Goal: Task Accomplishment & Management: Manage account settings

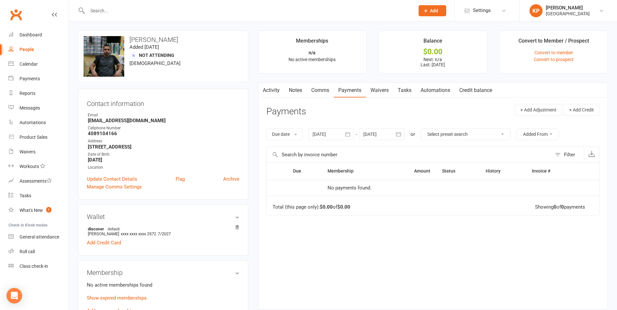
click at [136, 13] on input "text" at bounding box center [248, 10] width 325 height 9
paste input "[PERSON_NAME]"
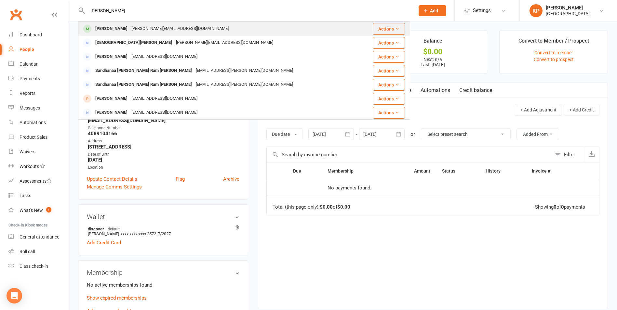
type input "[PERSON_NAME]"
click at [140, 28] on div "[PERSON_NAME][EMAIL_ADDRESS][DOMAIN_NAME]" at bounding box center [179, 28] width 101 height 9
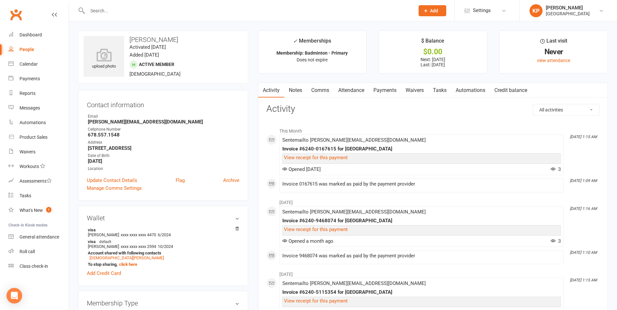
click at [380, 93] on link "Payments" at bounding box center [385, 90] width 32 height 15
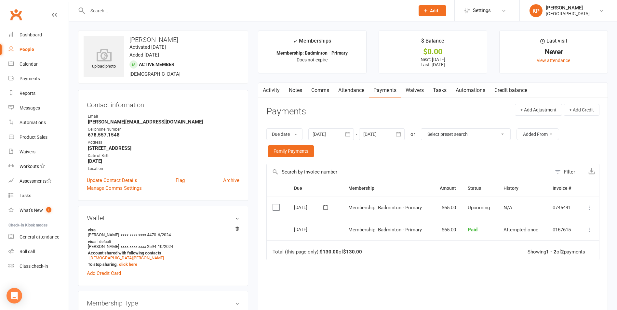
click at [345, 137] on button "button" at bounding box center [348, 134] width 12 height 12
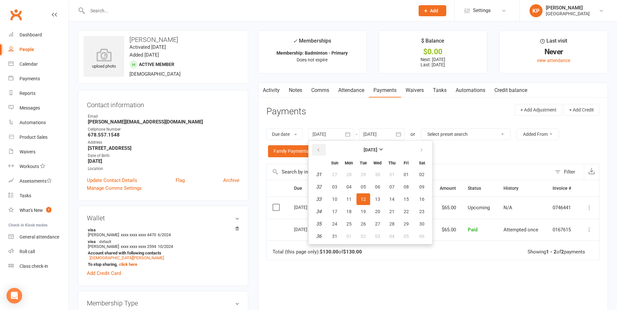
click at [321, 148] on icon "button" at bounding box center [318, 150] width 5 height 5
click at [341, 176] on button "01" at bounding box center [335, 175] width 14 height 12
type input "[DATE]"
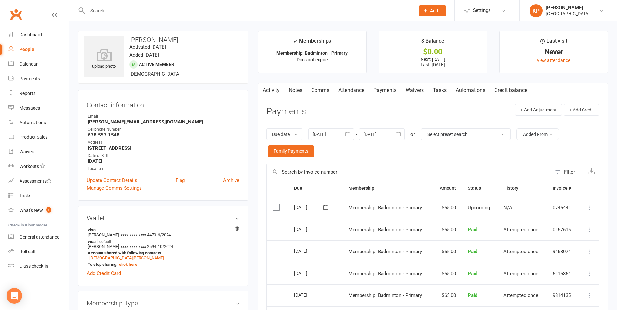
click at [397, 135] on icon "button" at bounding box center [398, 134] width 7 height 7
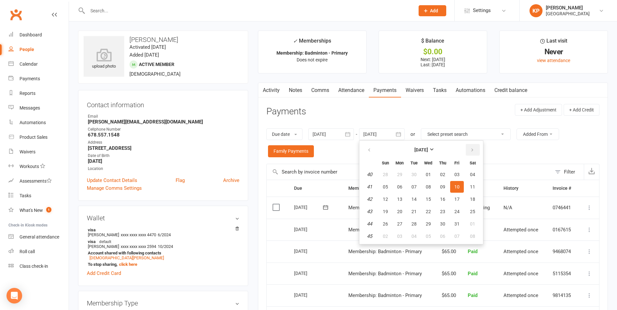
click at [477, 148] on button "button" at bounding box center [473, 150] width 14 height 12
click at [472, 180] on button "01" at bounding box center [473, 175] width 17 height 12
type input "[DATE]"
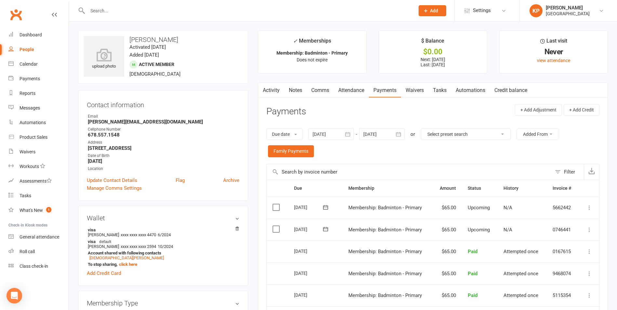
click at [117, 14] on input "text" at bounding box center [248, 10] width 325 height 9
paste input "[PERSON_NAME] Badam"
type input "[PERSON_NAME] Badam"
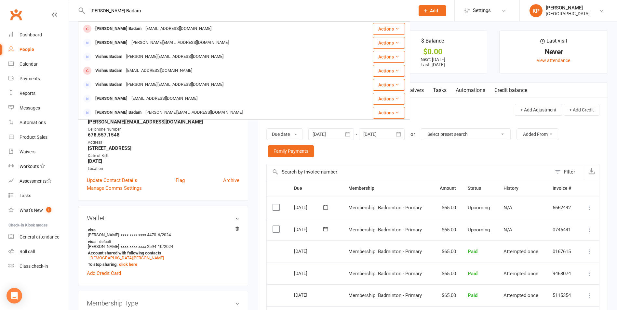
click at [121, 21] on div "[PERSON_NAME] Badam [EMAIL_ADDRESS][DOMAIN_NAME] Actions [PERSON_NAME] Badam [P…" at bounding box center [244, 70] width 332 height 98
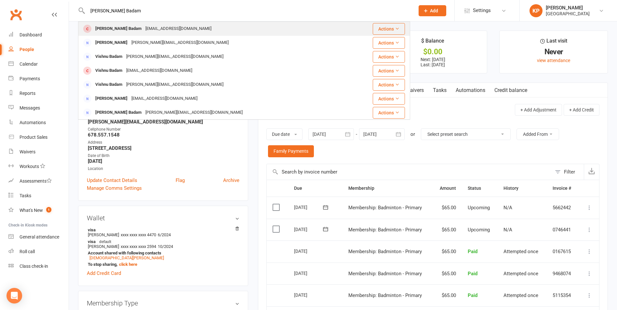
click at [122, 26] on div "[PERSON_NAME] Badam" at bounding box center [118, 28] width 50 height 9
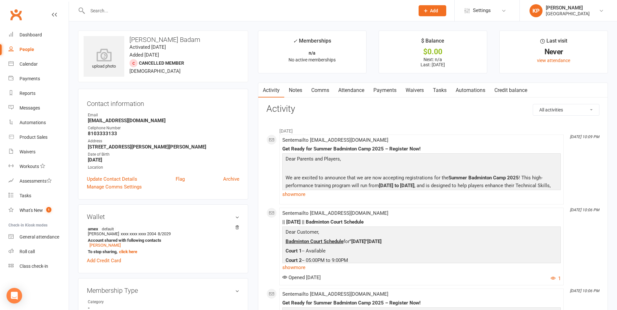
click at [385, 94] on link "Payments" at bounding box center [385, 90] width 32 height 15
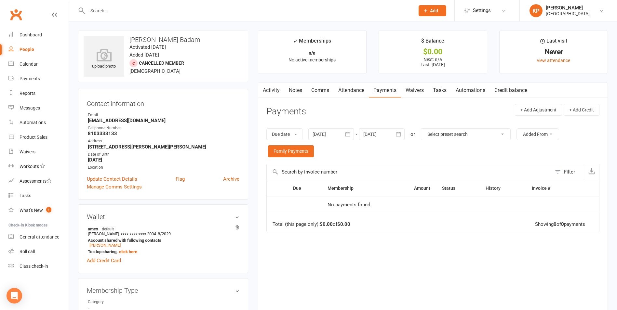
click at [353, 135] on button "button" at bounding box center [348, 134] width 12 height 12
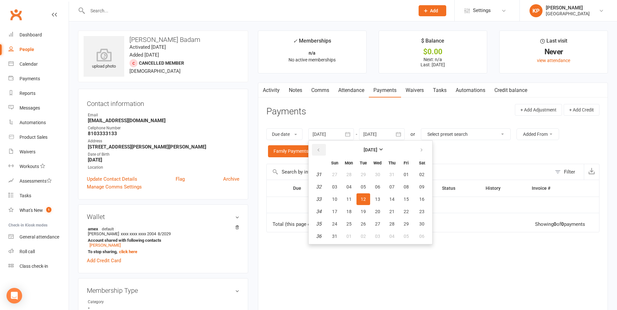
click at [321, 155] on button "button" at bounding box center [319, 150] width 14 height 12
click at [339, 175] on button "27" at bounding box center [335, 175] width 14 height 12
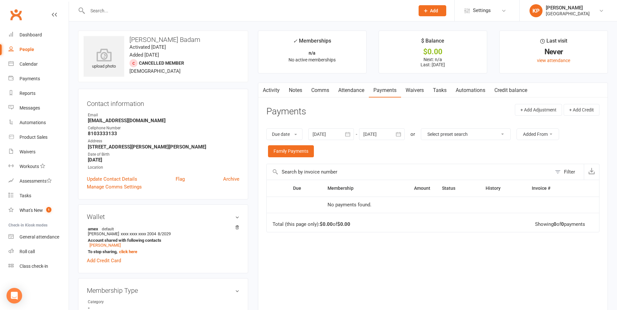
click at [347, 133] on icon "button" at bounding box center [348, 134] width 7 height 7
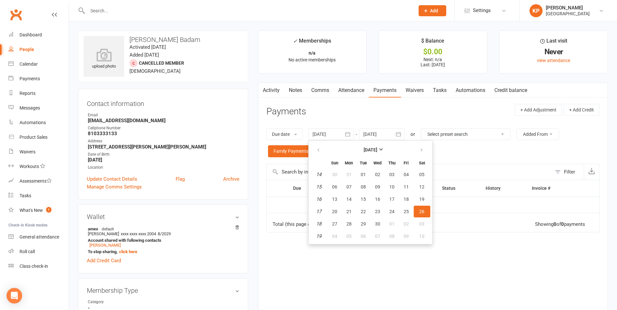
click at [326, 159] on th at bounding box center [319, 163] width 17 height 10
click at [321, 155] on button "button" at bounding box center [319, 150] width 14 height 12
click at [336, 182] on button "05" at bounding box center [335, 187] width 14 height 12
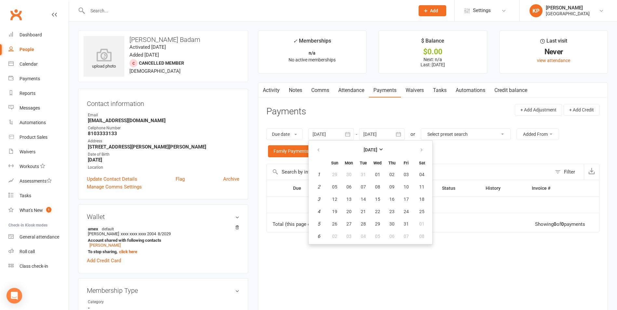
type input "[DATE]"
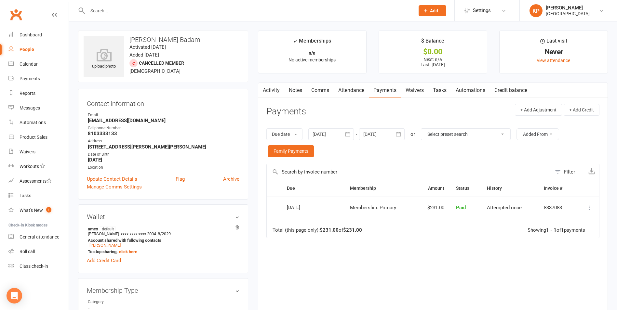
click at [111, 9] on input "text" at bounding box center [248, 10] width 325 height 9
paste input "[PERSON_NAME] Badam"
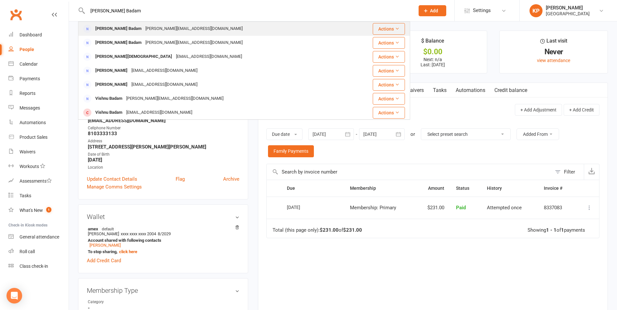
type input "[PERSON_NAME] Badam"
click at [143, 28] on div "[PERSON_NAME][EMAIL_ADDRESS][DOMAIN_NAME]" at bounding box center [193, 28] width 101 height 9
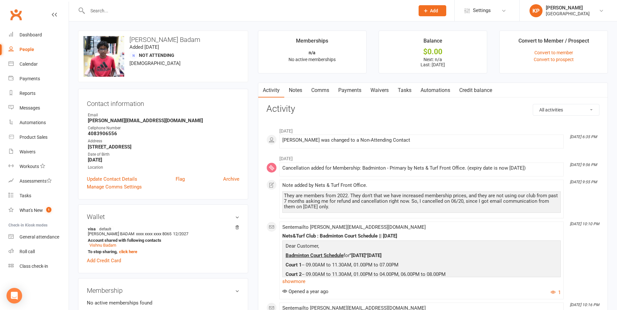
click at [350, 92] on link "Payments" at bounding box center [350, 90] width 32 height 15
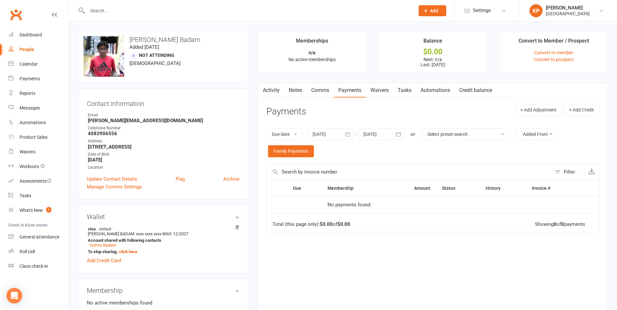
click at [347, 135] on icon "button" at bounding box center [347, 134] width 5 height 4
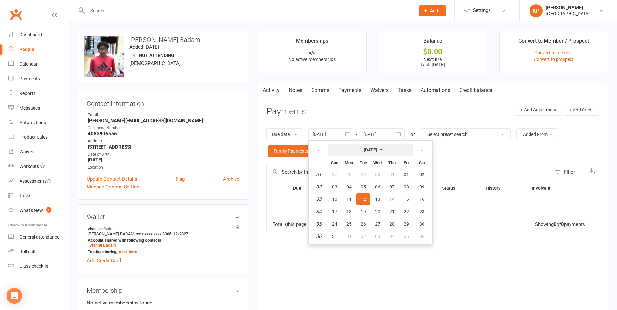
click at [331, 153] on button "[DATE]" at bounding box center [370, 150] width 85 height 12
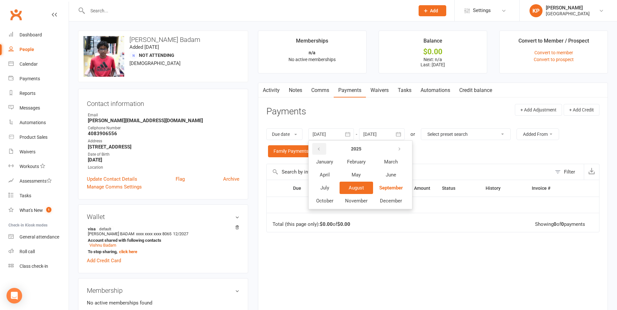
click at [323, 152] on button "button" at bounding box center [319, 149] width 14 height 12
click at [346, 163] on button "February" at bounding box center [357, 162] width 34 height 12
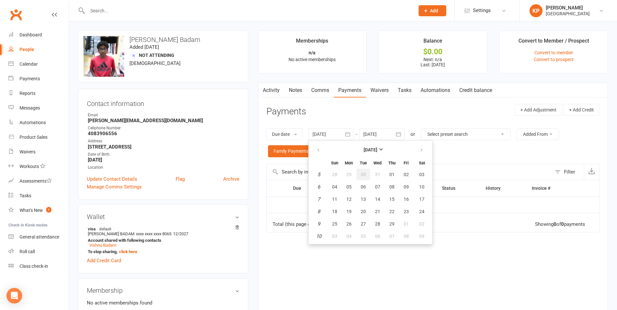
click at [366, 175] on span "30" at bounding box center [363, 174] width 5 height 5
type input "[DATE]"
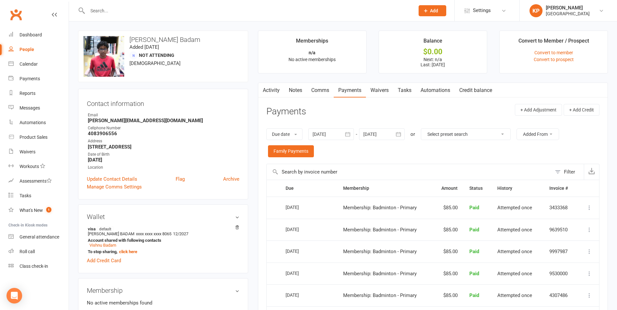
click at [125, 11] on input "text" at bounding box center [248, 10] width 325 height 9
paste input "[PERSON_NAME]"
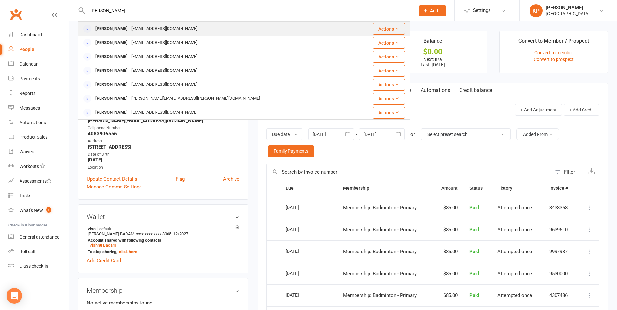
type input "[PERSON_NAME]"
click at [140, 28] on div "[EMAIL_ADDRESS][DOMAIN_NAME]" at bounding box center [164, 28] width 70 height 9
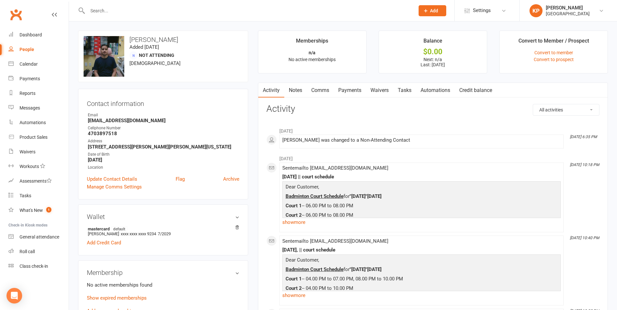
click at [356, 93] on link "Payments" at bounding box center [350, 90] width 32 height 15
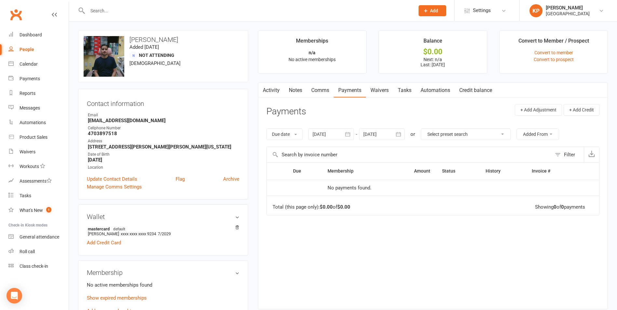
click at [345, 138] on button "button" at bounding box center [348, 134] width 12 height 12
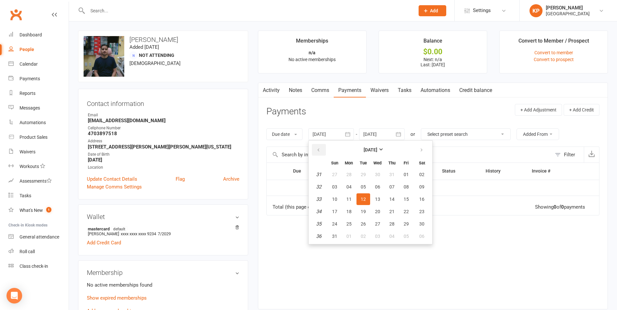
click at [323, 154] on button "button" at bounding box center [319, 150] width 14 height 12
click at [340, 185] on button "04" at bounding box center [335, 187] width 14 height 12
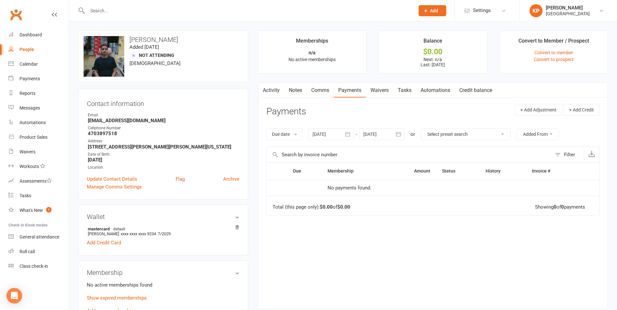
click at [354, 134] on button "button" at bounding box center [348, 134] width 12 height 12
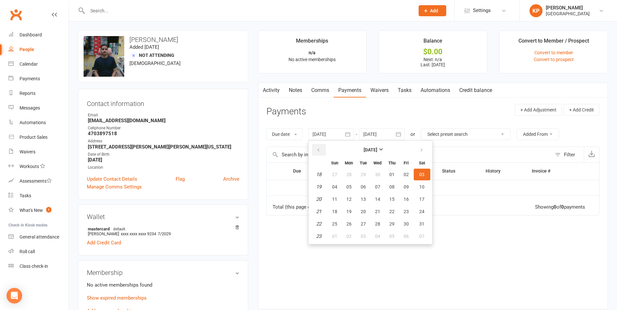
click at [319, 146] on button "button" at bounding box center [319, 150] width 14 height 12
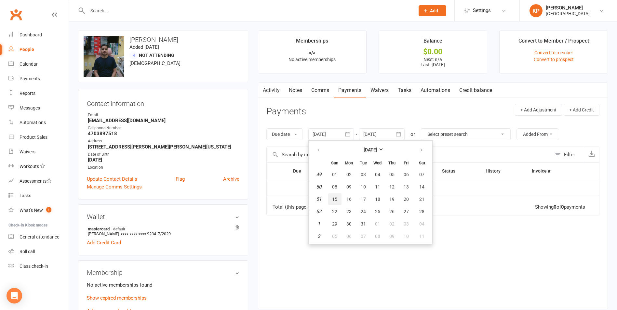
click at [335, 200] on span "15" at bounding box center [334, 199] width 5 height 5
type input "[DATE]"
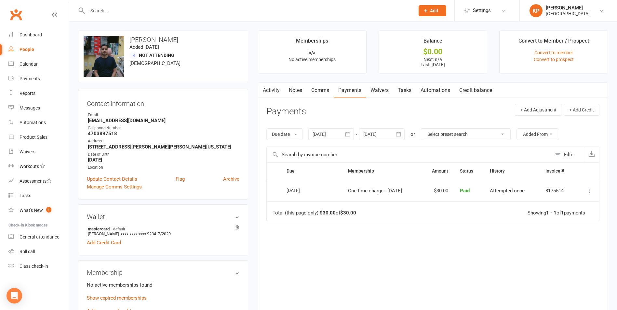
click at [118, 6] on input "text" at bounding box center [248, 10] width 325 height 9
paste input "[PERSON_NAME]"
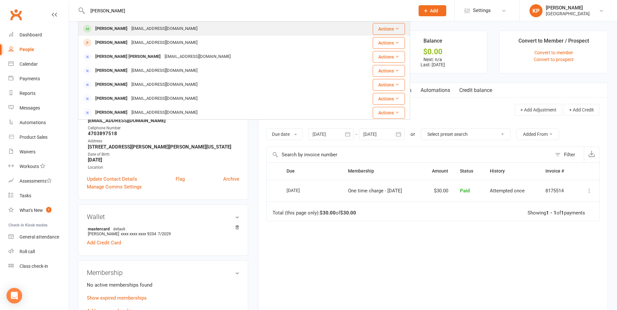
type input "[PERSON_NAME]"
click at [177, 31] on div "[EMAIL_ADDRESS][DOMAIN_NAME]" at bounding box center [164, 28] width 70 height 9
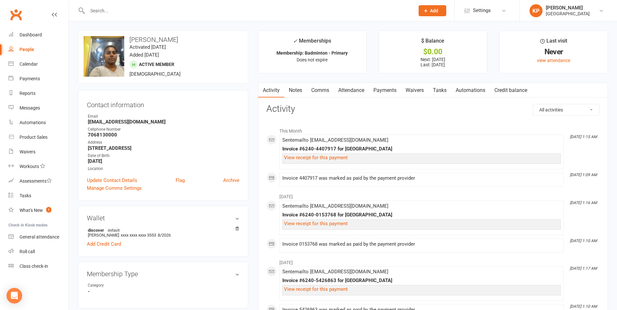
click at [351, 93] on link "Attendance" at bounding box center [351, 90] width 35 height 15
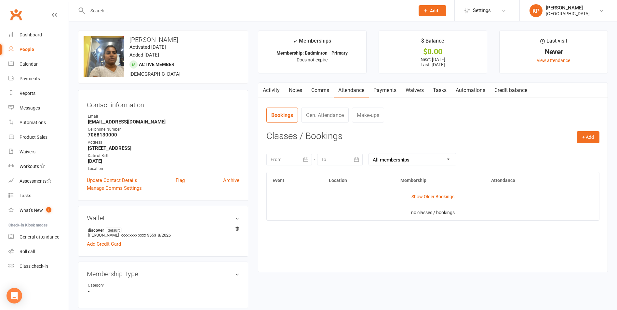
click at [387, 89] on link "Payments" at bounding box center [385, 90] width 32 height 15
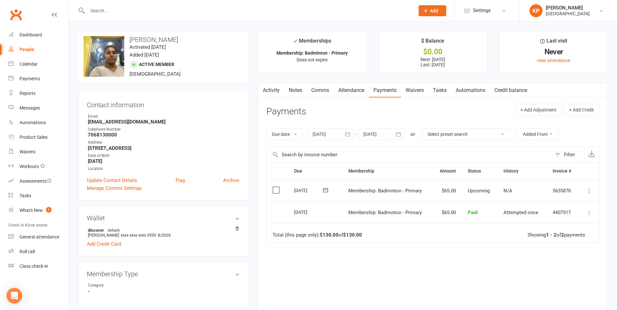
click at [346, 134] on icon "button" at bounding box center [348, 134] width 7 height 7
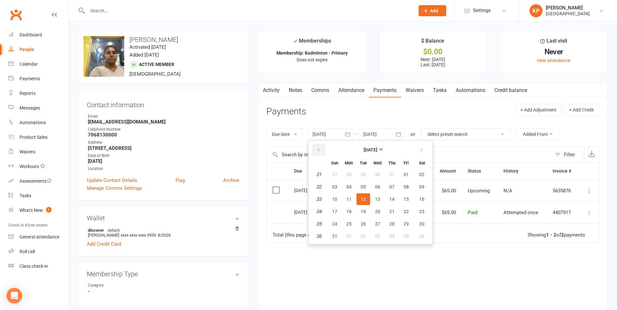
click at [324, 151] on button "button" at bounding box center [319, 150] width 14 height 12
click at [340, 177] on button "01" at bounding box center [335, 175] width 14 height 12
type input "[DATE]"
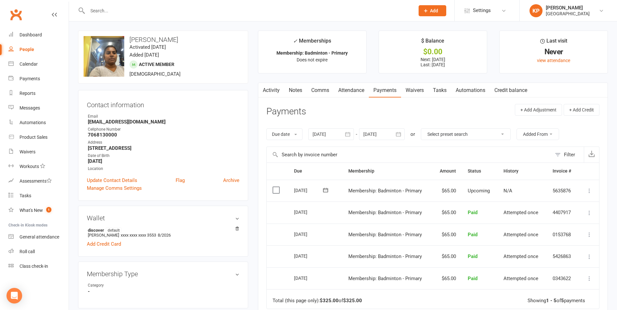
click at [123, 16] on div at bounding box center [244, 10] width 332 height 21
click at [117, 9] on input "text" at bounding box center [248, 10] width 325 height 9
paste input "[PERSON_NAME]"
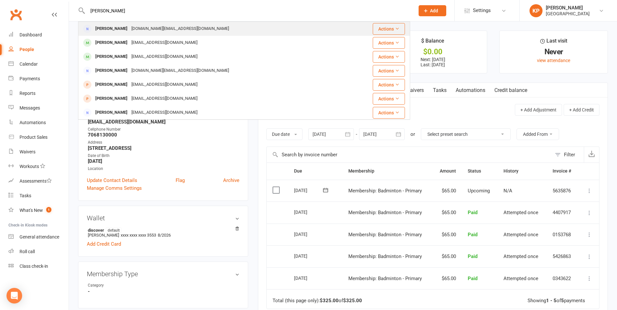
type input "[PERSON_NAME]"
click at [156, 27] on div "[DOMAIN_NAME][EMAIL_ADDRESS][DOMAIN_NAME]" at bounding box center [179, 28] width 101 height 9
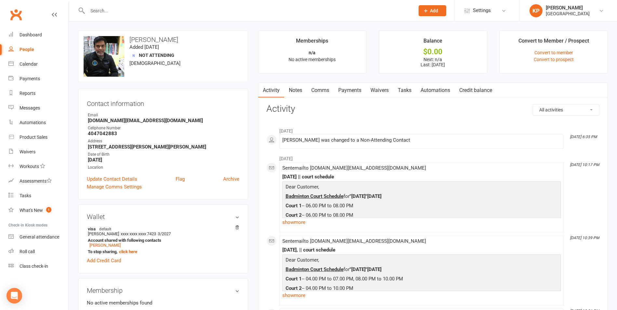
click at [351, 92] on link "Payments" at bounding box center [350, 90] width 32 height 15
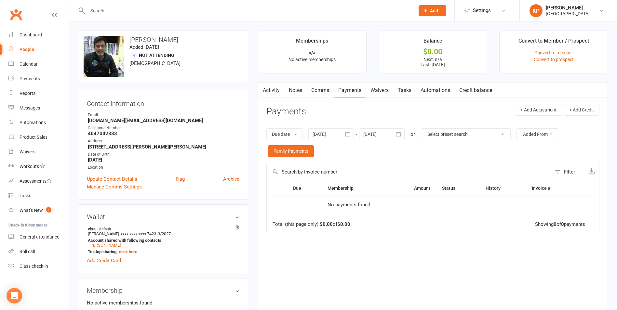
drag, startPoint x: 349, startPoint y: 137, endPoint x: 346, endPoint y: 139, distance: 4.2
click at [349, 136] on icon "button" at bounding box center [347, 134] width 5 height 4
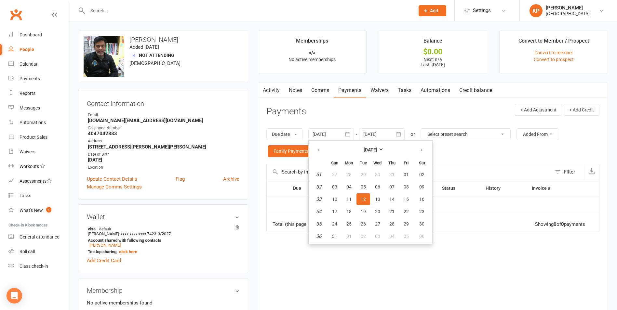
click at [317, 157] on th at bounding box center [319, 150] width 17 height 14
click at [317, 152] on button "button" at bounding box center [319, 150] width 14 height 12
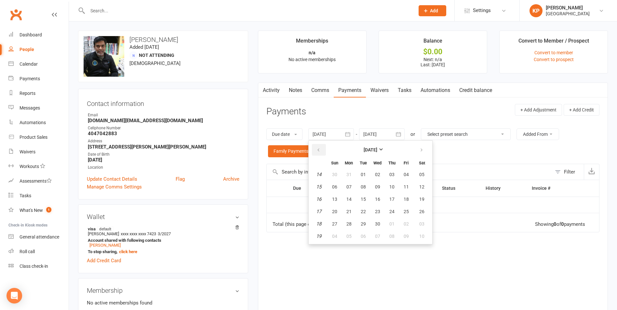
click at [317, 152] on button "button" at bounding box center [319, 150] width 14 height 12
click at [325, 180] on td "5" at bounding box center [319, 175] width 17 height 12
click at [320, 176] on em "5" at bounding box center [319, 175] width 3 height 6
click at [391, 178] on button "30" at bounding box center [392, 175] width 14 height 12
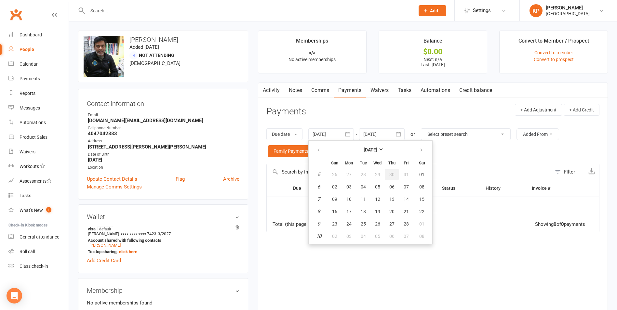
type input "[DATE]"
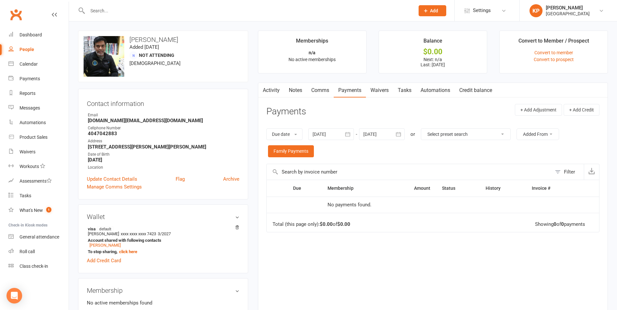
click at [127, 5] on div at bounding box center [244, 10] width 332 height 21
click at [126, 9] on input "text" at bounding box center [248, 10] width 325 height 9
paste input "[PERSON_NAME]"
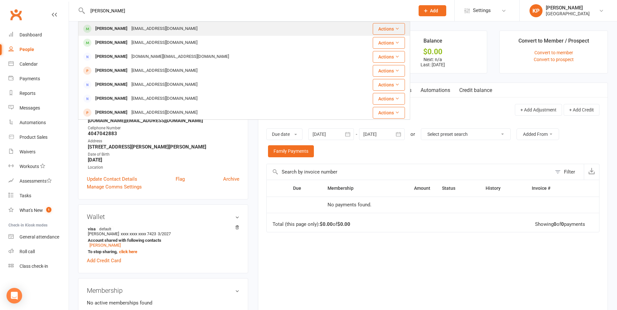
type input "[PERSON_NAME]"
click at [152, 27] on div "[EMAIL_ADDRESS][DOMAIN_NAME]" at bounding box center [164, 28] width 70 height 9
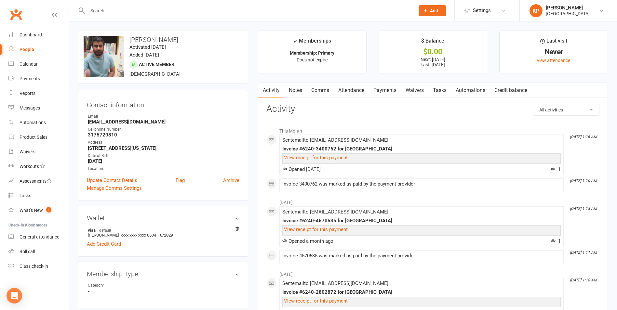
click at [385, 94] on link "Payments" at bounding box center [385, 90] width 32 height 15
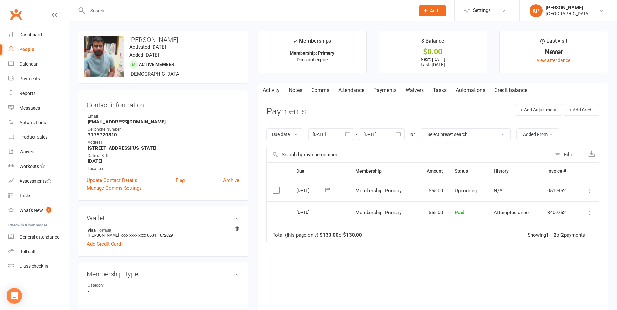
click at [136, 8] on input "text" at bounding box center [248, 10] width 325 height 9
paste input "[PERSON_NAME]"
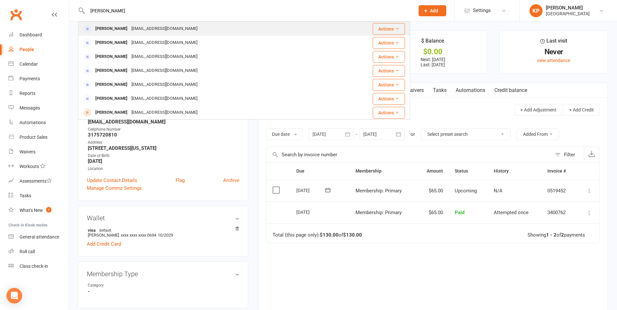
type input "[PERSON_NAME]"
click at [138, 29] on div "[EMAIL_ADDRESS][DOMAIN_NAME]" at bounding box center [164, 28] width 70 height 9
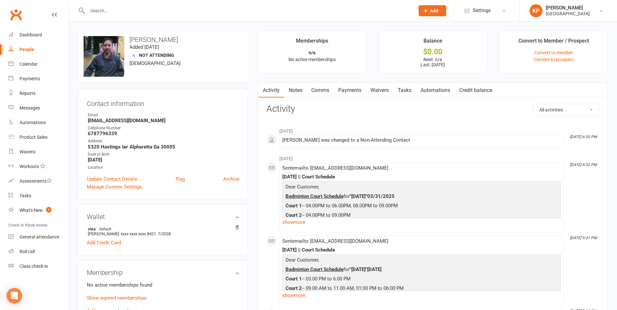
click at [344, 92] on link "Payments" at bounding box center [350, 90] width 32 height 15
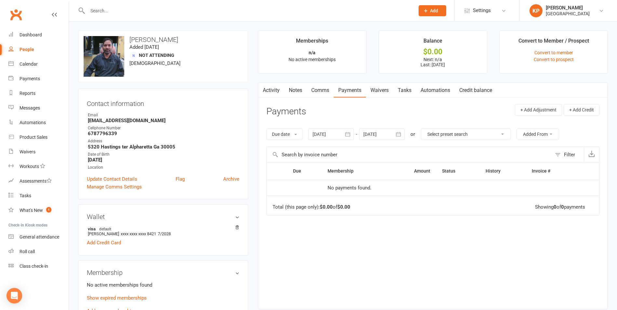
click at [345, 134] on button "button" at bounding box center [348, 134] width 12 height 12
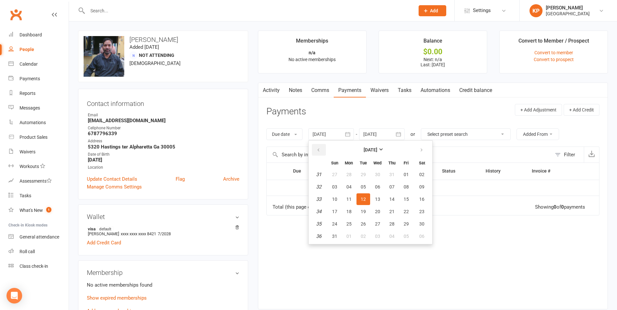
click at [316, 154] on button "button" at bounding box center [319, 150] width 14 height 12
click at [341, 170] on button "30" at bounding box center [335, 175] width 14 height 12
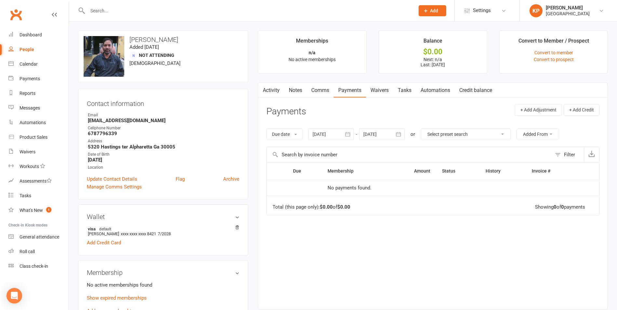
click at [349, 137] on icon "button" at bounding box center [347, 134] width 5 height 4
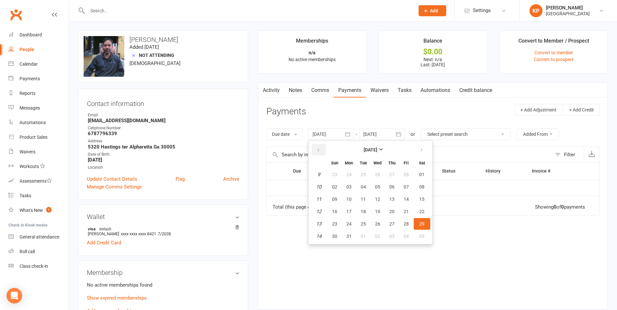
click at [317, 152] on button "button" at bounding box center [319, 150] width 14 height 12
click at [356, 181] on td "06" at bounding box center [349, 187] width 14 height 12
click at [380, 177] on span "01" at bounding box center [377, 174] width 5 height 5
type input "[DATE]"
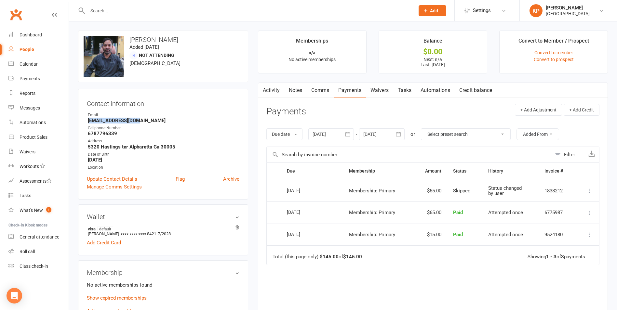
drag, startPoint x: 85, startPoint y: 122, endPoint x: 143, endPoint y: 122, distance: 57.9
click at [143, 122] on div "Contact information Owner Email [EMAIL_ADDRESS][DOMAIN_NAME] Cellphone Number […" at bounding box center [163, 144] width 170 height 111
copy strong "[EMAIL_ADDRESS][DOMAIN_NAME]"
click at [169, 109] on div "Contact information Owner Email [EMAIL_ADDRESS][DOMAIN_NAME] Cellphone Number […" at bounding box center [163, 144] width 170 height 111
click at [125, 5] on div at bounding box center [244, 10] width 332 height 21
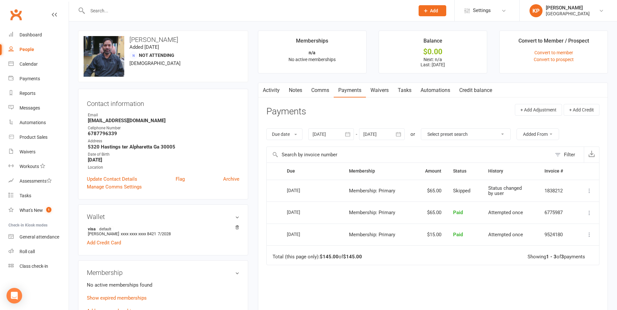
click at [124, 14] on input "text" at bounding box center [248, 10] width 325 height 9
paste input "[PERSON_NAME]"
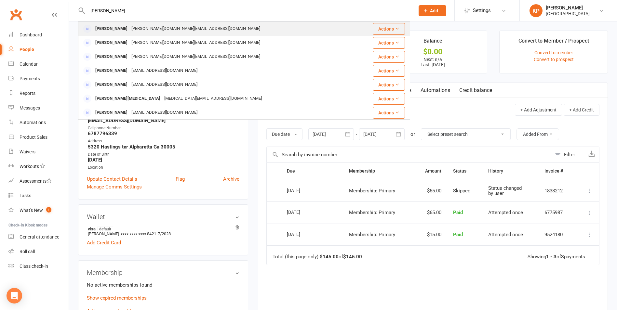
type input "[PERSON_NAME]"
click at [147, 27] on div "[PERSON_NAME][DOMAIN_NAME][EMAIL_ADDRESS][DOMAIN_NAME]" at bounding box center [195, 28] width 133 height 9
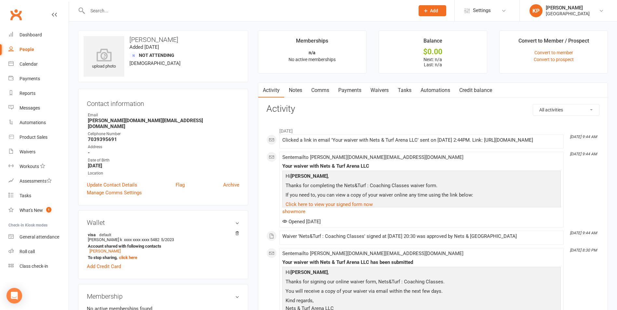
click at [357, 90] on link "Payments" at bounding box center [350, 90] width 32 height 15
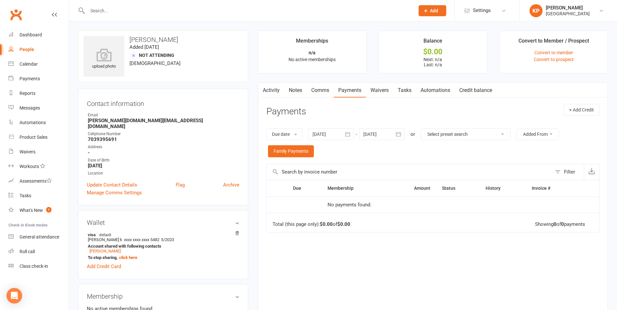
click at [103, 7] on input "text" at bounding box center [248, 10] width 325 height 9
paste input "[PERSON_NAME]"
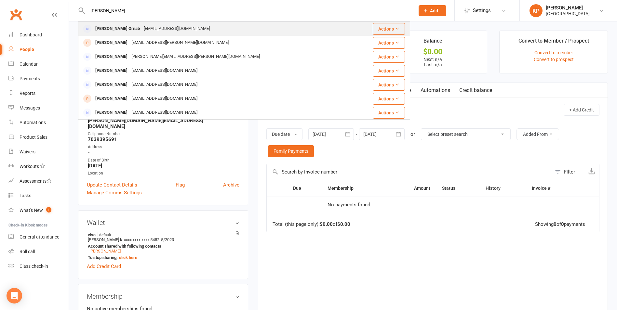
type input "[PERSON_NAME]"
click at [142, 27] on div "[EMAIL_ADDRESS][DOMAIN_NAME]" at bounding box center [177, 28] width 70 height 9
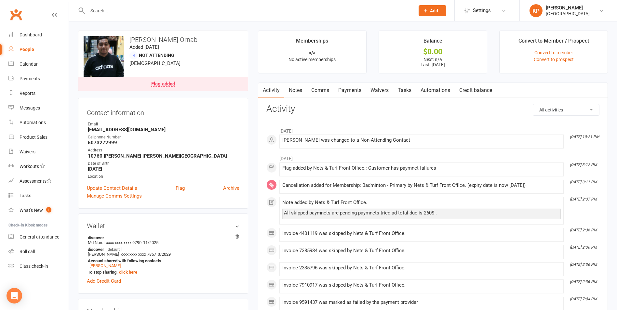
click at [356, 91] on link "Payments" at bounding box center [350, 90] width 32 height 15
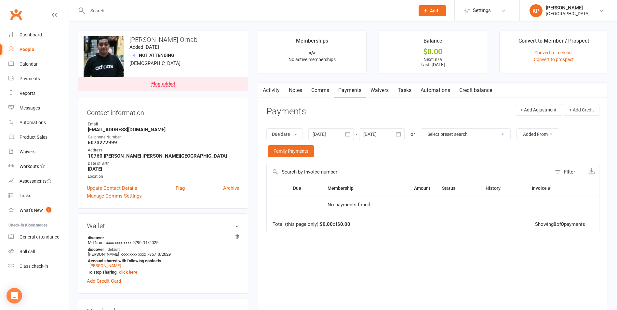
click at [346, 138] on button "button" at bounding box center [348, 134] width 12 height 12
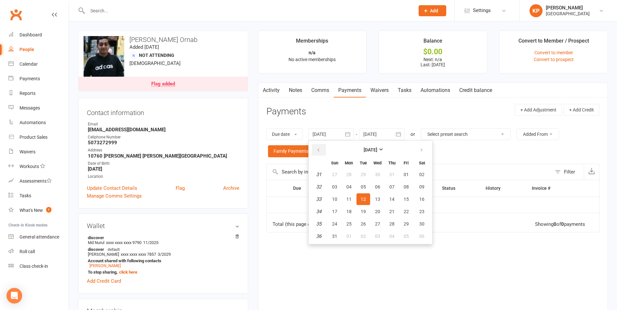
click at [320, 148] on icon "button" at bounding box center [318, 150] width 5 height 5
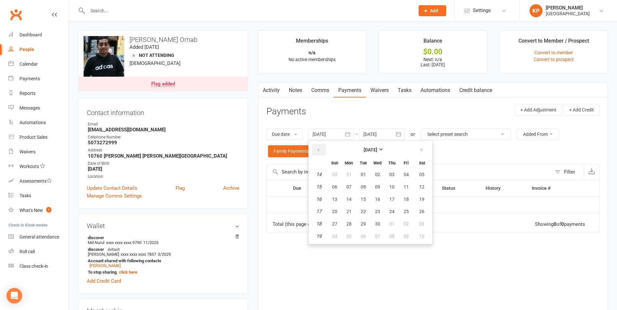
click at [320, 148] on icon "button" at bounding box center [318, 150] width 5 height 5
click at [356, 194] on td "10" at bounding box center [349, 200] width 14 height 12
click at [354, 190] on button "03" at bounding box center [349, 187] width 14 height 12
type input "[DATE]"
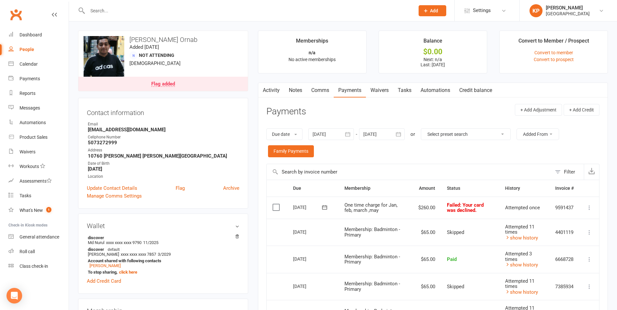
click at [107, 8] on input "text" at bounding box center [248, 10] width 325 height 9
paste input "[PERSON_NAME]"
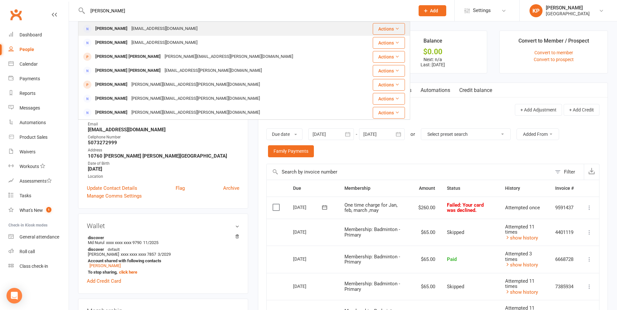
type input "[PERSON_NAME]"
click at [146, 30] on div "[EMAIL_ADDRESS][DOMAIN_NAME]" at bounding box center [164, 28] width 70 height 9
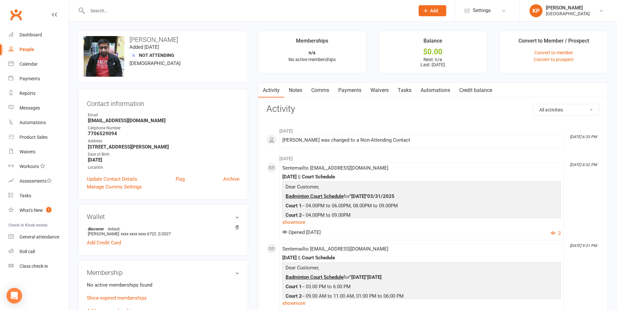
click at [354, 94] on link "Payments" at bounding box center [350, 90] width 32 height 15
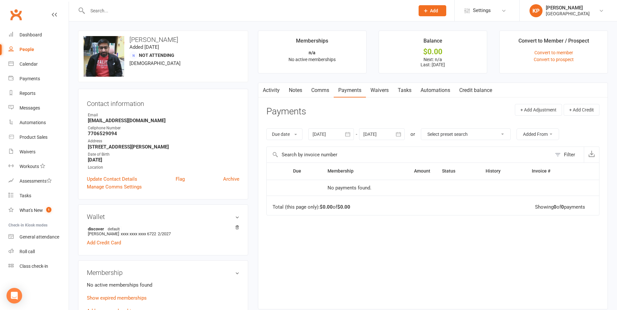
click at [348, 135] on icon "button" at bounding box center [348, 134] width 7 height 7
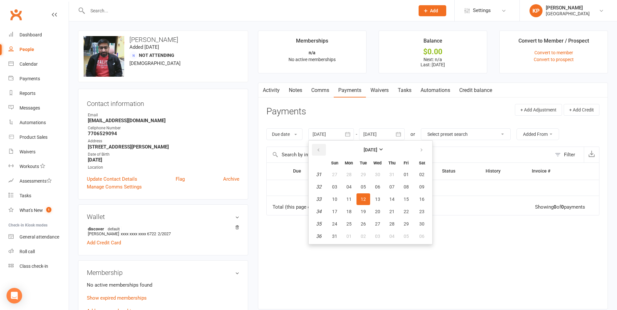
click at [321, 149] on icon "button" at bounding box center [318, 150] width 5 height 5
click at [327, 182] on td "19" at bounding box center [319, 187] width 17 height 12
click at [320, 177] on em "18" at bounding box center [318, 175] width 5 height 6
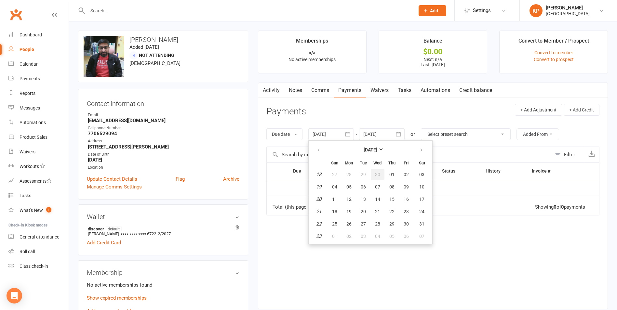
click at [384, 175] on button "30" at bounding box center [378, 175] width 14 height 12
type input "[DATE]"
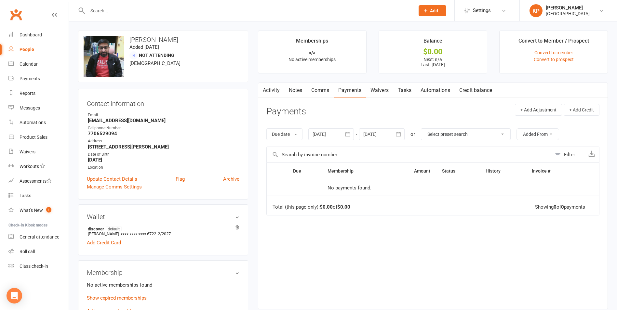
click at [140, 9] on input "text" at bounding box center [248, 10] width 325 height 9
paste input "[EMAIL_ADDRESS][DOMAIN_NAME]"
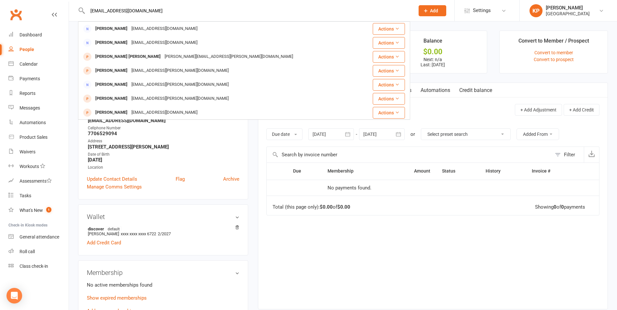
drag, startPoint x: 151, startPoint y: 9, endPoint x: 89, endPoint y: 20, distance: 62.7
click at [89, 20] on div "[EMAIL_ADDRESS][DOMAIN_NAME] [PERSON_NAME] [EMAIL_ADDRESS][DOMAIN_NAME] Actions…" at bounding box center [244, 10] width 332 height 21
paste input "[PERSON_NAME]"
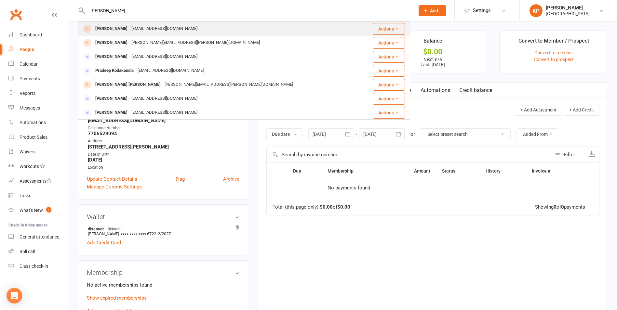
type input "[PERSON_NAME]"
click at [142, 25] on div "[EMAIL_ADDRESS][DOMAIN_NAME]" at bounding box center [164, 28] width 70 height 9
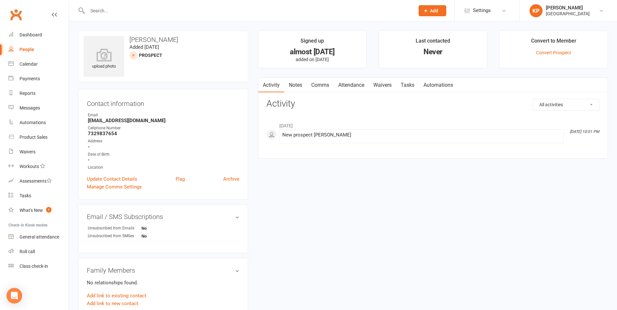
click at [126, 11] on input "text" at bounding box center [248, 10] width 325 height 9
paste input "[PERSON_NAME] [PERSON_NAME]"
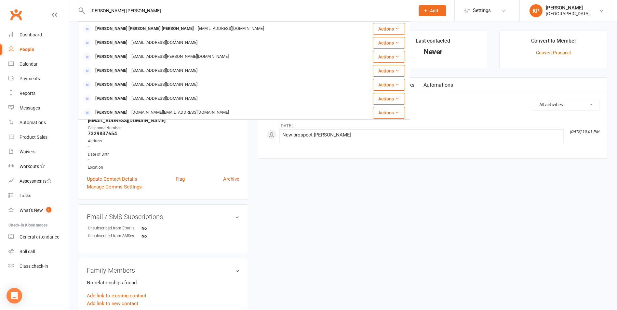
type input "[PERSON_NAME] [PERSON_NAME]"
click at [155, 26] on div "[PERSON_NAME] [PERSON_NAME] [PERSON_NAME]" at bounding box center [144, 28] width 102 height 9
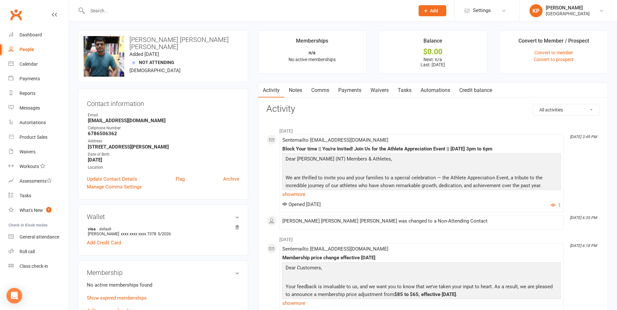
click at [356, 93] on link "Payments" at bounding box center [350, 90] width 32 height 15
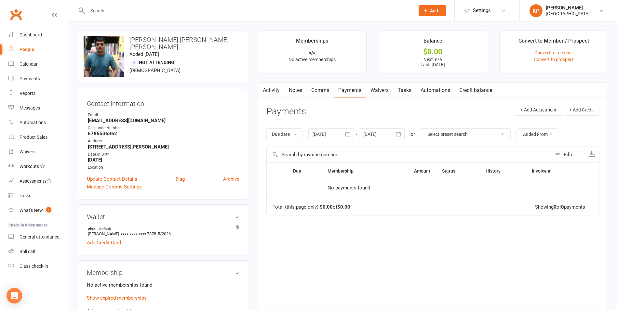
click at [349, 137] on icon "button" at bounding box center [348, 134] width 7 height 7
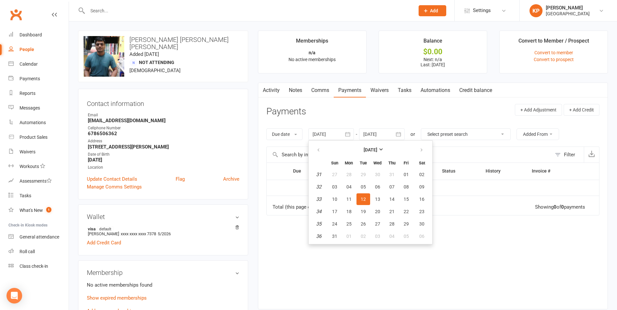
click at [309, 151] on ul "[DATE] Sun Mon Tue Wed Thu Fri Sat 31 27 28 29 30 31 01 02 32 03 04 05 06 07 08…" at bounding box center [370, 193] width 124 height 104
click at [320, 148] on icon "button" at bounding box center [318, 150] width 5 height 5
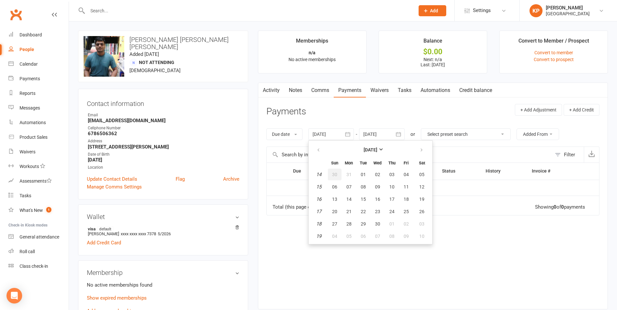
click at [335, 171] on button "30" at bounding box center [335, 175] width 14 height 12
type input "[DATE]"
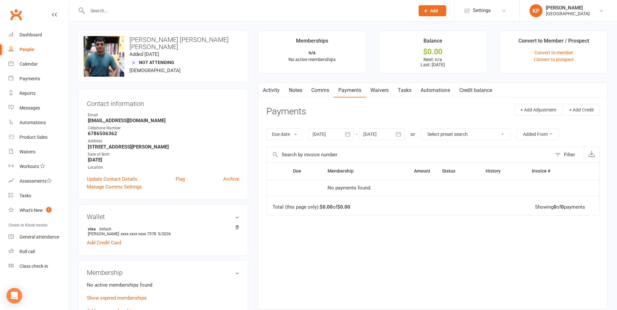
click at [102, 15] on input "text" at bounding box center [248, 10] width 325 height 9
paste input "[PERSON_NAME]"
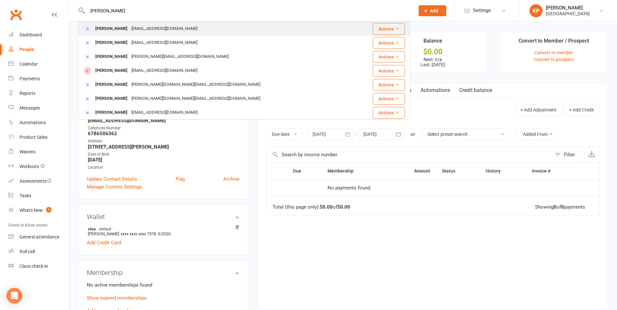
type input "[PERSON_NAME]"
click at [130, 27] on div "[EMAIL_ADDRESS][DOMAIN_NAME]" at bounding box center [164, 28] width 70 height 9
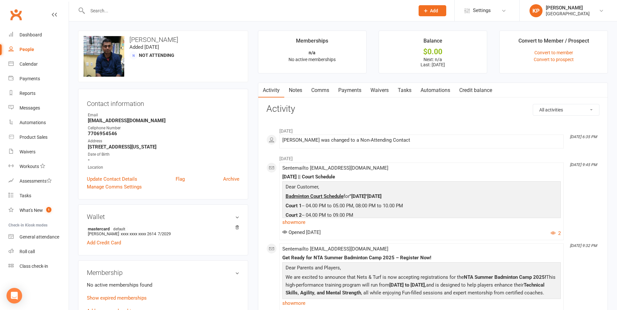
click at [349, 90] on link "Payments" at bounding box center [350, 90] width 32 height 15
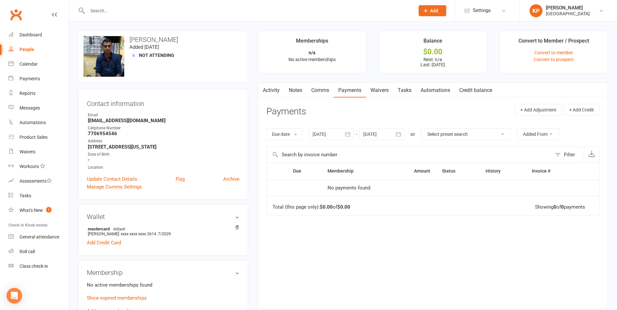
click at [347, 137] on icon "button" at bounding box center [348, 134] width 7 height 7
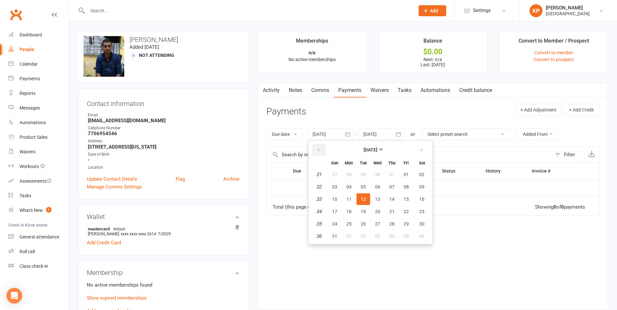
click at [315, 152] on button "button" at bounding box center [319, 150] width 14 height 12
click at [365, 175] on span "01" at bounding box center [363, 174] width 5 height 5
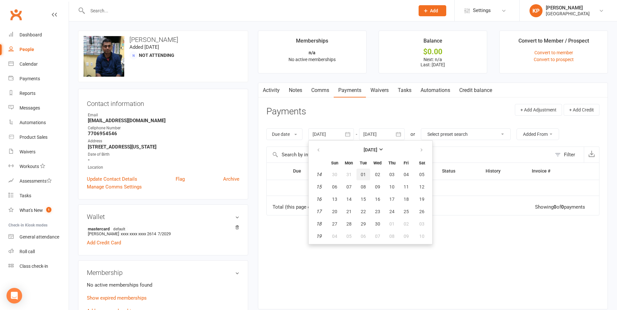
type input "[DATE]"
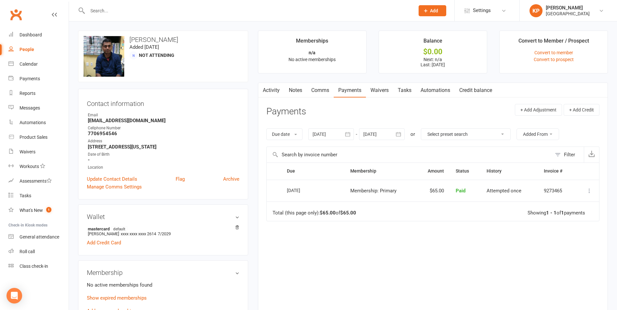
click at [109, 6] on input "text" at bounding box center [248, 10] width 325 height 9
paste input "[PERSON_NAME]"
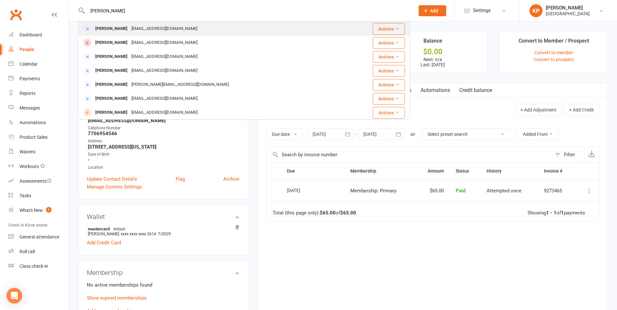
type input "[PERSON_NAME]"
click at [133, 32] on div "[EMAIL_ADDRESS][DOMAIN_NAME]" at bounding box center [164, 28] width 70 height 9
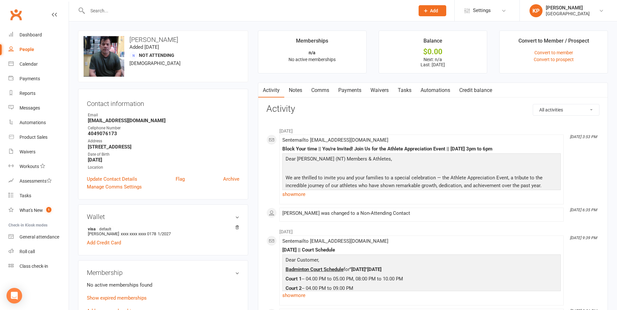
click at [341, 88] on link "Payments" at bounding box center [350, 90] width 32 height 15
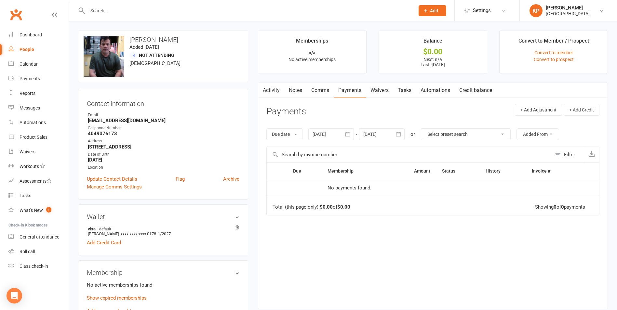
click at [349, 142] on div "Due date Due date Date paid Date failed [DATE] [DATE] Sun Mon Tue Wed Thu Fri S…" at bounding box center [432, 134] width 333 height 25
click at [348, 131] on icon "button" at bounding box center [348, 134] width 7 height 7
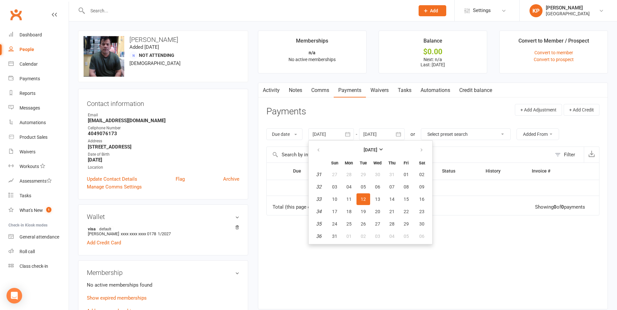
click at [318, 157] on table "[DATE] Sun Mon Tue Wed Thu Fri Sat 31 27 28 29 30 31 01 02 32 03 04 05 06 07 08…" at bounding box center [370, 192] width 121 height 101
click at [316, 151] on button "button" at bounding box center [319, 150] width 14 height 12
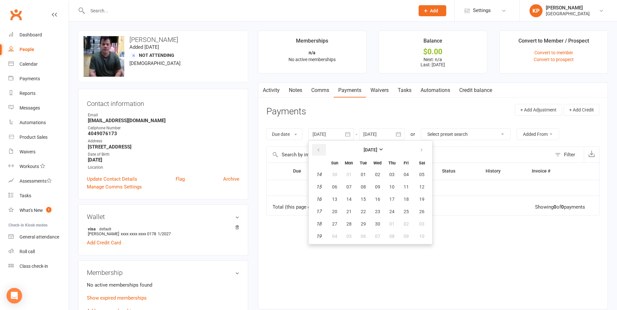
click at [316, 151] on button "button" at bounding box center [319, 150] width 14 height 12
click at [348, 192] on button "03" at bounding box center [349, 187] width 14 height 12
type input "[DATE]"
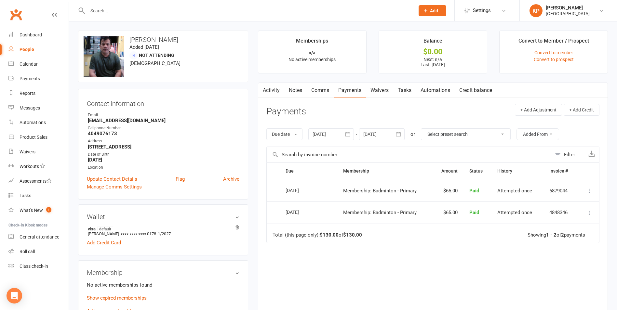
click at [131, 15] on input "text" at bounding box center [248, 10] width 325 height 9
paste input "[PERSON_NAME]"
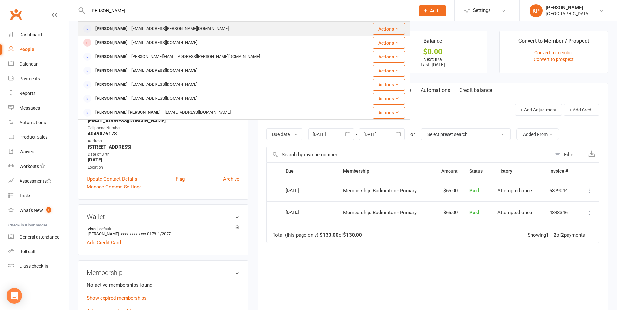
type input "[PERSON_NAME]"
click at [133, 26] on div "[EMAIL_ADDRESS][PERSON_NAME][DOMAIN_NAME]" at bounding box center [179, 28] width 101 height 9
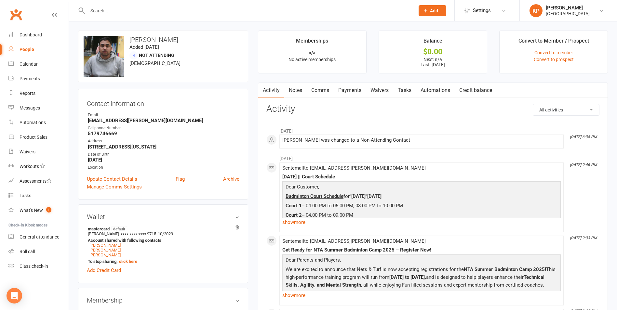
click at [348, 90] on link "Payments" at bounding box center [350, 90] width 32 height 15
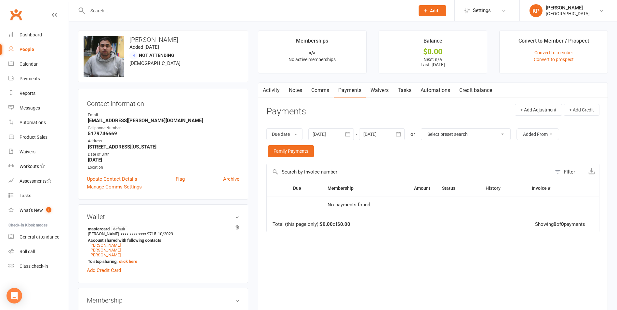
click at [347, 133] on icon "button" at bounding box center [348, 134] width 7 height 7
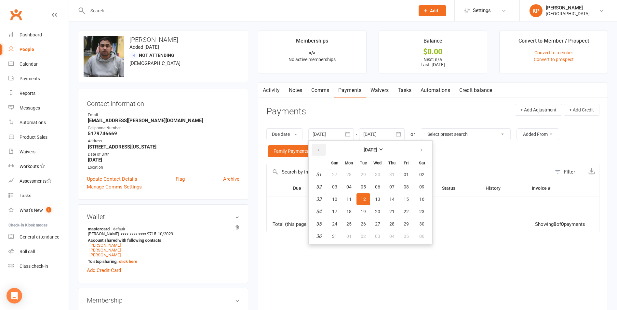
click at [317, 149] on button "button" at bounding box center [319, 150] width 14 height 12
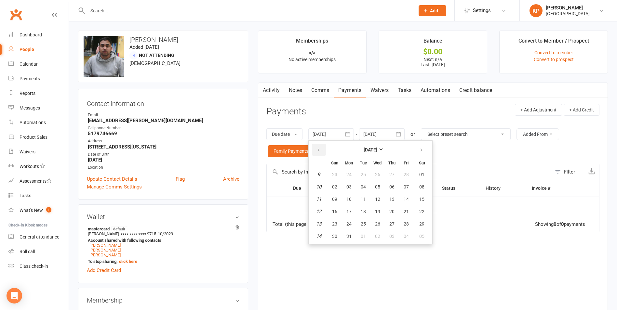
click at [317, 149] on button "button" at bounding box center [319, 150] width 14 height 12
click at [360, 181] on button "04" at bounding box center [364, 187] width 14 height 12
type input "[DATE]"
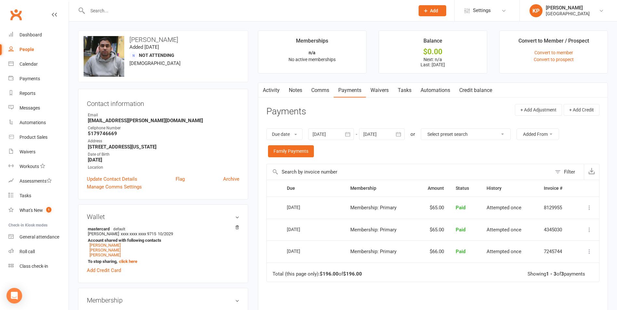
click at [132, 13] on input "text" at bounding box center [248, 10] width 325 height 9
paste input "[PERSON_NAME]"
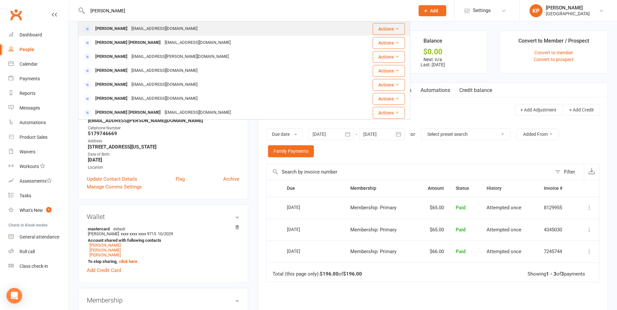
type input "[PERSON_NAME]"
click at [163, 25] on div "[EMAIL_ADDRESS][DOMAIN_NAME]" at bounding box center [164, 28] width 70 height 9
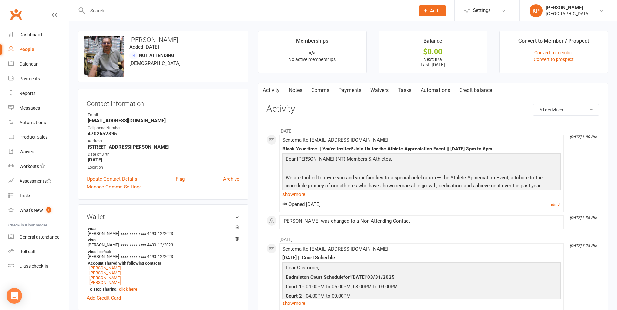
click at [383, 90] on link "Waivers" at bounding box center [379, 90] width 27 height 15
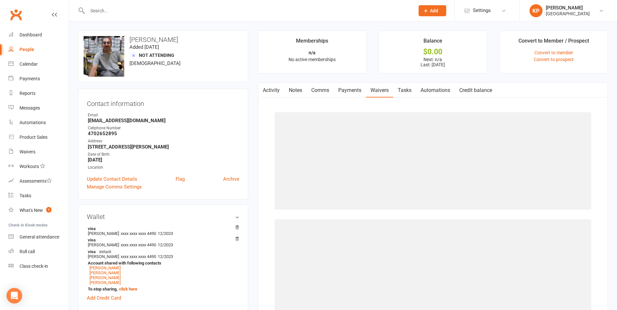
click at [354, 92] on link "Payments" at bounding box center [350, 90] width 32 height 15
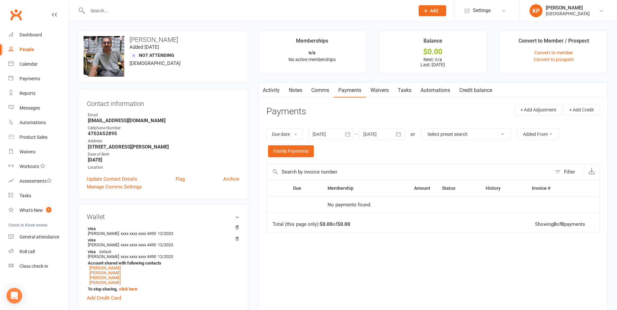
click at [346, 136] on icon "button" at bounding box center [348, 134] width 7 height 7
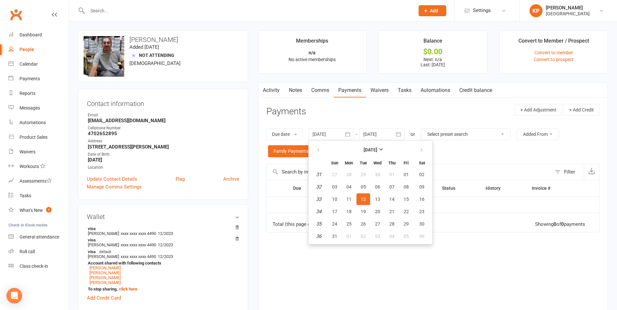
click at [329, 149] on table "[DATE] Sun Mon Tue Wed Thu Fri Sat 31 27 28 29 30 31 01 02 32 03 04 05 06 07 08…" at bounding box center [370, 192] width 121 height 101
click at [321, 149] on icon "button" at bounding box center [318, 150] width 5 height 5
click at [334, 166] on th "Sun" at bounding box center [335, 163] width 14 height 10
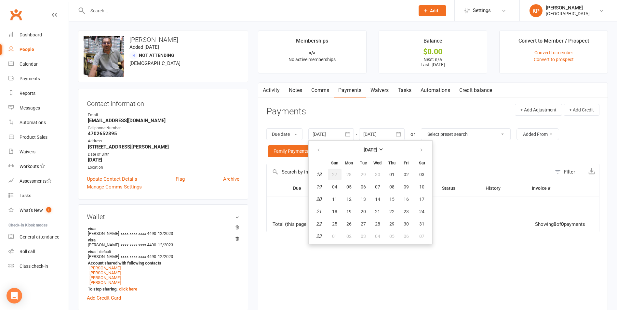
click at [337, 177] on span "27" at bounding box center [334, 174] width 5 height 5
type input "[DATE]"
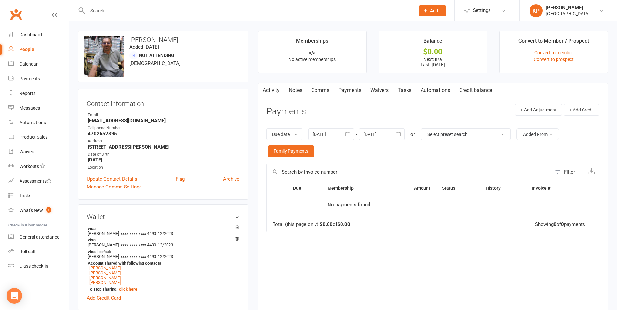
click at [131, 8] on input "text" at bounding box center [248, 10] width 325 height 9
paste input "[PERSON_NAME]"
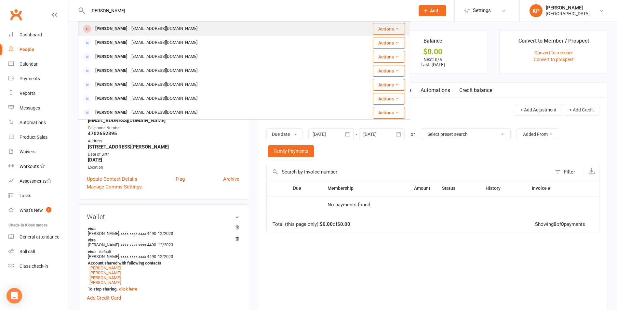
type input "[PERSON_NAME]"
click at [133, 30] on div "[EMAIL_ADDRESS][DOMAIN_NAME]" at bounding box center [164, 28] width 70 height 9
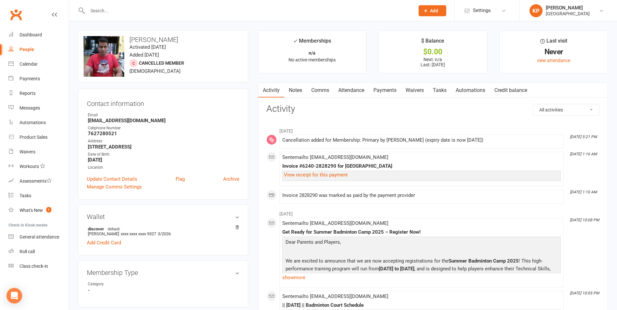
click at [117, 7] on input "text" at bounding box center [248, 10] width 325 height 9
paste input "[PERSON_NAME]"
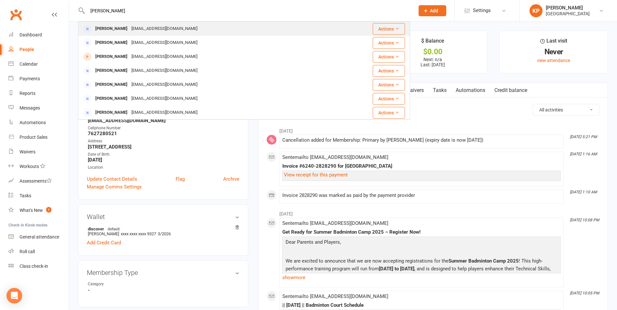
type input "[PERSON_NAME]"
click at [129, 29] on div "[EMAIL_ADDRESS][DOMAIN_NAME]" at bounding box center [164, 28] width 70 height 9
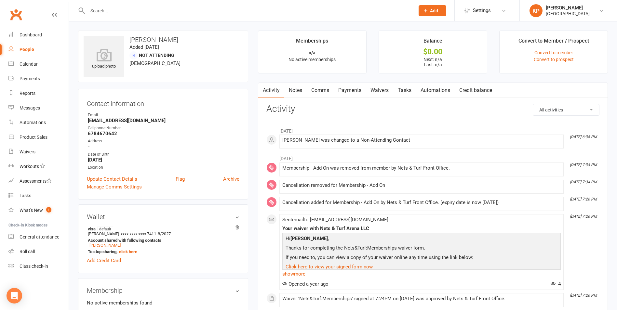
click at [116, 11] on input "text" at bounding box center [248, 10] width 325 height 9
paste input "[PERSON_NAME]"
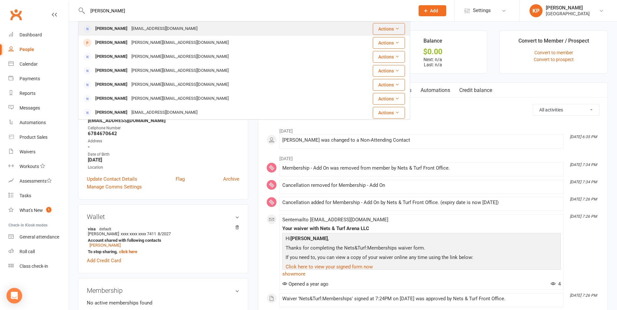
type input "[PERSON_NAME]"
click at [170, 28] on div "[EMAIL_ADDRESS][DOMAIN_NAME]" at bounding box center [164, 28] width 70 height 9
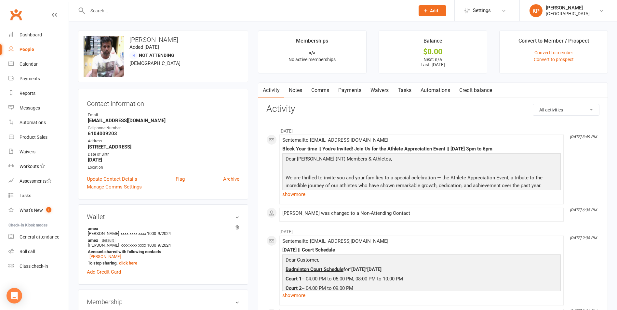
click at [354, 89] on link "Payments" at bounding box center [350, 90] width 32 height 15
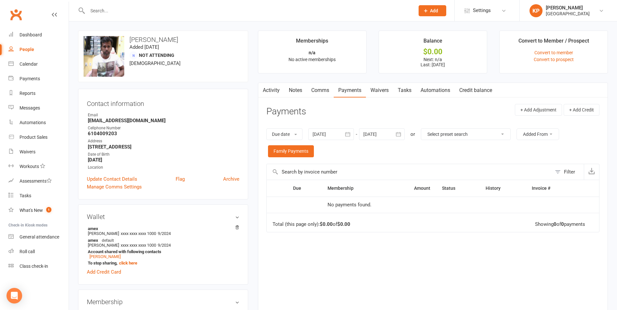
click at [347, 135] on icon "button" at bounding box center [347, 134] width 5 height 4
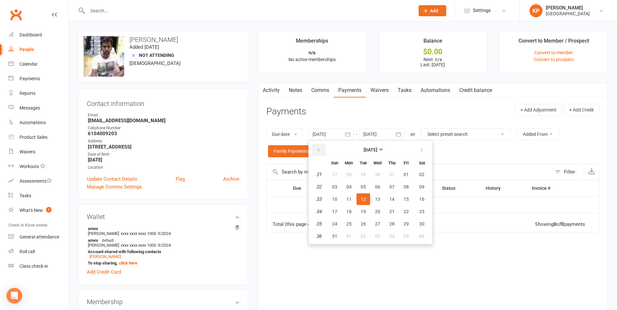
click at [322, 145] on button "button" at bounding box center [319, 150] width 14 height 12
click at [330, 180] on button "27" at bounding box center [335, 175] width 14 height 12
type input "[DATE]"
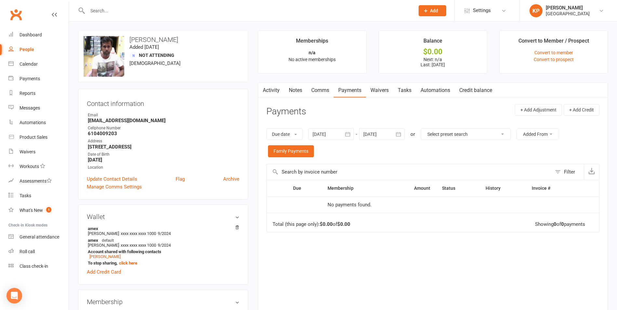
click at [107, 15] on div at bounding box center [244, 10] width 332 height 21
click at [107, 14] on input "text" at bounding box center [248, 10] width 325 height 9
paste input "[PERSON_NAME]"
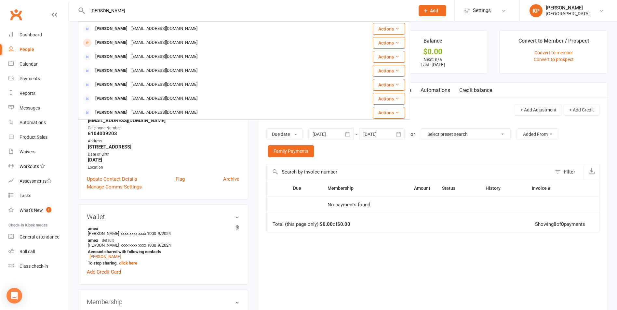
drag, startPoint x: 124, startPoint y: 11, endPoint x: 79, endPoint y: 13, distance: 44.6
click at [79, 13] on div "[PERSON_NAME] [PERSON_NAME] [EMAIL_ADDRESS][DOMAIN_NAME] Actions [PERSON_NAME] …" at bounding box center [244, 10] width 332 height 21
paste input "[PERSON_NAME]"
type input "[PERSON_NAME]"
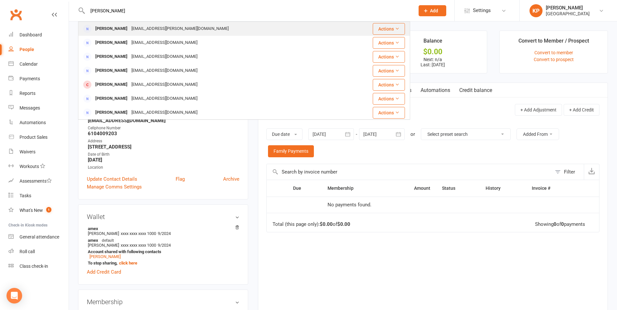
click at [142, 24] on div "[EMAIL_ADDRESS][PERSON_NAME][DOMAIN_NAME]" at bounding box center [179, 28] width 101 height 9
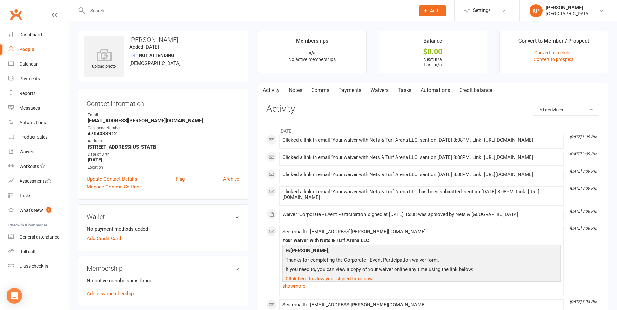
click at [354, 94] on link "Payments" at bounding box center [350, 90] width 32 height 15
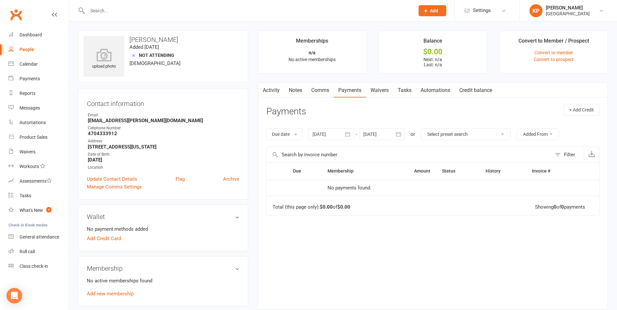
click at [350, 131] on icon "button" at bounding box center [348, 134] width 7 height 7
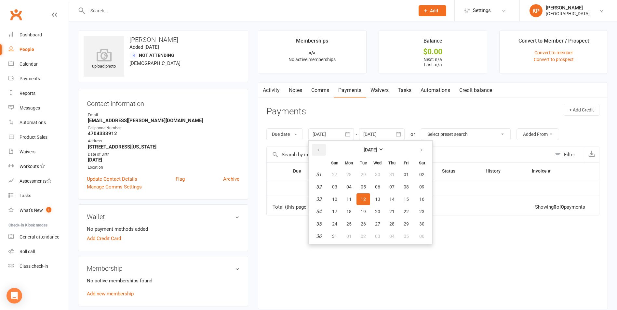
click at [319, 153] on icon "button" at bounding box center [318, 150] width 5 height 5
click at [369, 170] on button "01" at bounding box center [364, 175] width 14 height 12
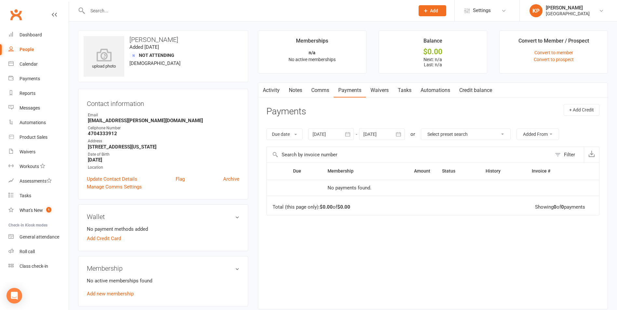
drag, startPoint x: 350, startPoint y: 138, endPoint x: 324, endPoint y: 149, distance: 28.7
click at [350, 138] on button "button" at bounding box center [348, 134] width 12 height 12
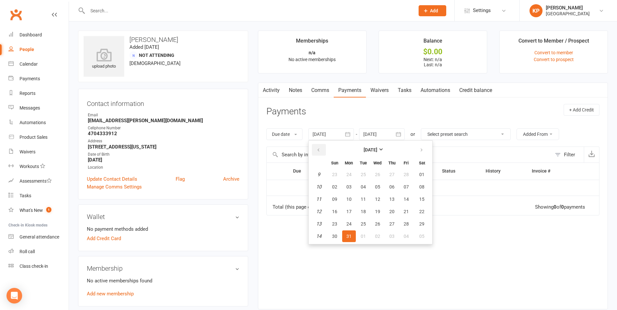
click at [324, 149] on button "button" at bounding box center [319, 150] width 14 height 12
click at [356, 177] on button "30" at bounding box center [349, 175] width 14 height 12
type input "[DATE]"
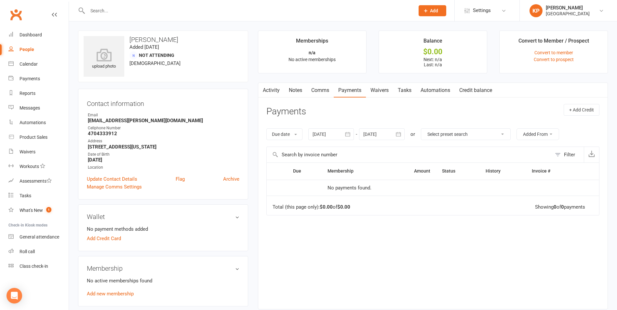
click at [125, 5] on div at bounding box center [244, 10] width 332 height 21
click at [126, 16] on div at bounding box center [244, 10] width 332 height 21
click at [123, 10] on input "text" at bounding box center [248, 10] width 325 height 9
paste input "[PERSON_NAME]"
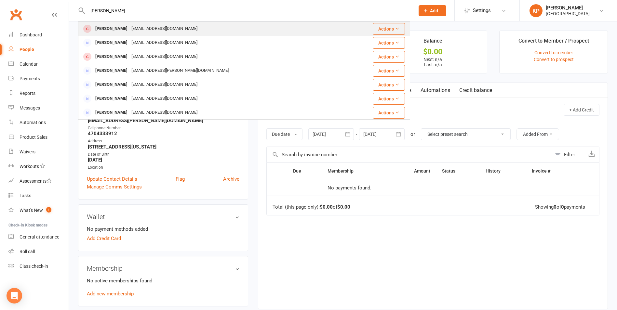
type input "[PERSON_NAME]"
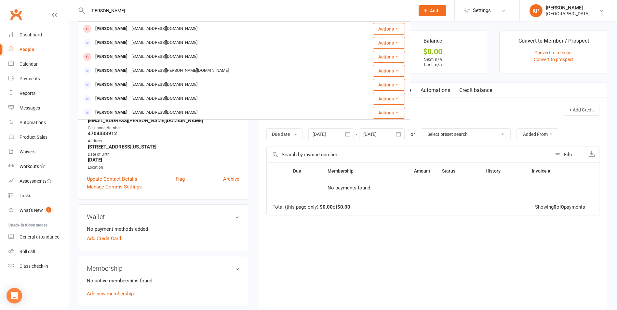
drag, startPoint x: 127, startPoint y: 28, endPoint x: 122, endPoint y: 26, distance: 5.4
click at [129, 28] on div "[EMAIL_ADDRESS][DOMAIN_NAME]" at bounding box center [164, 28] width 70 height 9
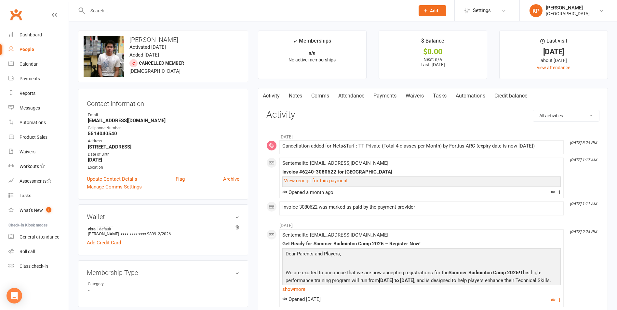
click at [134, 10] on input "text" at bounding box center [248, 10] width 325 height 9
click at [131, 10] on input "text" at bounding box center [248, 10] width 325 height 9
paste input "[PERSON_NAME] [PERSON_NAME]"
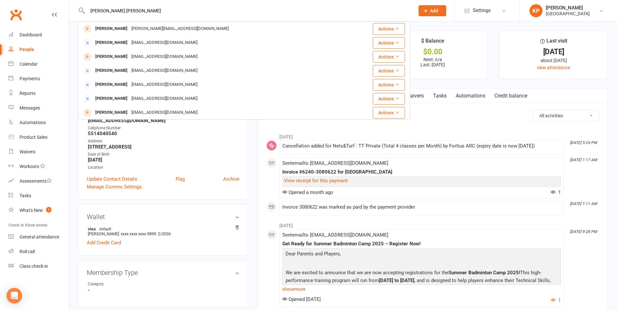
drag, startPoint x: 133, startPoint y: 12, endPoint x: 79, endPoint y: 15, distance: 54.1
click at [79, 15] on div "[PERSON_NAME] [PERSON_NAME] [PERSON_NAME][EMAIL_ADDRESS][DOMAIN_NAME] Actions […" at bounding box center [244, 10] width 332 height 21
paste input "4049039482"
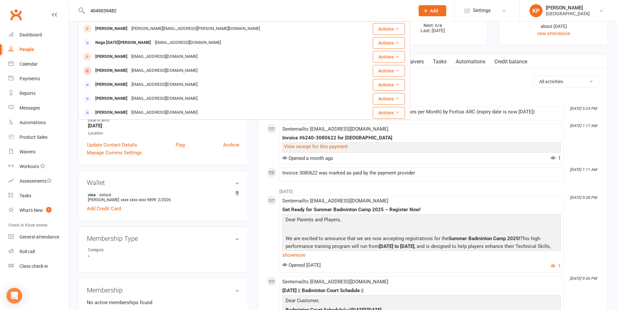
scroll to position [98, 0]
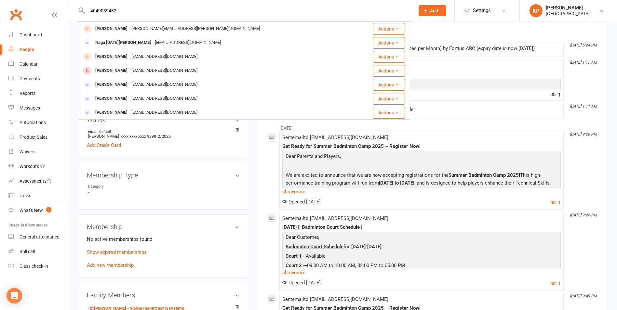
drag, startPoint x: 125, startPoint y: 7, endPoint x: 84, endPoint y: 7, distance: 41.0
click at [84, 7] on div "4049039482 [PERSON_NAME] [PERSON_NAME][EMAIL_ADDRESS][PERSON_NAME][DOMAIN_NAME]…" at bounding box center [244, 10] width 332 height 21
paste input "[PERSON_NAME]"
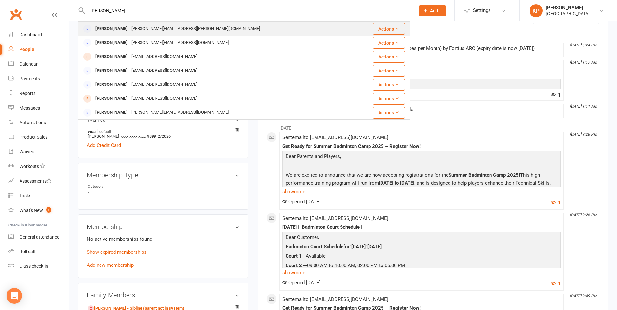
type input "[PERSON_NAME]"
click at [147, 28] on div "[PERSON_NAME][EMAIL_ADDRESS][PERSON_NAME][DOMAIN_NAME]" at bounding box center [195, 28] width 132 height 9
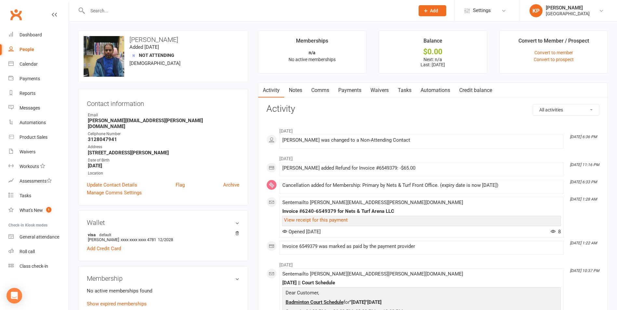
click at [351, 92] on link "Payments" at bounding box center [350, 90] width 32 height 15
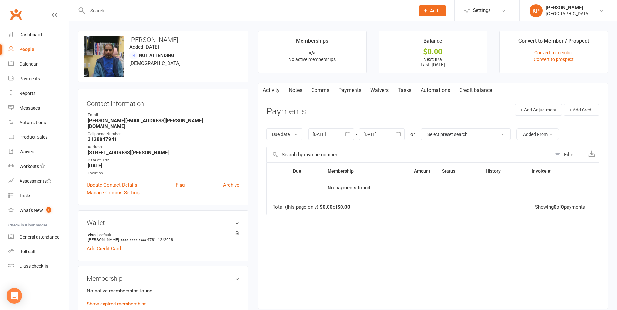
click at [343, 135] on button "button" at bounding box center [348, 134] width 12 height 12
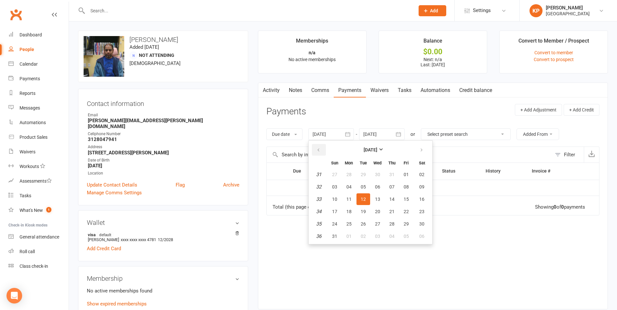
click at [322, 155] on button "button" at bounding box center [319, 150] width 14 height 12
click at [348, 172] on span "28" at bounding box center [348, 174] width 5 height 5
type input "[DATE]"
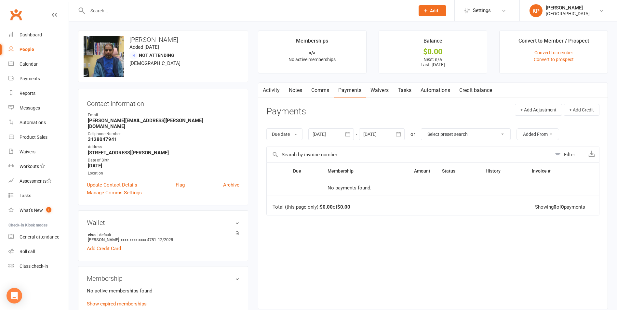
click at [117, 13] on input "text" at bounding box center [248, 10] width 325 height 9
click at [107, 13] on input "text" at bounding box center [248, 10] width 325 height 9
paste input "[PERSON_NAME]"
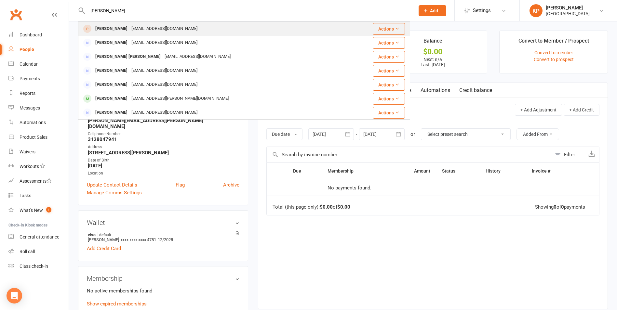
type input "[PERSON_NAME]"
click at [140, 29] on div "[EMAIL_ADDRESS][DOMAIN_NAME]" at bounding box center [164, 28] width 70 height 9
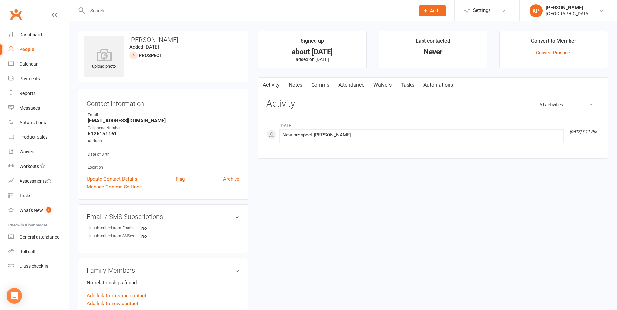
click at [118, 8] on input "text" at bounding box center [248, 10] width 325 height 9
paste input "[PERSON_NAME]"
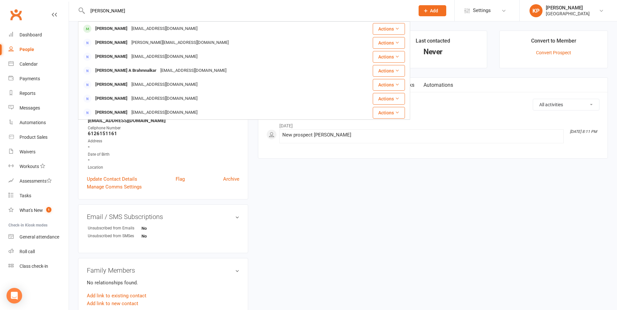
type input "[PERSON_NAME]"
click at [168, 29] on div "[EMAIL_ADDRESS][DOMAIN_NAME]" at bounding box center [164, 28] width 70 height 9
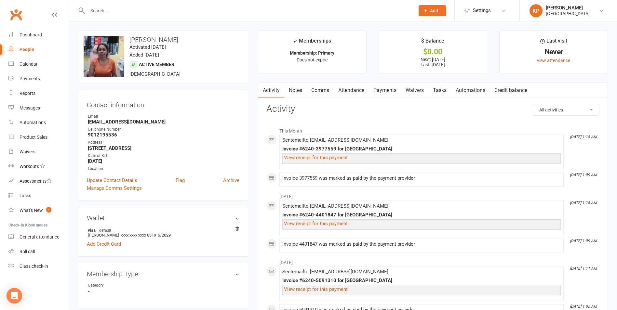
click at [380, 94] on link "Payments" at bounding box center [385, 90] width 32 height 15
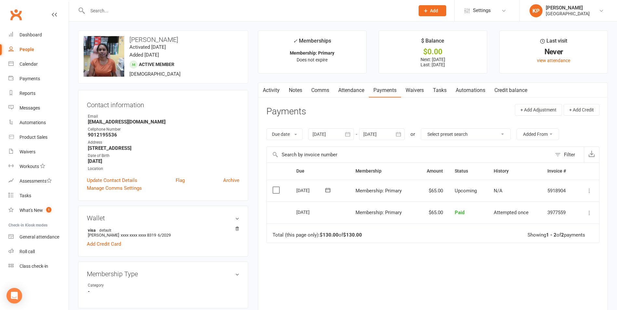
click at [351, 135] on icon "button" at bounding box center [348, 134] width 7 height 7
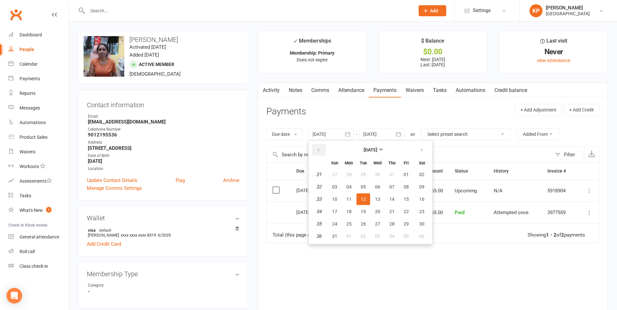
click at [323, 150] on button "button" at bounding box center [319, 150] width 14 height 12
click at [353, 169] on button "30" at bounding box center [349, 175] width 14 height 12
type input "[DATE]"
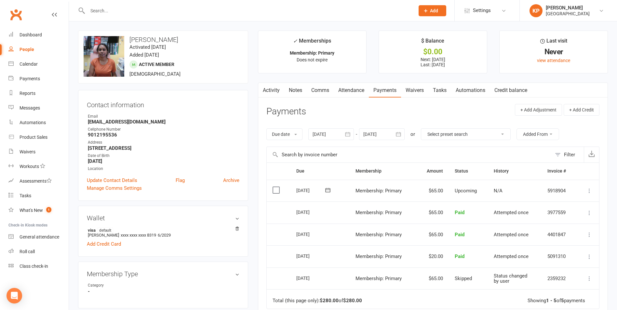
click at [128, 10] on input "text" at bounding box center [248, 10] width 325 height 9
paste input "[PERSON_NAME] [PERSON_NAME]"
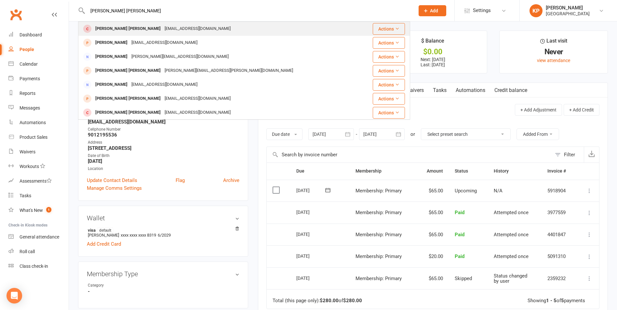
type input "[PERSON_NAME] [PERSON_NAME]"
click at [138, 25] on div "[PERSON_NAME] [PERSON_NAME]" at bounding box center [127, 28] width 69 height 9
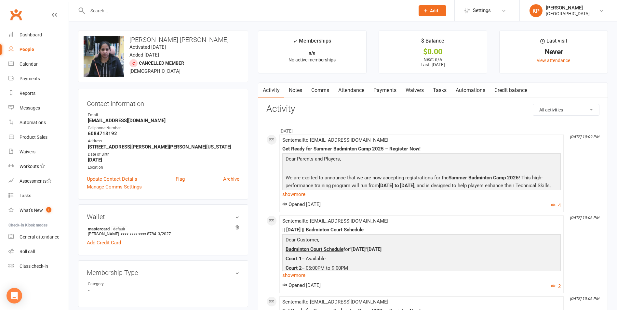
click at [385, 93] on link "Payments" at bounding box center [385, 90] width 32 height 15
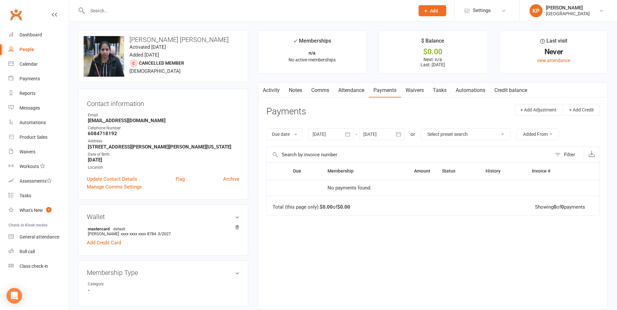
click at [346, 134] on icon "button" at bounding box center [348, 134] width 7 height 7
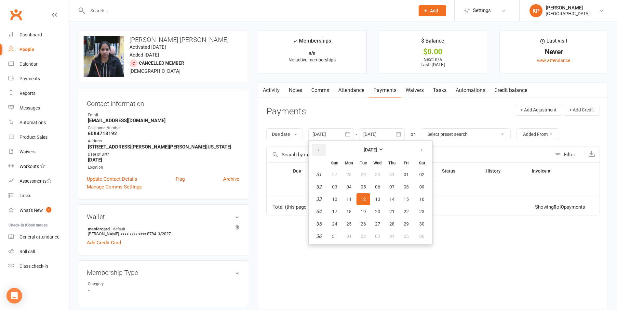
click at [322, 144] on button "button" at bounding box center [319, 150] width 14 height 12
click at [322, 145] on button "button" at bounding box center [319, 150] width 14 height 12
click at [335, 176] on span "27" at bounding box center [334, 174] width 5 height 5
type input "[DATE]"
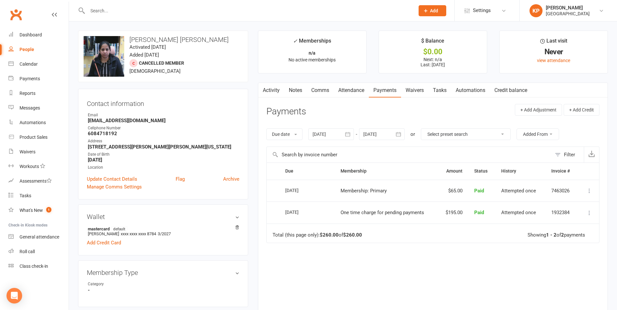
click at [139, 6] on div at bounding box center [244, 10] width 332 height 21
click at [139, 6] on input "text" at bounding box center [248, 10] width 325 height 9
paste input "[PERSON_NAME] [PERSON_NAME]"
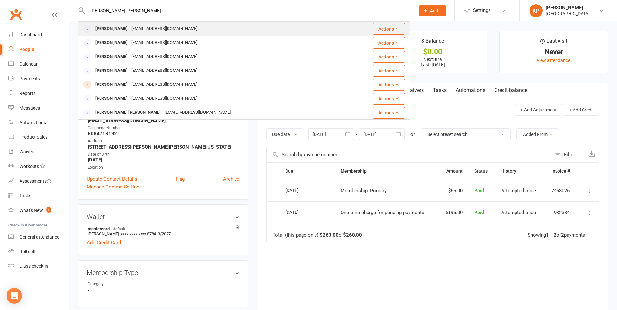
type input "[PERSON_NAME] [PERSON_NAME]"
click at [146, 26] on div "[EMAIL_ADDRESS][DOMAIN_NAME]" at bounding box center [164, 28] width 70 height 9
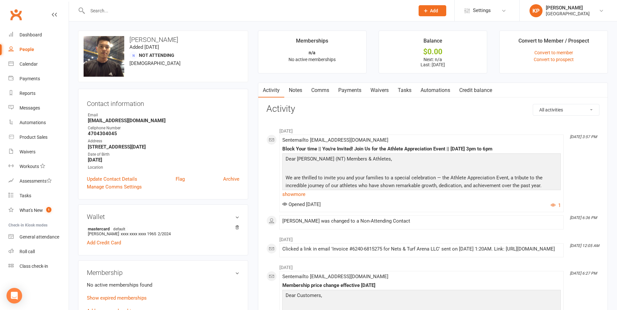
click at [352, 91] on link "Payments" at bounding box center [350, 90] width 32 height 15
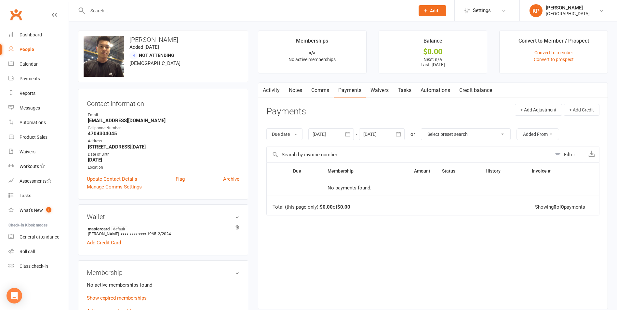
click at [351, 138] on icon "button" at bounding box center [348, 134] width 7 height 7
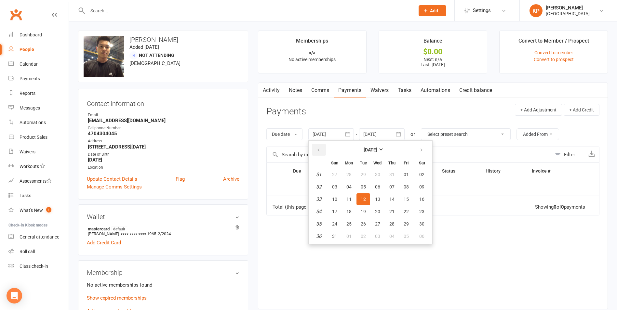
click at [318, 148] on button "button" at bounding box center [319, 150] width 14 height 12
click at [318, 148] on icon "button" at bounding box center [318, 150] width 5 height 5
drag, startPoint x: 318, startPoint y: 148, endPoint x: 323, endPoint y: 155, distance: 8.9
click at [318, 148] on icon "button" at bounding box center [318, 150] width 5 height 5
click at [335, 176] on span "27" at bounding box center [334, 174] width 5 height 5
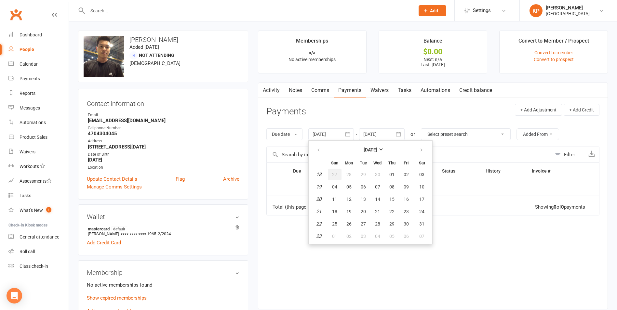
type input "[DATE]"
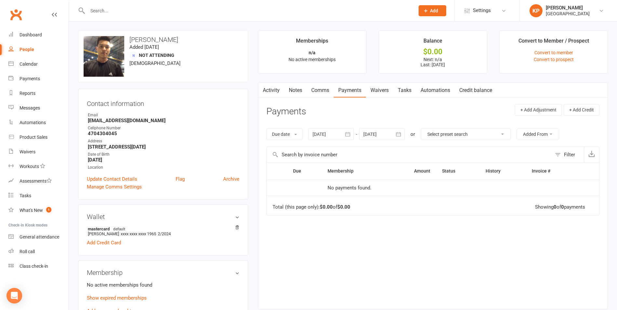
click at [112, 10] on input "text" at bounding box center [248, 10] width 325 height 9
paste input "Abbey Cai"
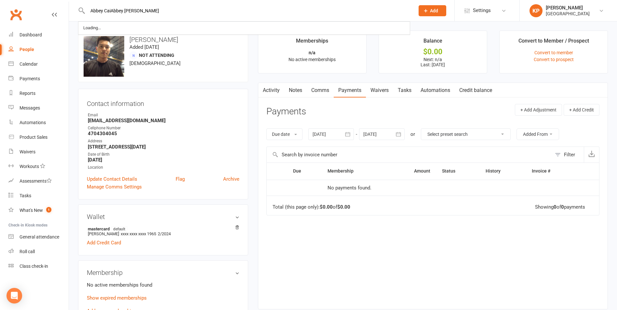
paste input "Abbey Cai"
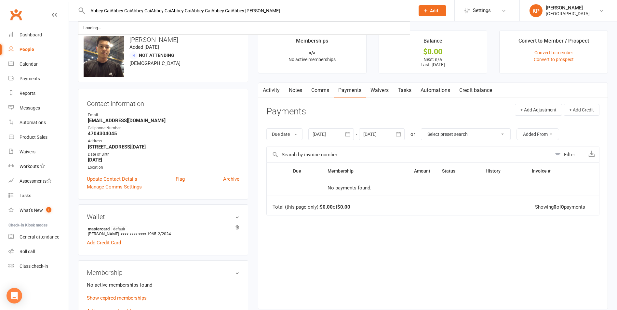
paste input "Abbey Cai"
paste
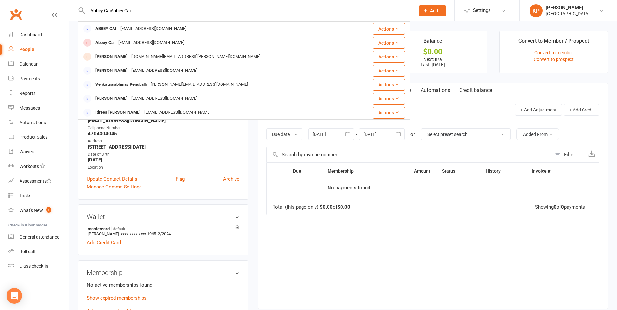
type input "Abbey Cai"
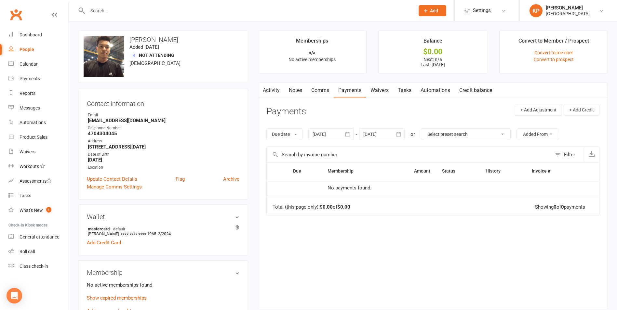
paste input "Abbey Cai"
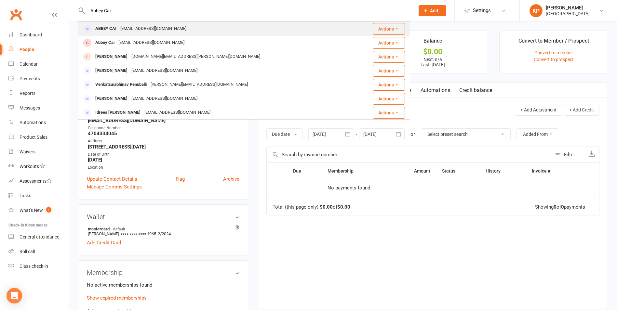
type input "Abbey Cai"
click at [126, 28] on div "[EMAIL_ADDRESS][DOMAIN_NAME]" at bounding box center [153, 28] width 70 height 9
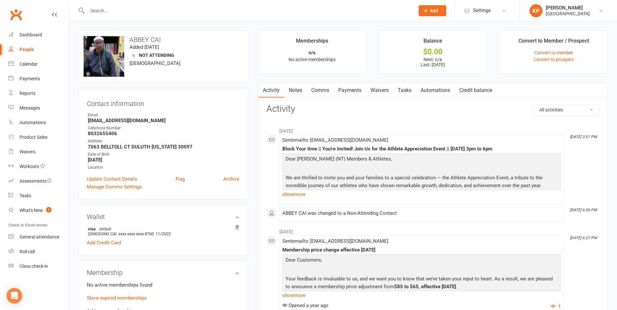
click at [353, 92] on link "Payments" at bounding box center [350, 90] width 32 height 15
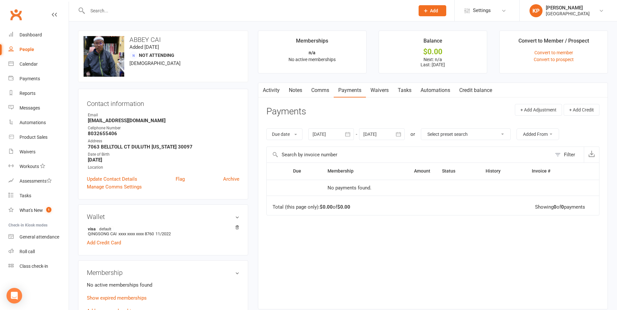
click at [351, 133] on icon "button" at bounding box center [348, 134] width 7 height 7
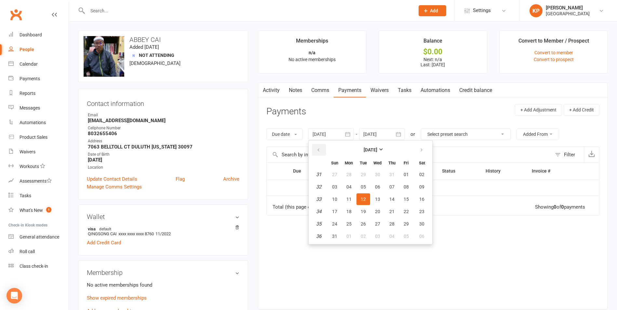
click at [324, 154] on button "button" at bounding box center [319, 150] width 14 height 12
click at [338, 179] on button "01" at bounding box center [335, 175] width 14 height 12
type input "[DATE]"
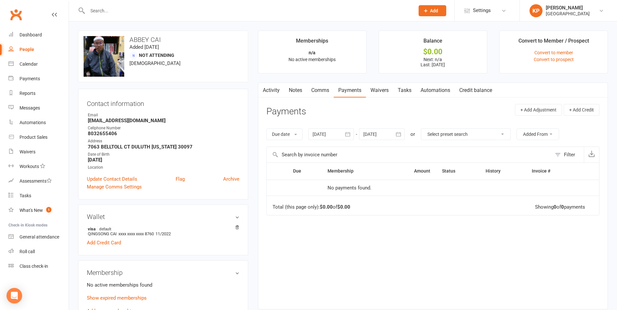
click at [115, 8] on input "text" at bounding box center [248, 10] width 325 height 9
paste input "[PERSON_NAME] [PERSON_NAME]"
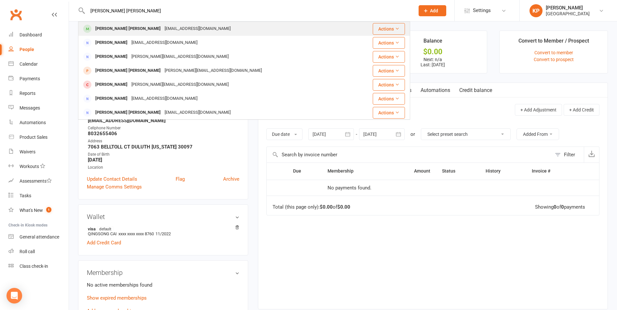
type input "[PERSON_NAME] [PERSON_NAME]"
click at [191, 23] on div "[PERSON_NAME] [PERSON_NAME] [EMAIL_ADDRESS][DOMAIN_NAME]" at bounding box center [217, 28] width 277 height 13
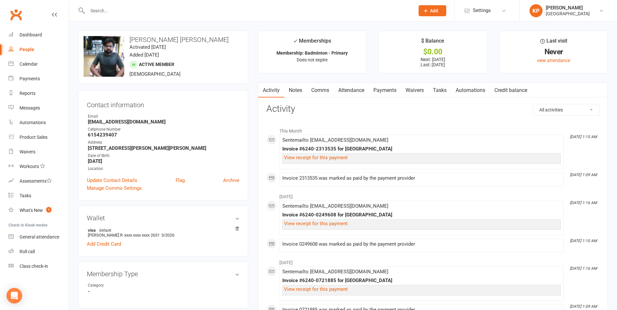
click at [358, 91] on link "Attendance" at bounding box center [351, 90] width 35 height 15
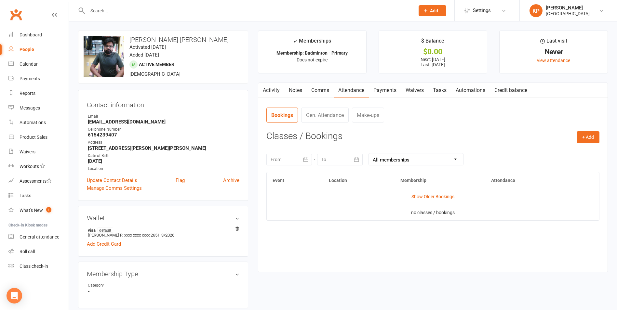
click at [394, 91] on link "Payments" at bounding box center [385, 90] width 32 height 15
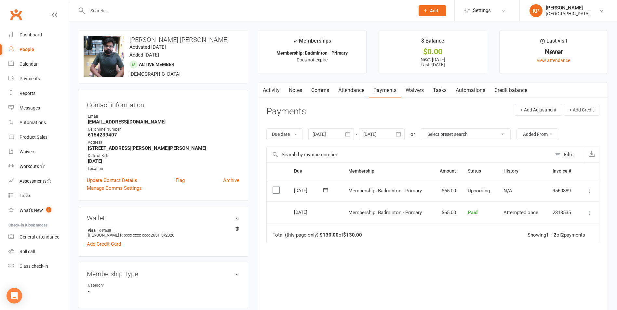
click at [99, 7] on input "text" at bounding box center [248, 10] width 325 height 9
paste input "[PERSON_NAME] [PERSON_NAME]"
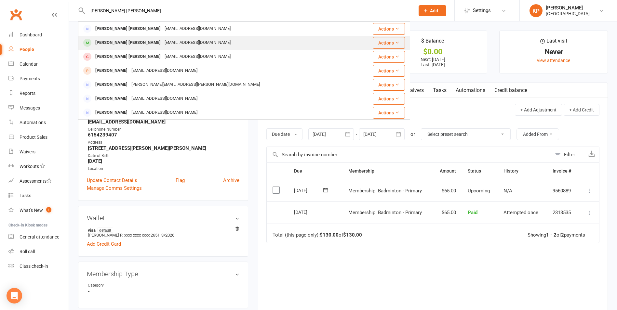
type input "[PERSON_NAME] [PERSON_NAME]"
click at [185, 43] on div "[EMAIL_ADDRESS][DOMAIN_NAME]" at bounding box center [198, 42] width 70 height 9
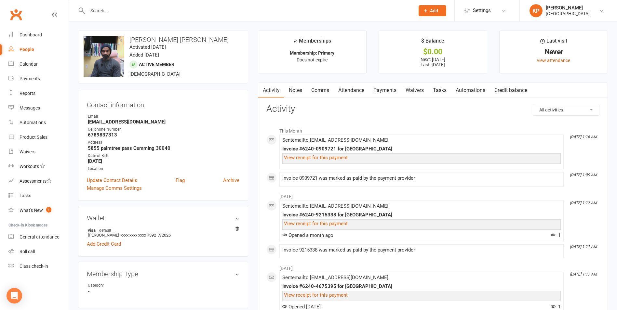
click at [383, 91] on link "Payments" at bounding box center [385, 90] width 32 height 15
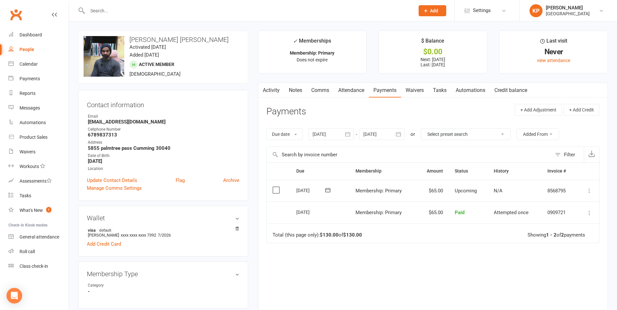
click at [129, 14] on input "text" at bounding box center [248, 10] width 325 height 9
paste input "[PERSON_NAME]"
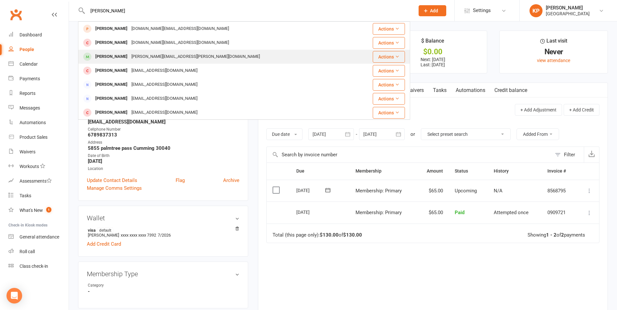
type input "[PERSON_NAME]"
click at [146, 54] on div "[PERSON_NAME][EMAIL_ADDRESS][PERSON_NAME][DOMAIN_NAME]" at bounding box center [195, 56] width 132 height 9
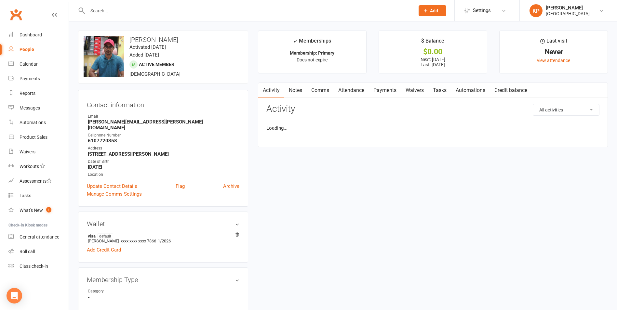
click at [390, 92] on link "Payments" at bounding box center [385, 90] width 32 height 15
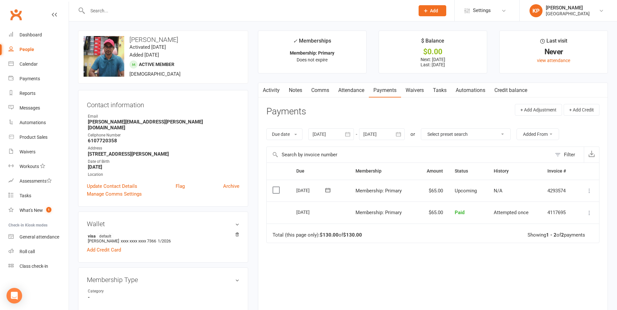
click at [111, 11] on input "text" at bounding box center [248, 10] width 325 height 9
paste input "[PERSON_NAME]"
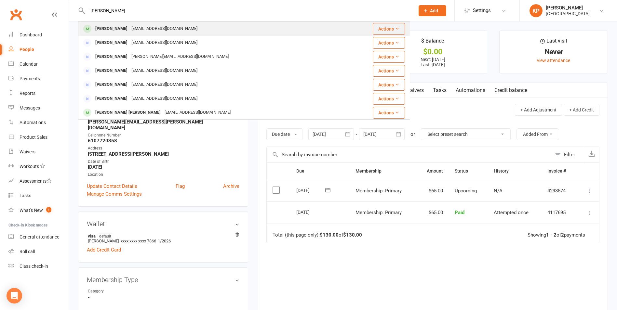
type input "[PERSON_NAME]"
click at [169, 31] on div "[EMAIL_ADDRESS][DOMAIN_NAME]" at bounding box center [164, 28] width 70 height 9
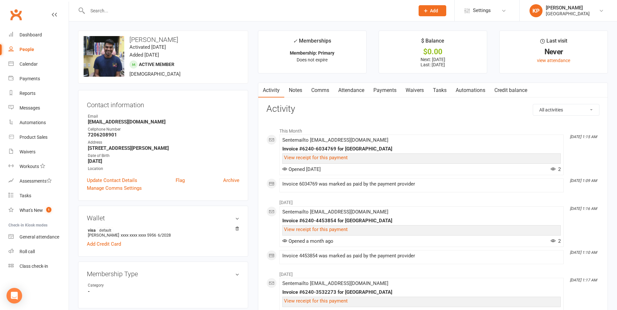
click at [381, 88] on link "Payments" at bounding box center [385, 90] width 32 height 15
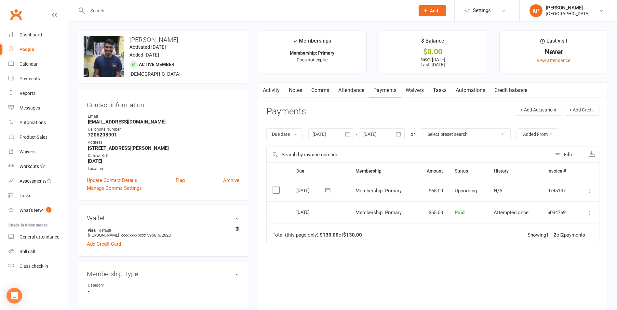
click at [115, 8] on input "text" at bounding box center [248, 10] width 325 height 9
click at [127, 12] on input "text" at bounding box center [248, 10] width 325 height 9
click at [115, 10] on input "text" at bounding box center [248, 10] width 325 height 9
paste input "[PERSON_NAME]"
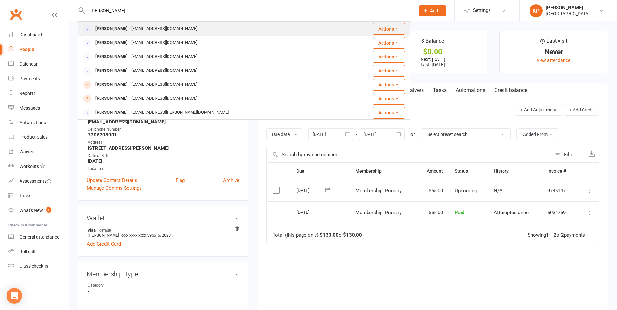
type input "[PERSON_NAME]"
click at [117, 24] on div "[PERSON_NAME] [EMAIL_ADDRESS][DOMAIN_NAME]" at bounding box center [212, 28] width 266 height 13
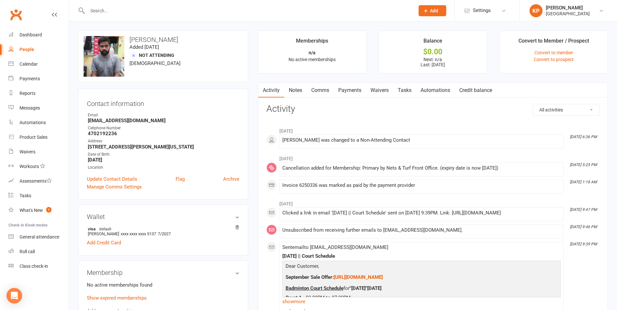
click at [352, 90] on link "Payments" at bounding box center [350, 90] width 32 height 15
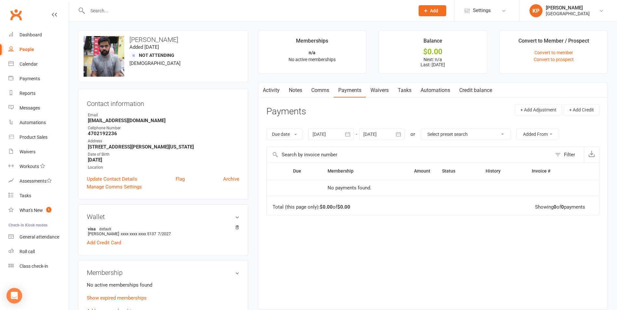
click at [343, 138] on div at bounding box center [331, 134] width 46 height 12
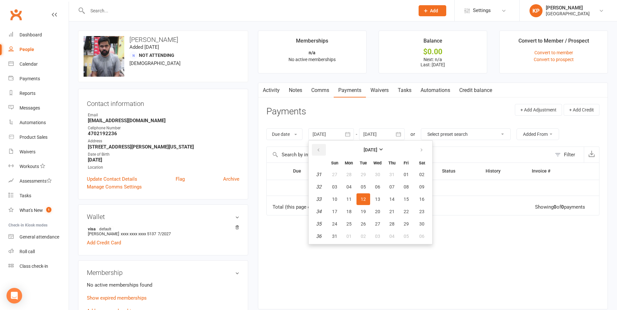
click at [322, 149] on button "button" at bounding box center [319, 150] width 14 height 12
click at [347, 169] on button "02" at bounding box center [349, 175] width 14 height 12
type input "[DATE]"
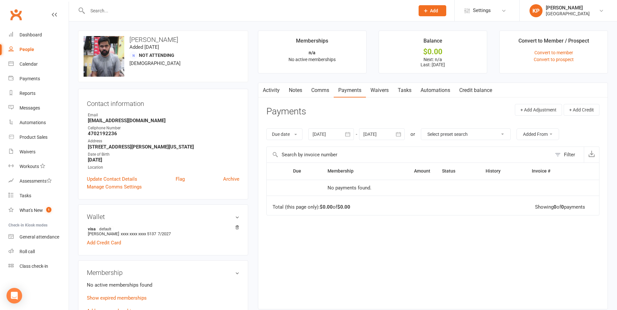
click at [128, 7] on input "text" at bounding box center [248, 10] width 325 height 9
paste input "[PERSON_NAME]"
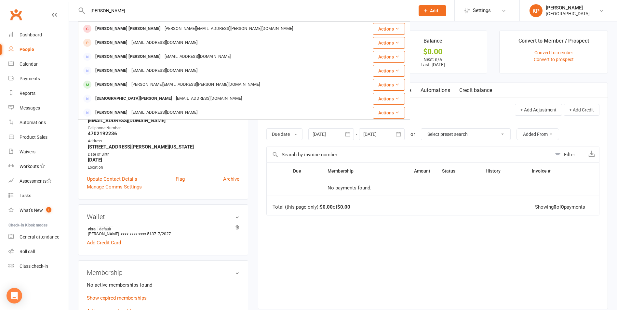
drag, startPoint x: 139, startPoint y: 12, endPoint x: 79, endPoint y: 14, distance: 60.2
click at [79, 14] on div "[PERSON_NAME] [PERSON_NAME] Vadrevu [EMAIL_ADDRESS][PERSON_NAME][DOMAIN_NAME] A…" at bounding box center [244, 10] width 332 height 21
paste input "9123447796"
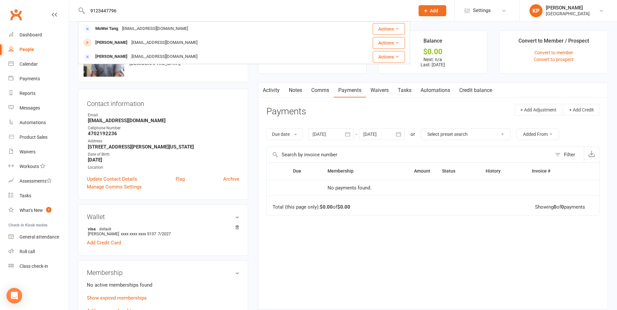
scroll to position [33, 0]
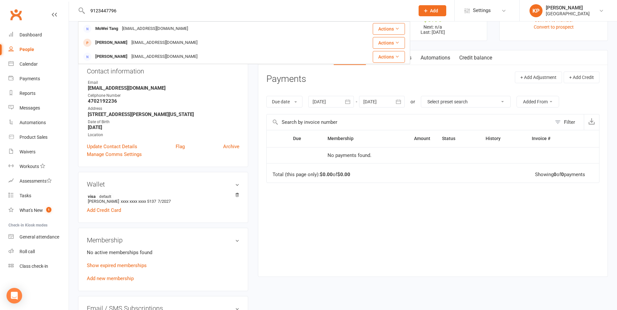
drag, startPoint x: 121, startPoint y: 10, endPoint x: 88, endPoint y: 9, distance: 33.2
click at [88, 9] on input "9123447796" at bounding box center [248, 10] width 325 height 9
paste input "[PERSON_NAME]"
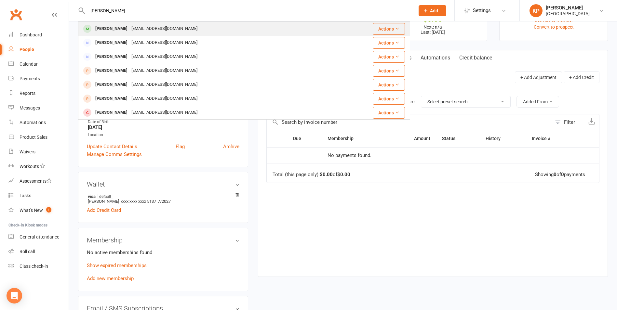
type input "[PERSON_NAME]"
click at [165, 29] on div "[EMAIL_ADDRESS][DOMAIN_NAME]" at bounding box center [164, 28] width 70 height 9
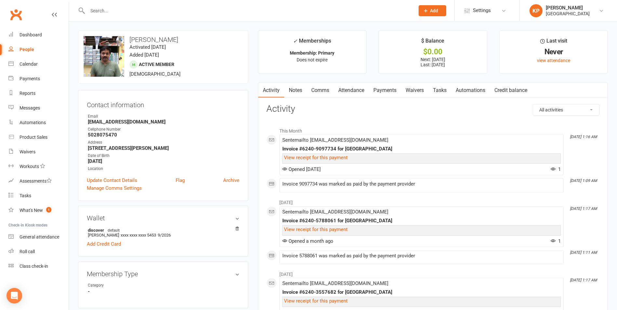
click at [382, 93] on link "Payments" at bounding box center [385, 90] width 32 height 15
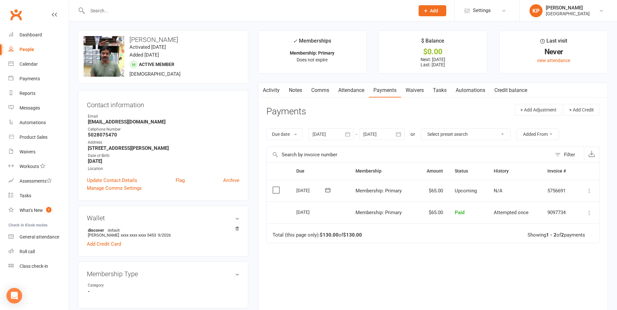
click at [99, 11] on input "text" at bounding box center [248, 10] width 325 height 9
paste input "[PERSON_NAME]"
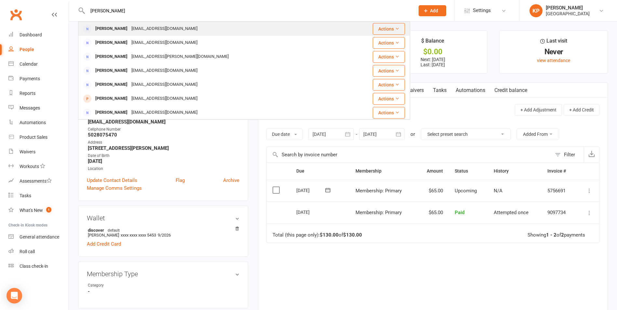
type input "[PERSON_NAME]"
click at [149, 25] on div "[EMAIL_ADDRESS][DOMAIN_NAME]" at bounding box center [164, 28] width 70 height 9
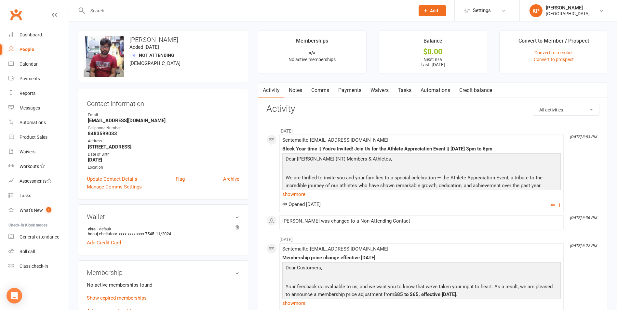
click at [351, 88] on link "Payments" at bounding box center [350, 90] width 32 height 15
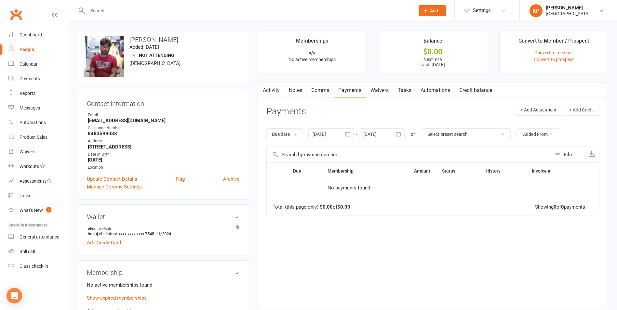
drag, startPoint x: 348, startPoint y: 137, endPoint x: 346, endPoint y: 142, distance: 5.3
click at [348, 138] on icon "button" at bounding box center [348, 134] width 7 height 7
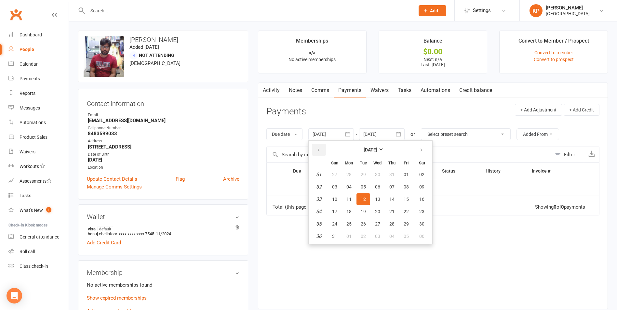
click at [323, 150] on button "button" at bounding box center [319, 150] width 14 height 12
click at [336, 170] on button "01" at bounding box center [335, 175] width 14 height 12
type input "[DATE]"
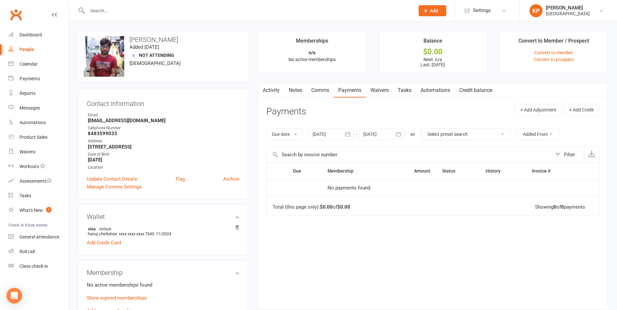
click at [169, 2] on div at bounding box center [244, 10] width 332 height 21
click at [168, 6] on input "text" at bounding box center [248, 10] width 325 height 9
paste input "[PERSON_NAME]"
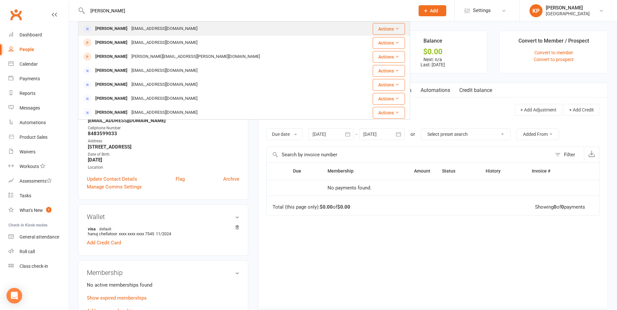
type input "[PERSON_NAME]"
click at [164, 27] on div "[EMAIL_ADDRESS][DOMAIN_NAME]" at bounding box center [164, 28] width 70 height 9
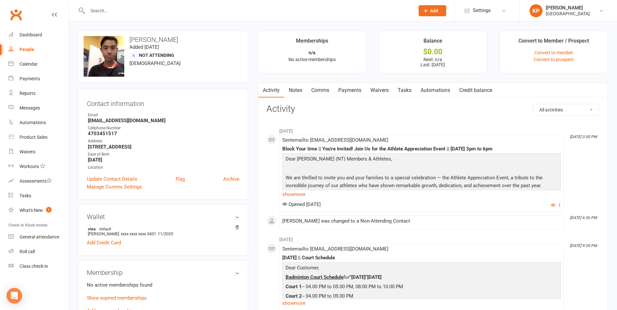
click at [122, 6] on input "text" at bounding box center [248, 10] width 325 height 9
paste input "[EMAIL_ADDRESS][DOMAIN_NAME]"
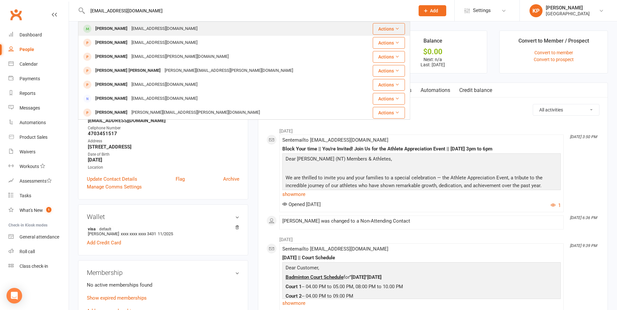
type input "[EMAIL_ADDRESS][DOMAIN_NAME]"
click at [146, 27] on div "[EMAIL_ADDRESS][DOMAIN_NAME]" at bounding box center [164, 28] width 70 height 9
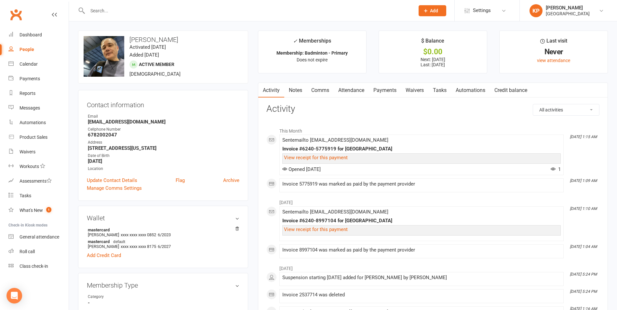
click at [390, 92] on link "Payments" at bounding box center [385, 90] width 32 height 15
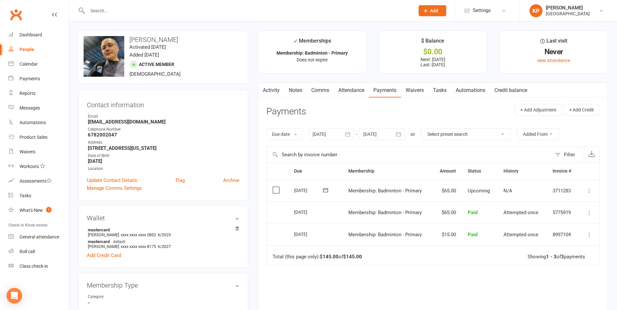
click at [103, 8] on input "text" at bounding box center [248, 10] width 325 height 9
paste input "[PERSON_NAME]"
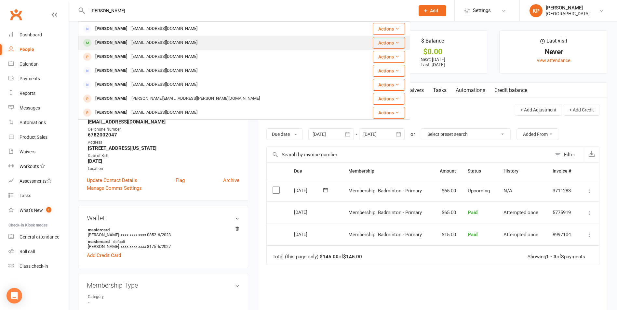
type input "[PERSON_NAME]"
click at [129, 46] on div "[EMAIL_ADDRESS][DOMAIN_NAME]" at bounding box center [164, 42] width 70 height 9
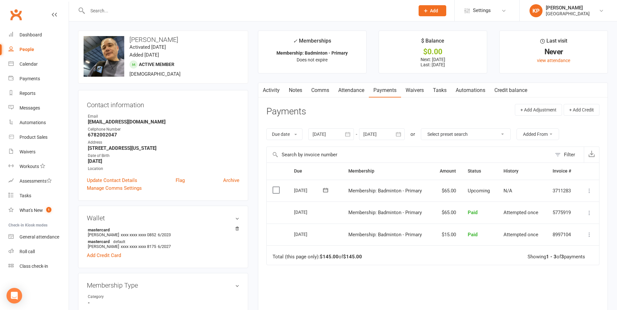
click at [384, 93] on link "Payments" at bounding box center [385, 90] width 32 height 15
click at [99, 15] on div at bounding box center [244, 10] width 332 height 21
click at [99, 13] on input "text" at bounding box center [248, 10] width 325 height 9
paste input "[PERSON_NAME]"
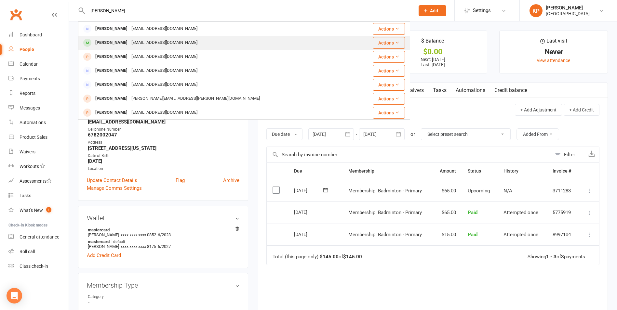
type input "[PERSON_NAME]"
click at [115, 42] on div "[PERSON_NAME]" at bounding box center [111, 42] width 36 height 9
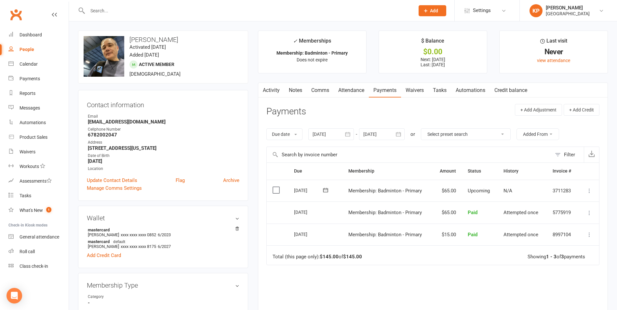
click at [124, 11] on input "text" at bounding box center [248, 10] width 325 height 9
paste input "[PERSON_NAME]"
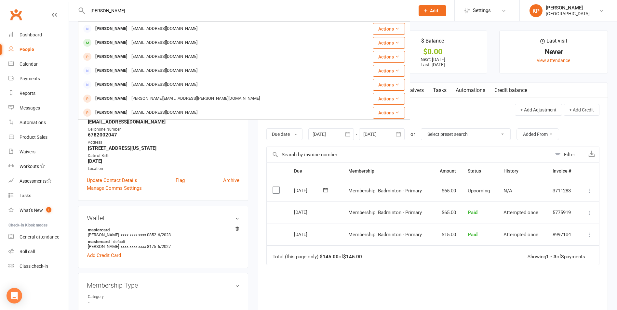
drag, startPoint x: 122, startPoint y: 9, endPoint x: 84, endPoint y: 12, distance: 37.6
click at [84, 12] on div "[PERSON_NAME] [PERSON_NAME] [PERSON_NAME][EMAIL_ADDRESS][DOMAIN_NAME] Actions […" at bounding box center [244, 10] width 332 height 21
paste input "[PERSON_NAME]"
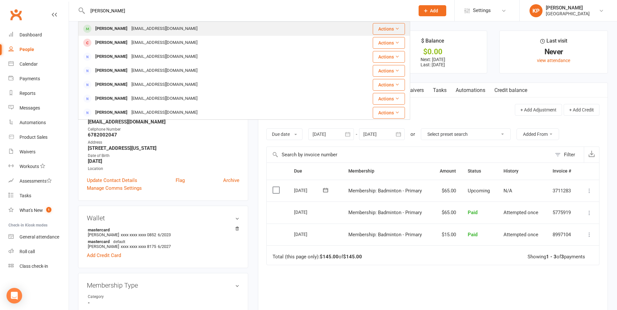
type input "[PERSON_NAME]"
click at [150, 27] on div "[EMAIL_ADDRESS][DOMAIN_NAME]" at bounding box center [164, 28] width 70 height 9
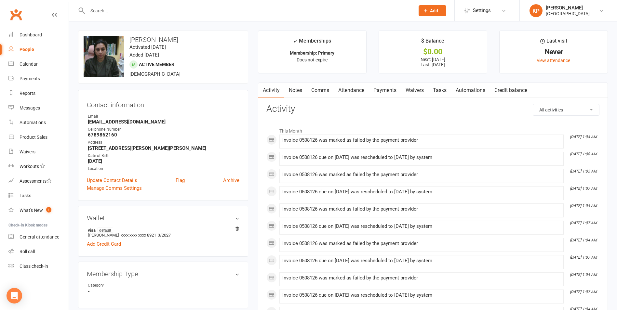
click at [383, 92] on link "Payments" at bounding box center [385, 90] width 32 height 15
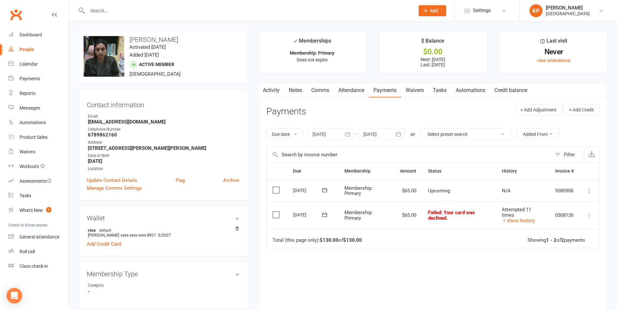
click at [345, 137] on button "button" at bounding box center [348, 134] width 12 height 12
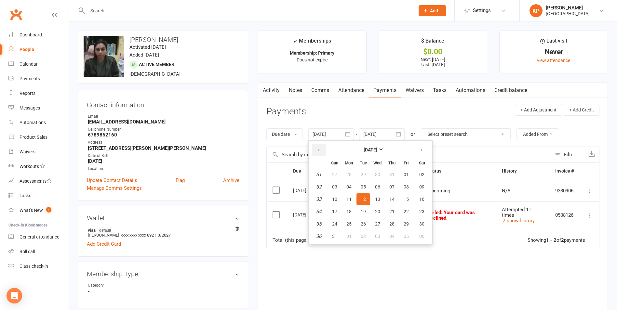
click at [316, 148] on button "button" at bounding box center [319, 150] width 14 height 12
click at [337, 183] on button "04" at bounding box center [335, 187] width 14 height 12
type input "[DATE]"
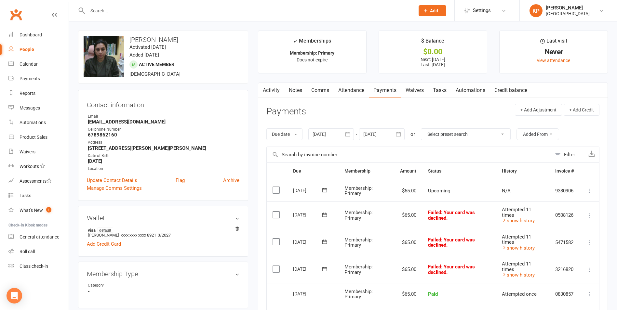
click at [110, 10] on input "text" at bounding box center [248, 10] width 325 height 9
paste input "[PERSON_NAME]"
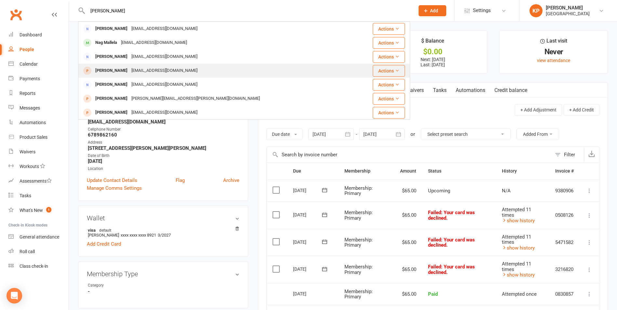
scroll to position [65, 0]
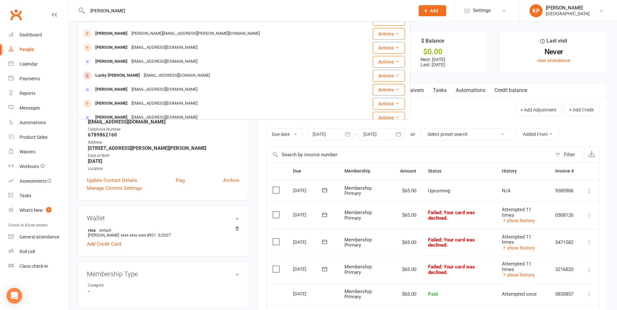
drag, startPoint x: 124, startPoint y: 9, endPoint x: 81, endPoint y: 15, distance: 43.7
click at [81, 15] on div "[PERSON_NAME] [PERSON_NAME] [PERSON_NAME][EMAIL_ADDRESS][DOMAIN_NAME] Actions N…" at bounding box center [244, 10] width 332 height 21
paste input "[PERSON_NAME][EMAIL_ADDRESS][PERSON_NAME][DOMAIN_NAME]"
drag, startPoint x: 139, startPoint y: 11, endPoint x: 84, endPoint y: 17, distance: 55.0
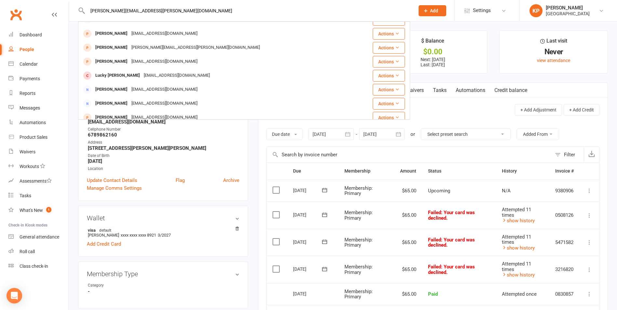
click at [84, 17] on div "[PERSON_NAME][EMAIL_ADDRESS][PERSON_NAME][DOMAIN_NAME] [PERSON_NAME] [PERSON_NA…" at bounding box center [244, 10] width 332 height 21
paste input "[PERSON_NAME]"
drag, startPoint x: 138, startPoint y: 12, endPoint x: 73, endPoint y: 10, distance: 65.1
click at [73, 10] on react-component "[PERSON_NAME] [PERSON_NAME] [EMAIL_ADDRESS][DOMAIN_NAME] Actions [PERSON_NAME] …" at bounding box center [205, 10] width 410 height 21
paste input "[PERSON_NAME]"
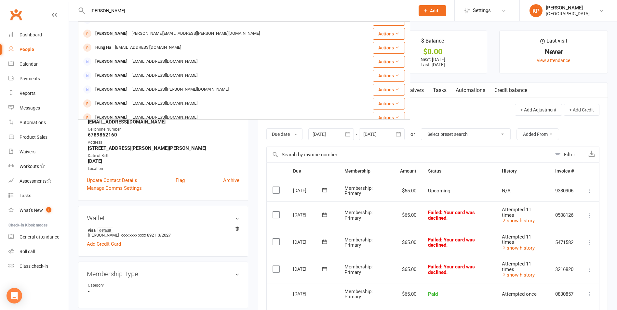
type input "[PERSON_NAME]"
drag, startPoint x: 127, startPoint y: 8, endPoint x: 83, endPoint y: 14, distance: 44.0
click at [83, 14] on div "Hoi [PERSON_NAME] Hoi [PERSON_NAME] [EMAIL_ADDRESS][DOMAIN_NAME] Actions Young …" at bounding box center [244, 10] width 332 height 21
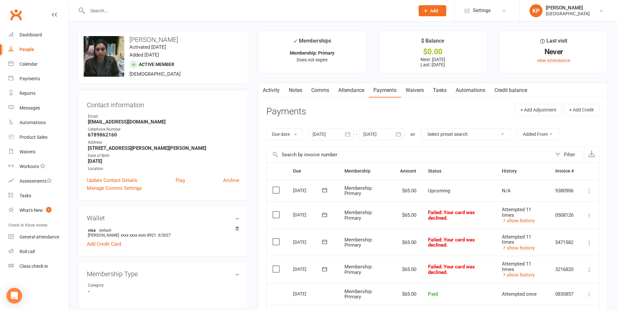
paste input "[PERSON_NAME]"
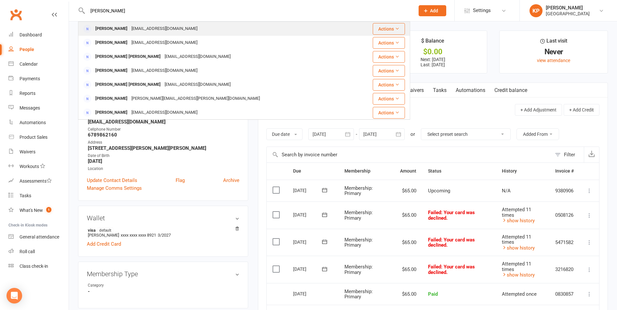
type input "[PERSON_NAME]"
click at [168, 26] on div "[EMAIL_ADDRESS][DOMAIN_NAME]" at bounding box center [164, 28] width 70 height 9
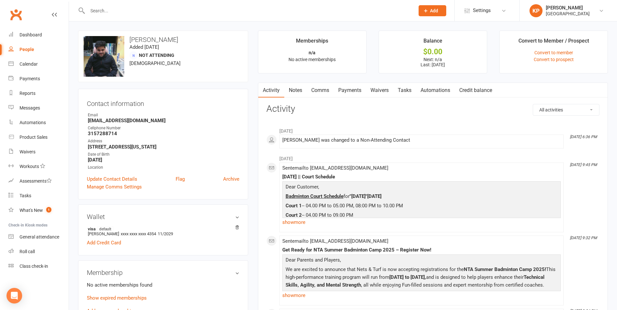
click at [344, 91] on link "Payments" at bounding box center [350, 90] width 32 height 15
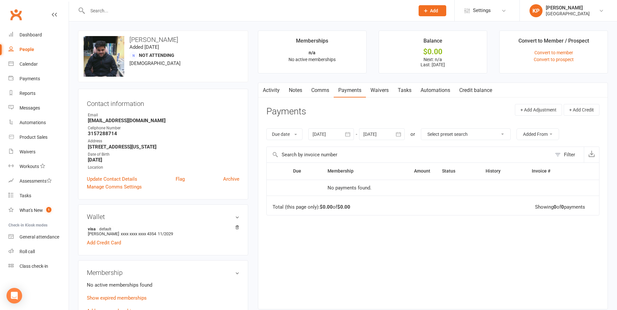
click at [344, 134] on button "button" at bounding box center [348, 134] width 12 height 12
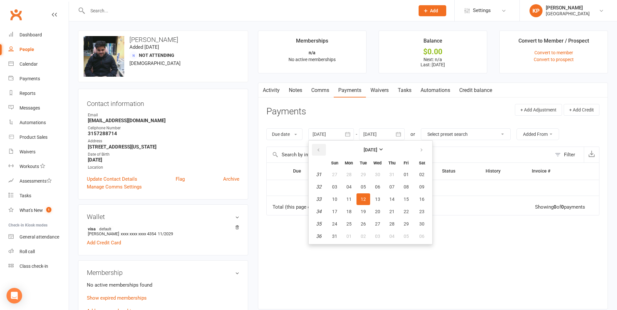
click at [319, 148] on icon "button" at bounding box center [318, 150] width 5 height 5
click at [326, 190] on td "24" at bounding box center [319, 187] width 17 height 12
click at [342, 177] on button "01" at bounding box center [335, 175] width 14 height 12
type input "[DATE]"
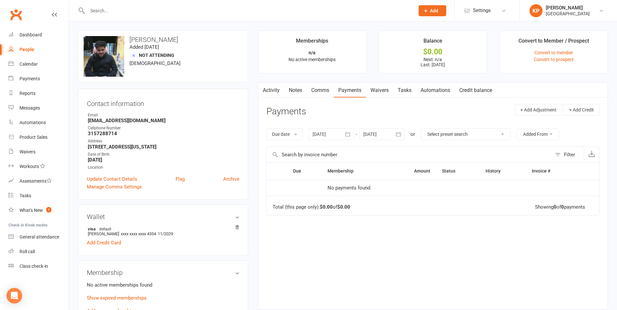
click at [127, 9] on input "text" at bounding box center [248, 10] width 325 height 9
paste input "[PERSON_NAME] [PERSON_NAME]"
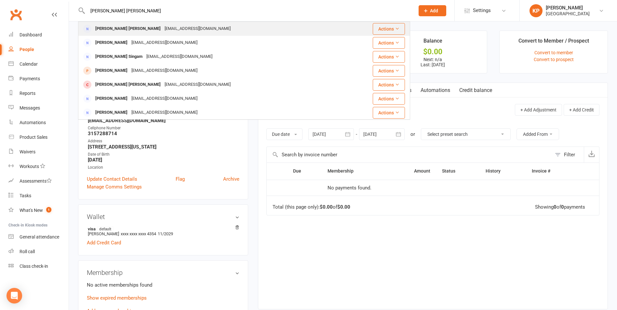
type input "[PERSON_NAME] [PERSON_NAME]"
click at [163, 29] on div "[EMAIL_ADDRESS][DOMAIN_NAME]" at bounding box center [198, 28] width 70 height 9
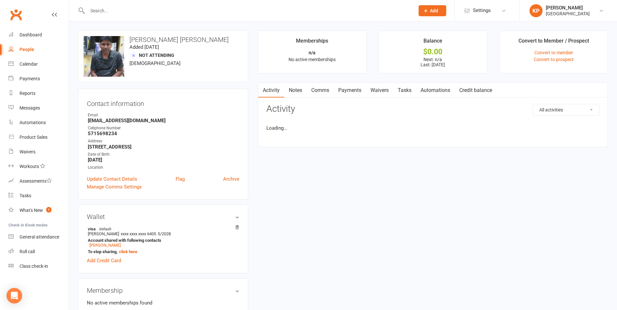
click at [352, 91] on link "Payments" at bounding box center [350, 90] width 32 height 15
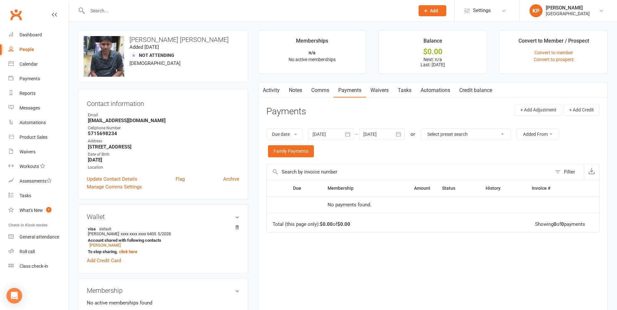
click at [115, 13] on input "text" at bounding box center [248, 10] width 325 height 9
paste input "[PERSON_NAME] [PERSON_NAME]"
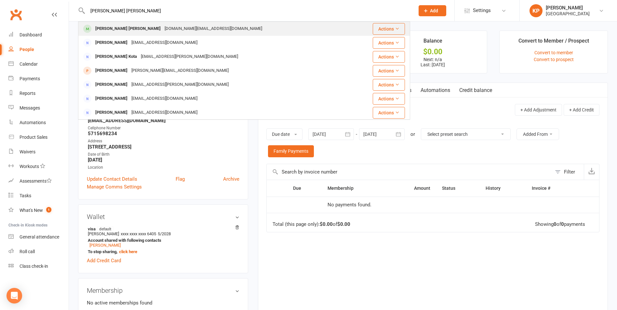
type input "[PERSON_NAME] [PERSON_NAME]"
click at [163, 27] on div "[DOMAIN_NAME][EMAIL_ADDRESS][DOMAIN_NAME]" at bounding box center [213, 28] width 101 height 9
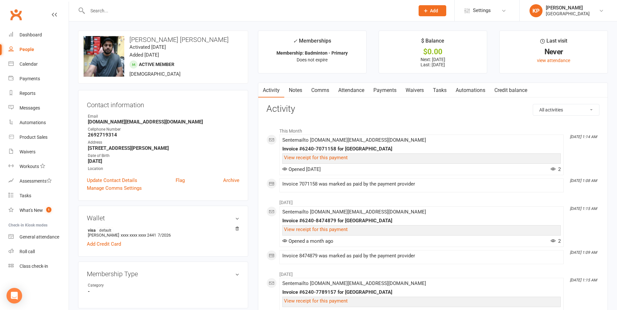
click at [386, 93] on link "Payments" at bounding box center [385, 90] width 32 height 15
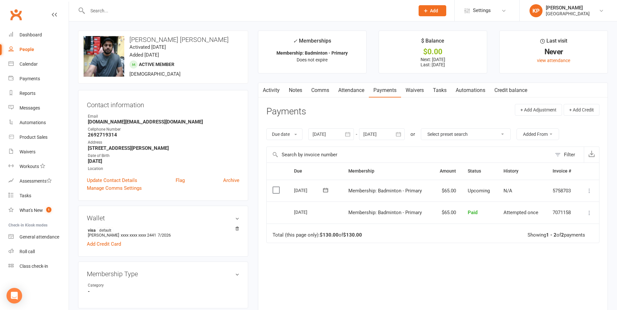
click at [113, 4] on div at bounding box center [244, 10] width 332 height 21
click at [113, 7] on input "text" at bounding box center [248, 10] width 325 height 9
paste input "[PERSON_NAME]"
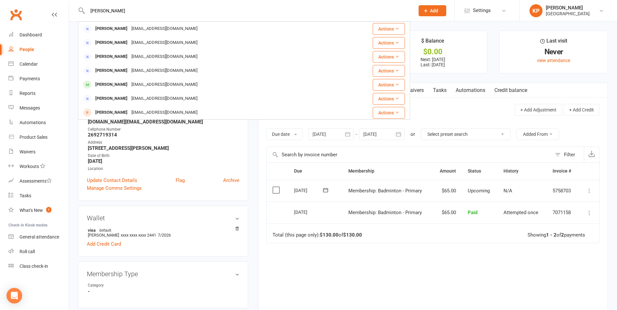
click at [130, 5] on div "[PERSON_NAME] Varun Balam [EMAIL_ADDRESS][DOMAIN_NAME] Actions [PERSON_NAME] [P…" at bounding box center [244, 10] width 332 height 21
drag, startPoint x: 131, startPoint y: 6, endPoint x: 90, endPoint y: 12, distance: 40.8
click at [90, 12] on input "[PERSON_NAME]" at bounding box center [248, 10] width 325 height 9
paste input "[EMAIL_ADDRESS][DOMAIN_NAME]"
drag, startPoint x: 139, startPoint y: 12, endPoint x: 76, endPoint y: 12, distance: 62.5
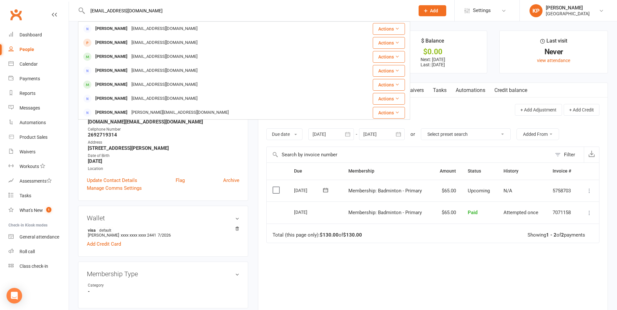
click at [76, 12] on react-component "[EMAIL_ADDRESS][DOMAIN_NAME] [PERSON_NAME] [PERSON_NAME][EMAIL_ADDRESS][DOMAIN_…" at bounding box center [205, 10] width 410 height 21
paste input "[PERSON_NAME]"
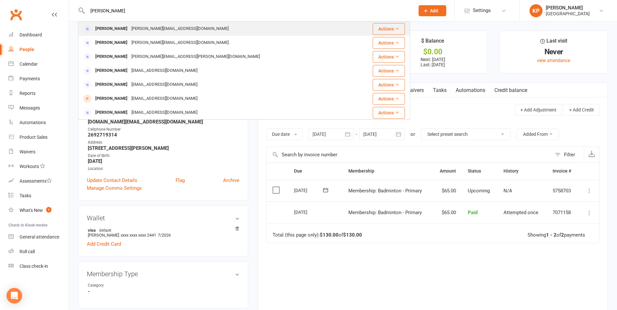
type input "[PERSON_NAME]"
click at [167, 25] on div "[PERSON_NAME][EMAIL_ADDRESS][DOMAIN_NAME]" at bounding box center [179, 28] width 101 height 9
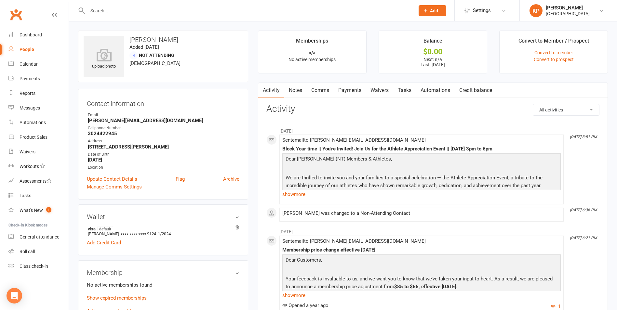
click at [387, 89] on link "Waivers" at bounding box center [379, 90] width 27 height 15
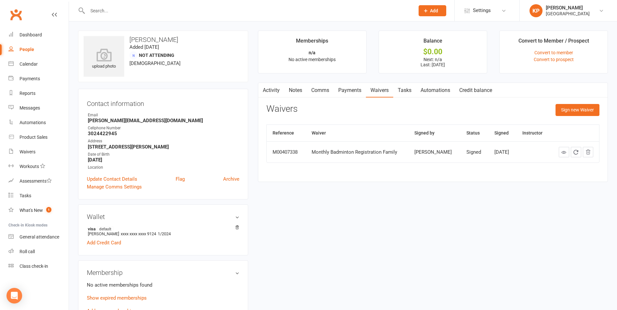
click at [352, 89] on link "Payments" at bounding box center [350, 90] width 32 height 15
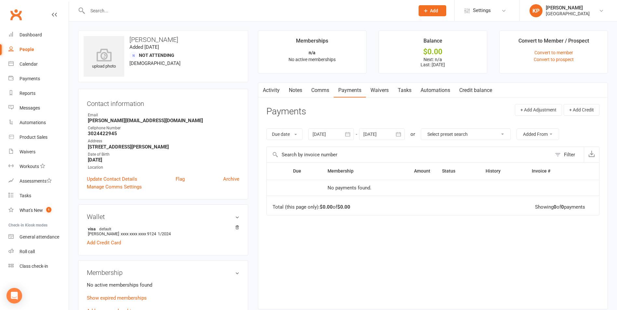
click at [133, 13] on input "text" at bounding box center [248, 10] width 325 height 9
paste input "[PERSON_NAME]"
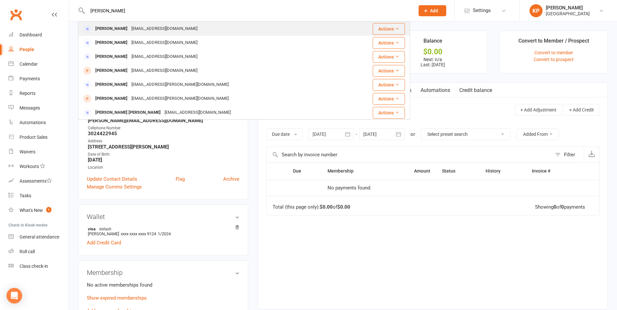
type input "[PERSON_NAME]"
click at [175, 30] on div "[EMAIL_ADDRESS][DOMAIN_NAME]" at bounding box center [164, 28] width 70 height 9
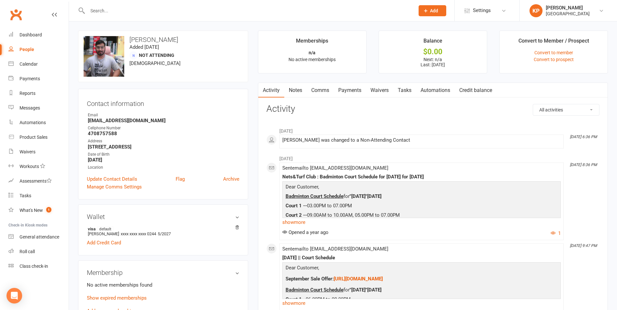
click at [357, 95] on link "Payments" at bounding box center [350, 90] width 32 height 15
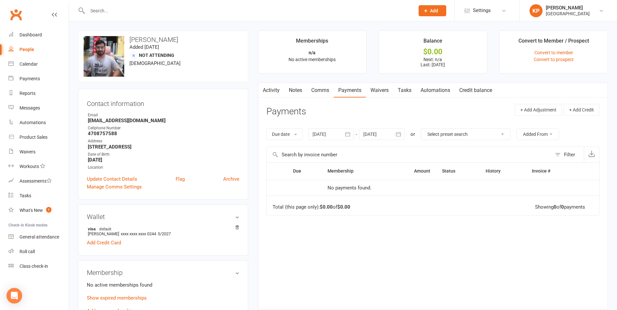
click at [346, 139] on button "button" at bounding box center [348, 134] width 12 height 12
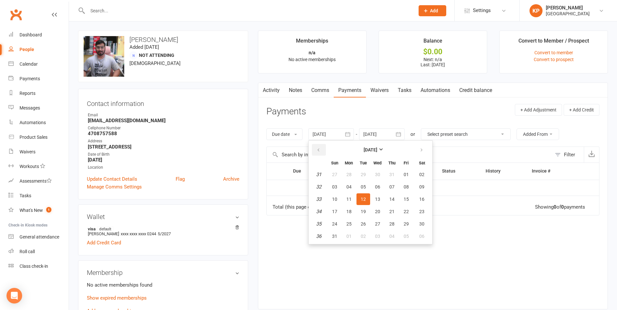
click at [326, 151] on button "button" at bounding box center [319, 150] width 14 height 12
click at [324, 151] on button "button" at bounding box center [319, 150] width 14 height 12
click at [336, 199] on span "15" at bounding box center [334, 199] width 5 height 5
type input "[DATE]"
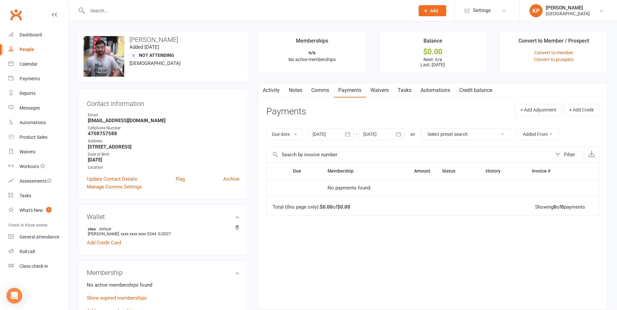
click at [115, 9] on input "text" at bounding box center [248, 10] width 325 height 9
paste input "[PERSON_NAME]"
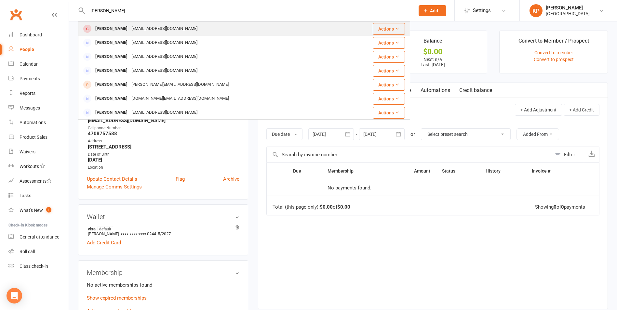
type input "[PERSON_NAME]"
click at [121, 31] on div "[PERSON_NAME]" at bounding box center [111, 28] width 36 height 9
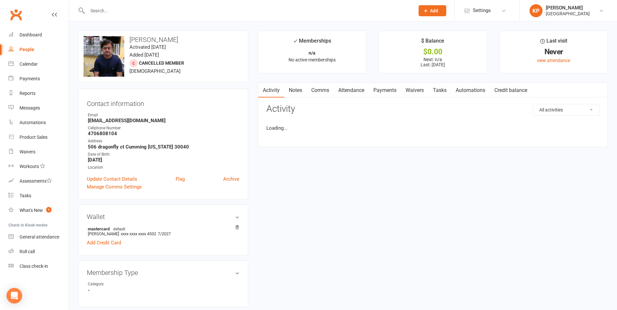
click at [351, 91] on link "Attendance" at bounding box center [351, 90] width 35 height 15
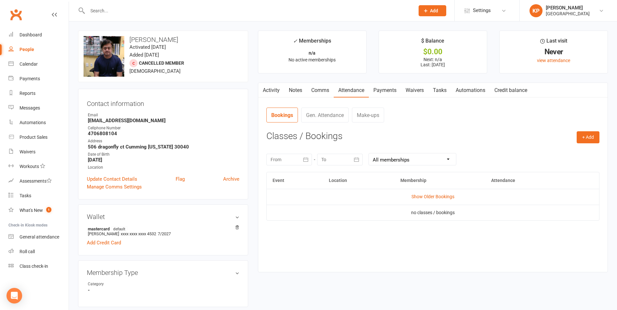
click at [391, 91] on link "Payments" at bounding box center [385, 90] width 32 height 15
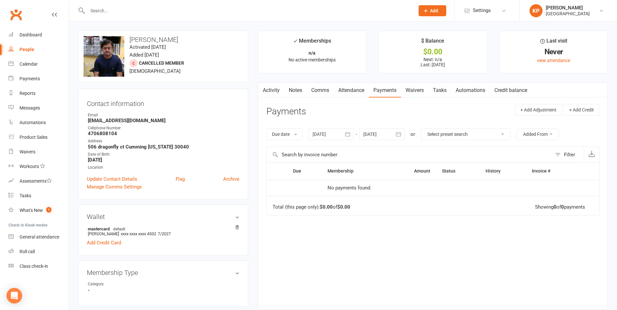
click at [348, 134] on icon "button" at bounding box center [348, 134] width 7 height 7
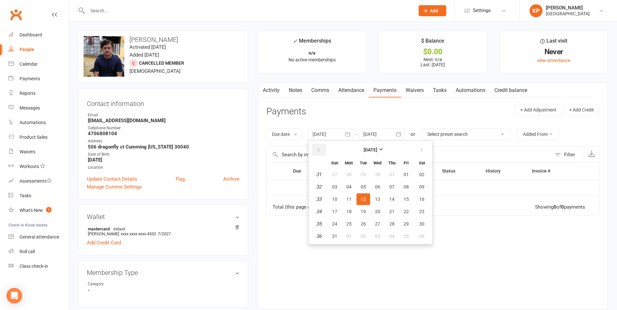
click at [326, 149] on button "button" at bounding box center [319, 150] width 14 height 12
click at [336, 176] on span "01" at bounding box center [334, 174] width 5 height 5
type input "[DATE]"
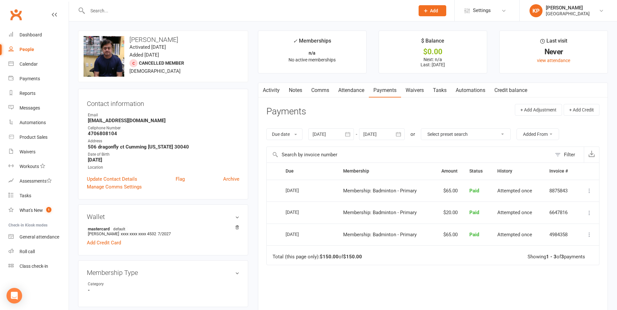
click at [128, 9] on input "text" at bounding box center [248, 10] width 325 height 9
paste input "[PERSON_NAME]"
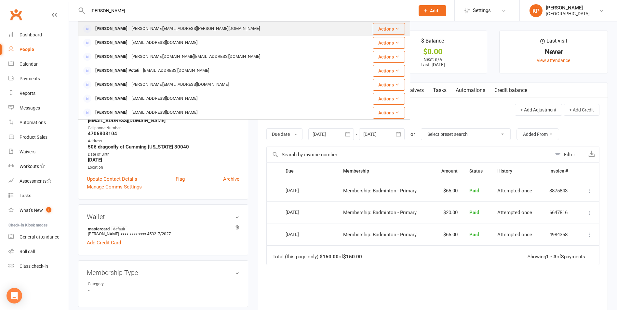
type input "[PERSON_NAME]"
click at [144, 25] on div "[PERSON_NAME][EMAIL_ADDRESS][PERSON_NAME][DOMAIN_NAME]" at bounding box center [195, 28] width 132 height 9
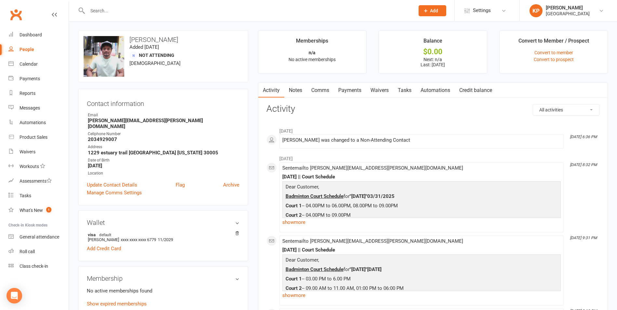
click at [342, 89] on link "Payments" at bounding box center [350, 90] width 32 height 15
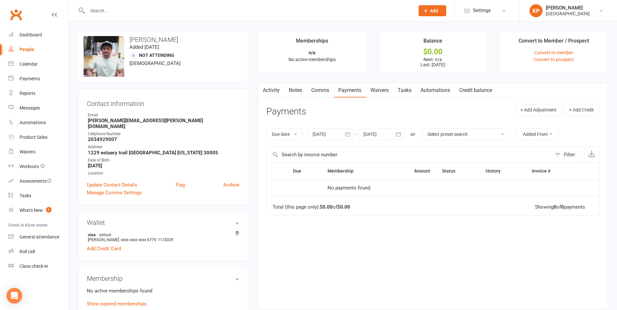
click at [345, 136] on button "button" at bounding box center [348, 134] width 12 height 12
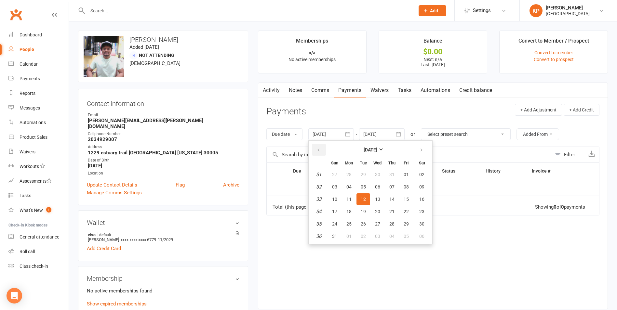
click at [319, 148] on icon "button" at bounding box center [318, 150] width 5 height 5
click at [337, 173] on span "01" at bounding box center [334, 174] width 5 height 5
type input "[DATE]"
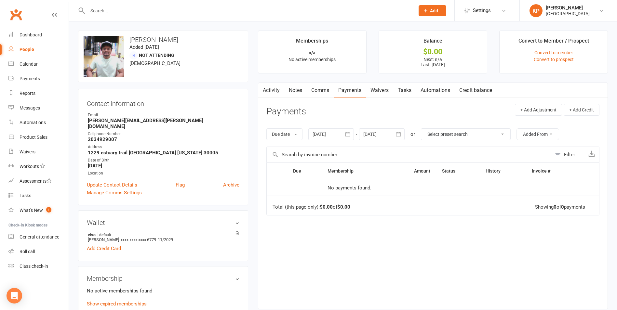
click at [143, 10] on input "text" at bounding box center [248, 10] width 325 height 9
paste input "[PERSON_NAME]"
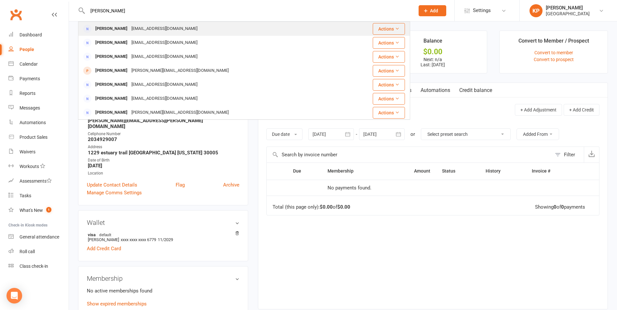
type input "[PERSON_NAME]"
click at [136, 28] on div "[EMAIL_ADDRESS][DOMAIN_NAME]" at bounding box center [164, 28] width 70 height 9
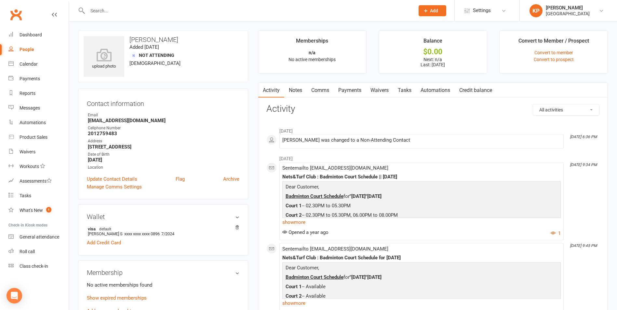
click at [132, 8] on input "text" at bounding box center [248, 10] width 325 height 9
paste input "[PERSON_NAME]"
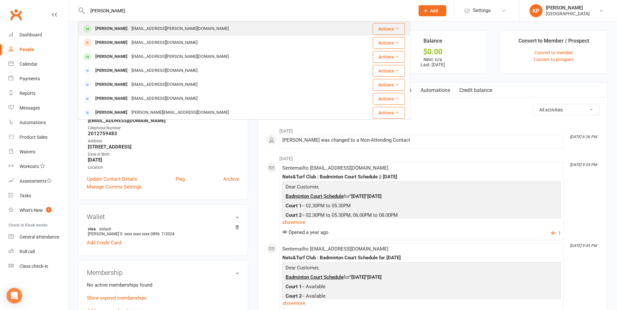
type input "[PERSON_NAME]"
click at [145, 29] on div "[EMAIL_ADDRESS][PERSON_NAME][DOMAIN_NAME]" at bounding box center [179, 28] width 101 height 9
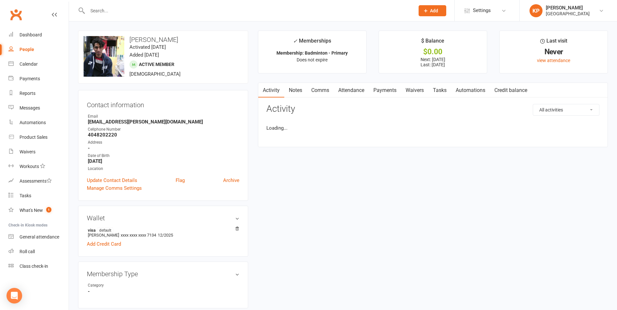
click at [352, 92] on link "Attendance" at bounding box center [351, 90] width 35 height 15
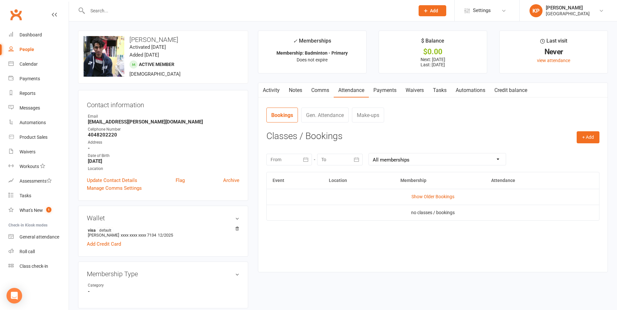
click at [386, 90] on link "Payments" at bounding box center [385, 90] width 32 height 15
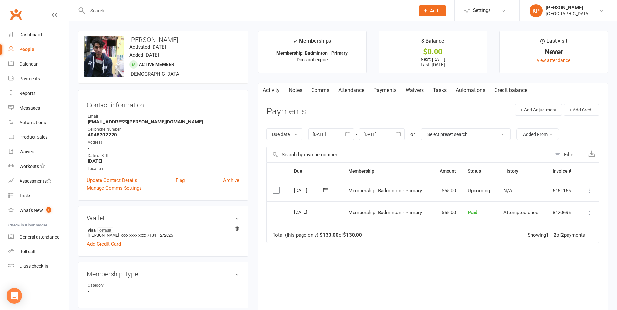
click at [112, 9] on input "text" at bounding box center [248, 10] width 325 height 9
paste input "[PERSON_NAME]"
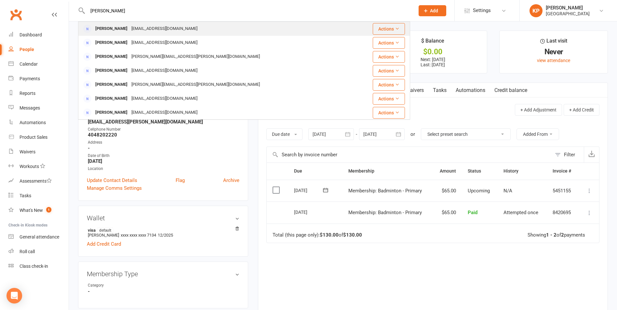
type input "[PERSON_NAME]"
click at [147, 28] on div "[EMAIL_ADDRESS][DOMAIN_NAME]" at bounding box center [164, 28] width 70 height 9
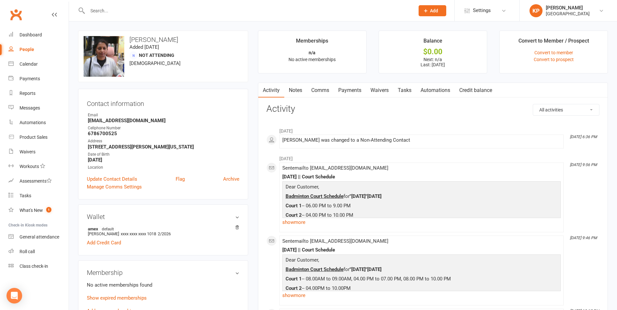
click at [353, 91] on link "Payments" at bounding box center [350, 90] width 32 height 15
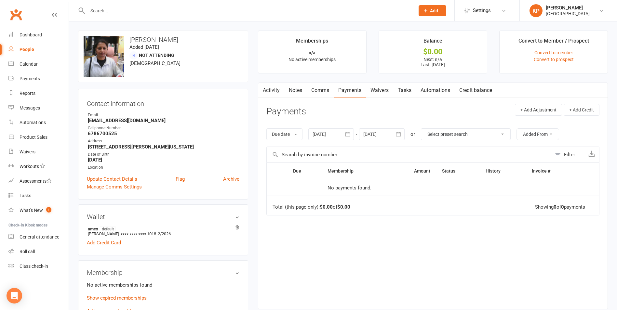
click at [124, 9] on input "text" at bounding box center [248, 10] width 325 height 9
paste input "[PERSON_NAME]"
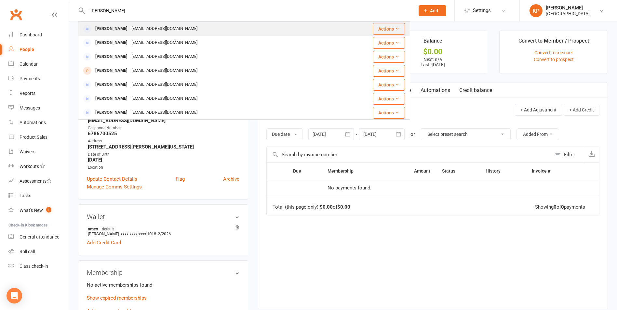
type input "[PERSON_NAME]"
click at [145, 27] on div "[EMAIL_ADDRESS][DOMAIN_NAME]" at bounding box center [164, 28] width 70 height 9
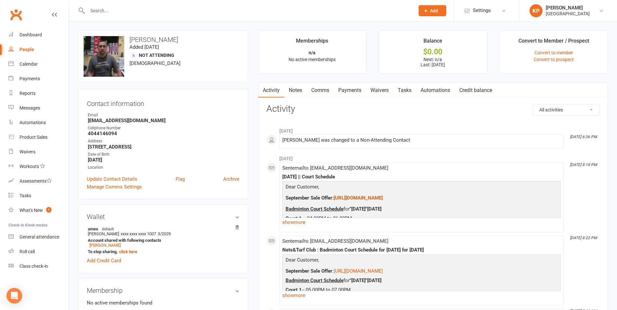
click at [350, 92] on link "Payments" at bounding box center [350, 90] width 32 height 15
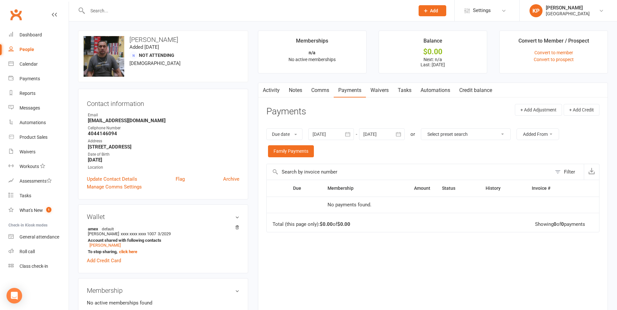
click at [119, 13] on input "text" at bounding box center [248, 10] width 325 height 9
paste input "[PERSON_NAME]"
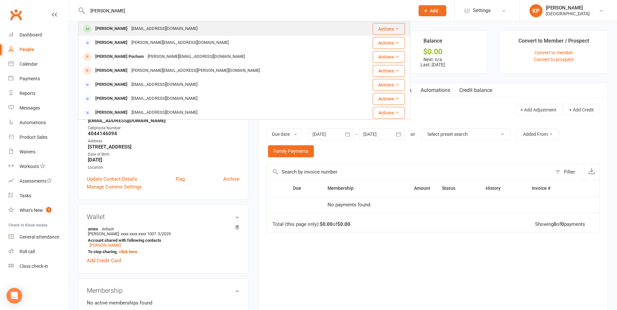
type input "[PERSON_NAME]"
click at [141, 28] on div "[EMAIL_ADDRESS][DOMAIN_NAME]" at bounding box center [164, 28] width 70 height 9
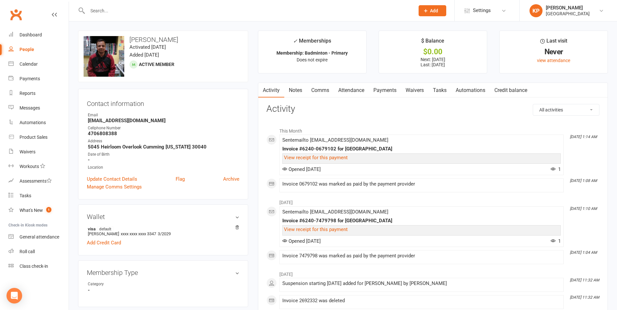
click at [382, 89] on link "Payments" at bounding box center [385, 90] width 32 height 15
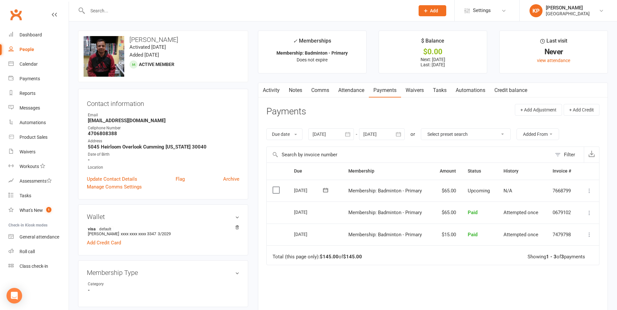
click at [120, 12] on input "text" at bounding box center [248, 10] width 325 height 9
paste input "[PERSON_NAME]"
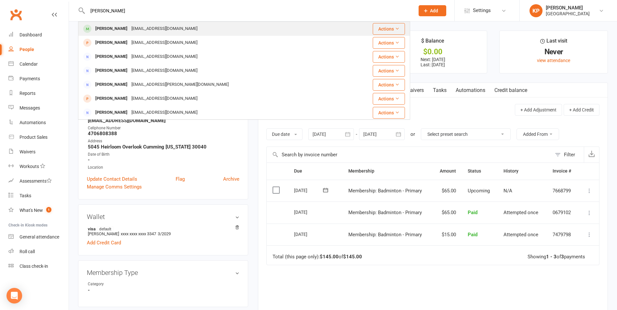
type input "[PERSON_NAME]"
click at [144, 28] on div "[EMAIL_ADDRESS][DOMAIN_NAME]" at bounding box center [164, 28] width 70 height 9
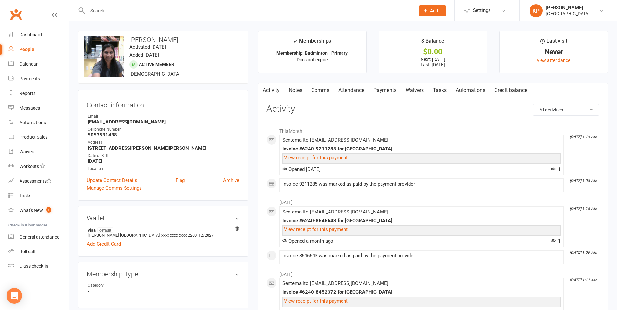
click at [379, 92] on link "Payments" at bounding box center [385, 90] width 32 height 15
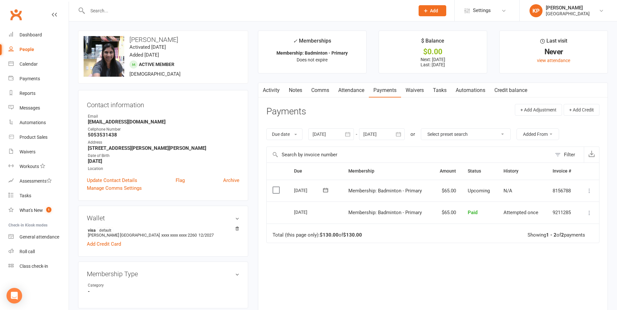
click at [108, 11] on input "text" at bounding box center [248, 10] width 325 height 9
paste input "[PERSON_NAME]"
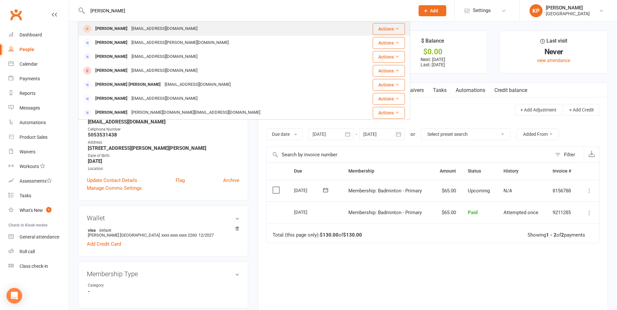
type input "[PERSON_NAME]"
click at [147, 28] on div "[EMAIL_ADDRESS][DOMAIN_NAME]" at bounding box center [164, 28] width 70 height 9
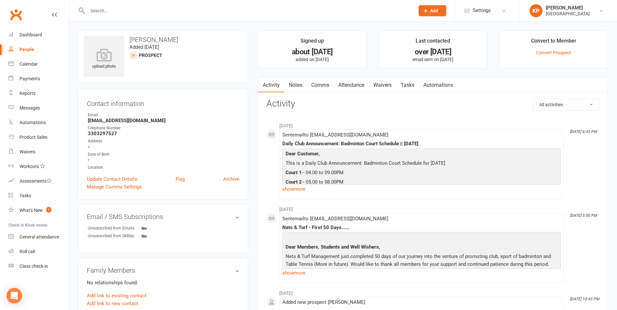
click at [118, 11] on input "text" at bounding box center [248, 10] width 325 height 9
paste input "[PERSON_NAME]"
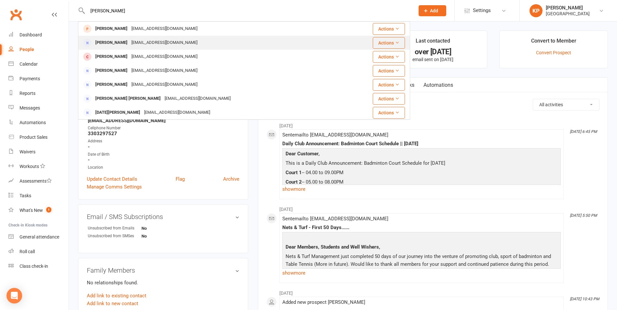
type input "[PERSON_NAME]"
click at [148, 43] on div "[EMAIL_ADDRESS][DOMAIN_NAME]" at bounding box center [164, 42] width 70 height 9
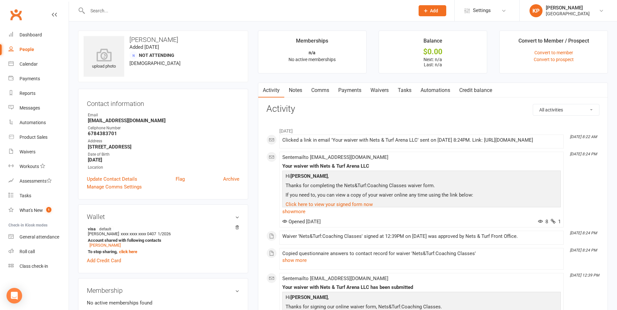
click at [129, 14] on input "text" at bounding box center [248, 10] width 325 height 9
paste input "[PERSON_NAME]"
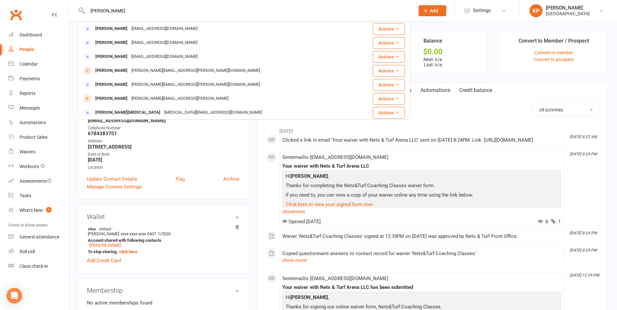
drag, startPoint x: 134, startPoint y: 7, endPoint x: 88, endPoint y: 8, distance: 46.9
click at [88, 8] on input "[PERSON_NAME]" at bounding box center [248, 10] width 325 height 9
paste input "Rani"
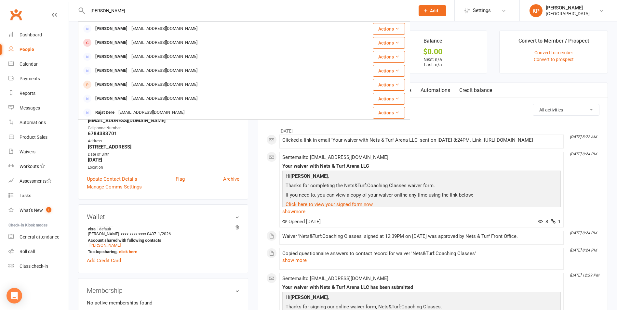
drag, startPoint x: 129, startPoint y: 14, endPoint x: 83, endPoint y: 15, distance: 46.2
click at [83, 15] on div "[PERSON_NAME] [PERSON_NAME] [PERSON_NAME][EMAIL_ADDRESS][DOMAIN_NAME] Actions […" at bounding box center [244, 10] width 332 height 21
paste input "[PERSON_NAME]"
drag, startPoint x: 132, startPoint y: 8, endPoint x: 82, endPoint y: 9, distance: 50.1
click at [82, 9] on div "[PERSON_NAME] [PERSON_NAME] [PERSON_NAME][EMAIL_ADDRESS][PERSON_NAME][DOMAIN_NA…" at bounding box center [244, 10] width 332 height 21
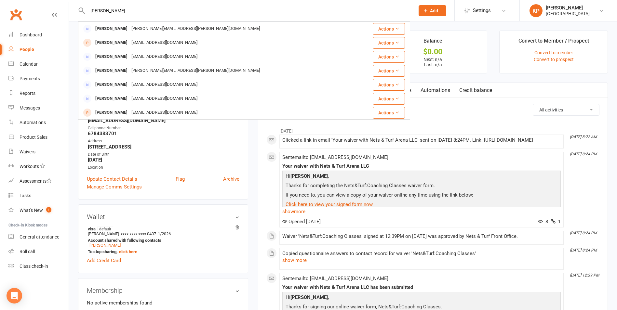
paste input "Sathishprabhu [PERSON_NAME]"
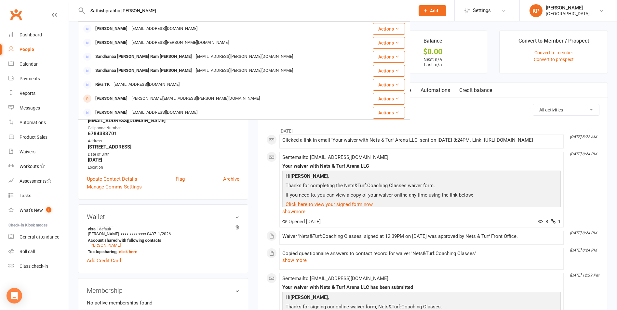
drag, startPoint x: 146, startPoint y: 8, endPoint x: 86, endPoint y: 18, distance: 60.9
click at [86, 18] on div "[PERSON_NAME] [EMAIL_ADDRESS][DOMAIN_NAME] Actions [PERSON_NAME] [PERSON_NAME][…" at bounding box center [244, 10] width 332 height 21
paste input "[PERSON_NAME]"
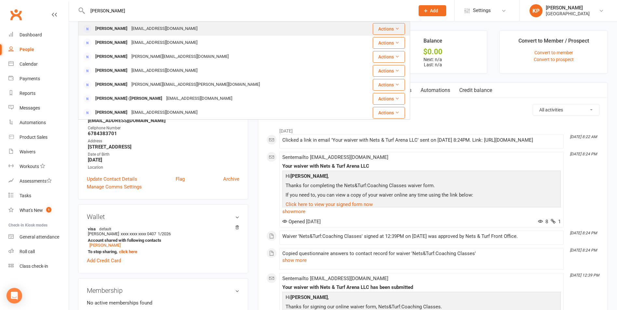
type input "[PERSON_NAME]"
click at [154, 33] on div "[EMAIL_ADDRESS][DOMAIN_NAME]" at bounding box center [164, 28] width 70 height 9
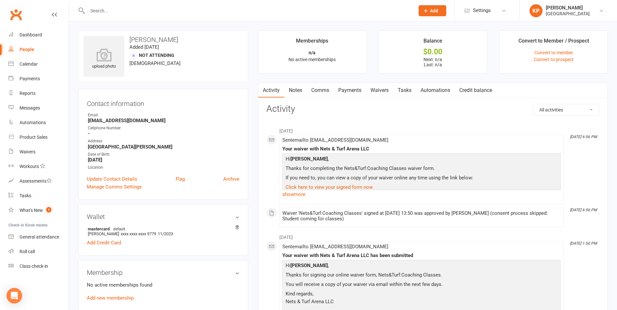
click at [122, 10] on input "text" at bounding box center [248, 10] width 325 height 9
paste input "ManasaMadhuri Dharmapuri"
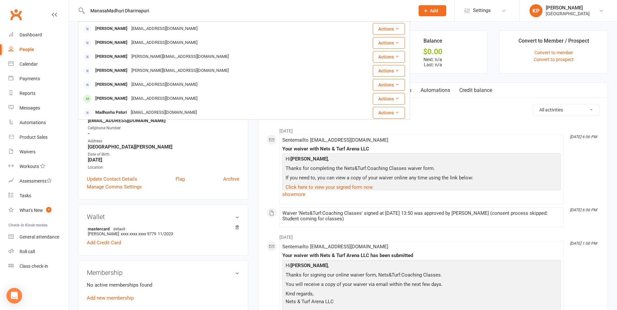
drag, startPoint x: 147, startPoint y: 12, endPoint x: 82, endPoint y: 12, distance: 65.1
click at [82, 12] on div "ManasaMadhuri Dharmapuri [PERSON_NAME] [PERSON_NAME][EMAIL_ADDRESS][DOMAIN_NAME…" at bounding box center [244, 10] width 332 height 21
paste input "[PERSON_NAME] Divile"
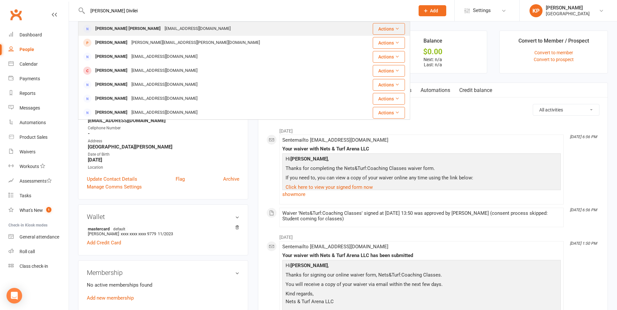
type input "[PERSON_NAME] Divilei"
click at [163, 28] on div "[EMAIL_ADDRESS][DOMAIN_NAME]" at bounding box center [198, 28] width 70 height 9
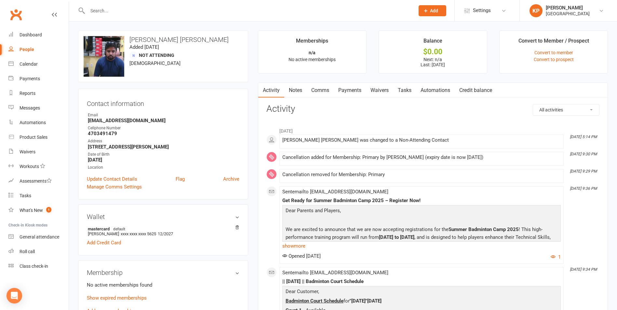
click at [358, 92] on link "Payments" at bounding box center [350, 90] width 32 height 15
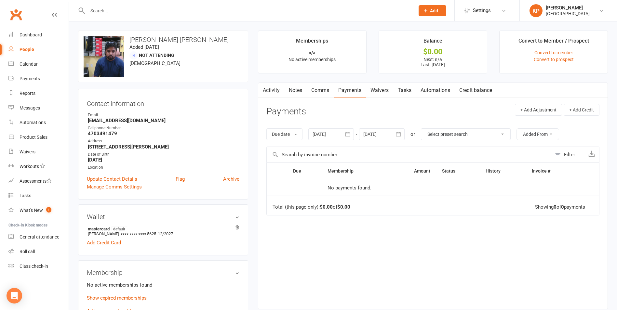
click at [127, 12] on input "text" at bounding box center [248, 10] width 325 height 9
paste input "[PERSON_NAME]"
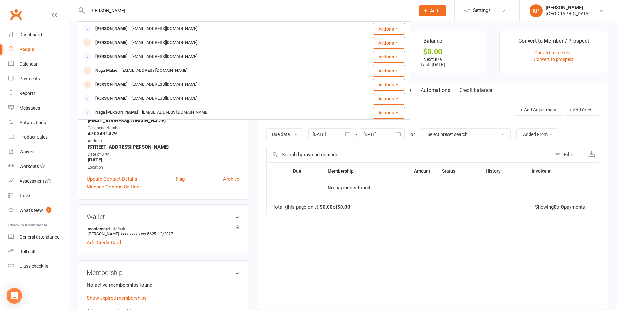
drag, startPoint x: 132, startPoint y: 13, endPoint x: 87, endPoint y: 12, distance: 44.9
click at [87, 12] on input "[PERSON_NAME]" at bounding box center [248, 10] width 325 height 9
paste input "[PERSON_NAME]"
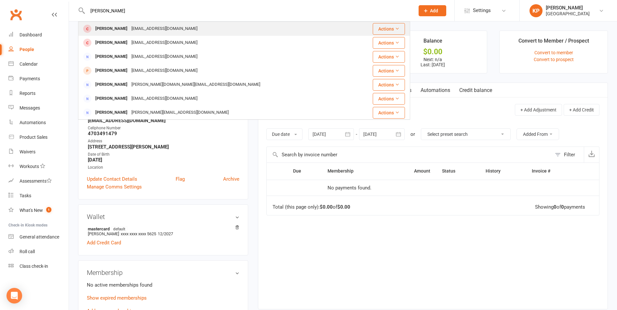
type input "[PERSON_NAME]"
click at [150, 24] on div "[PERSON_NAME] [PERSON_NAME][EMAIL_ADDRESS][DOMAIN_NAME]" at bounding box center [217, 28] width 276 height 13
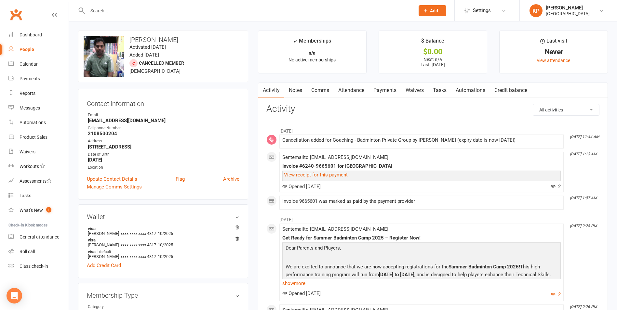
click at [379, 90] on link "Payments" at bounding box center [385, 90] width 32 height 15
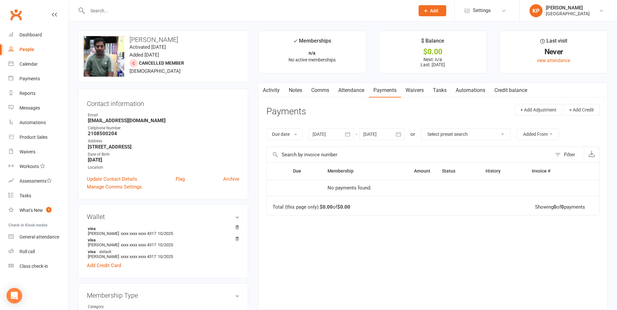
click at [105, 12] on input "text" at bounding box center [248, 10] width 325 height 9
paste input "[PERSON_NAME] [PERSON_NAME]"
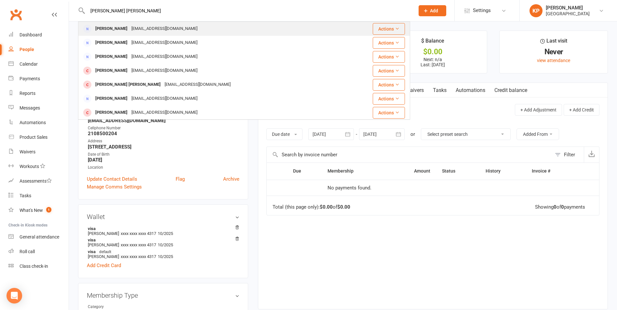
type input "[PERSON_NAME] [PERSON_NAME]"
click at [166, 31] on div "[EMAIL_ADDRESS][DOMAIN_NAME]" at bounding box center [164, 28] width 70 height 9
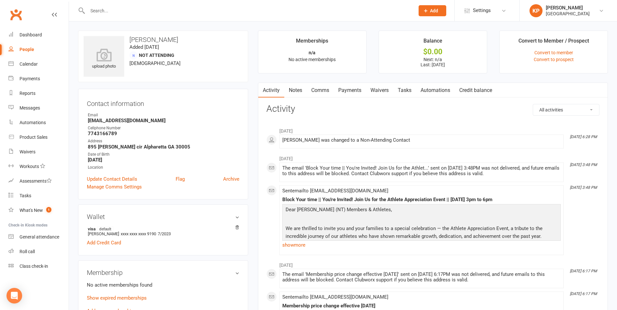
click at [113, 13] on input "text" at bounding box center [248, 10] width 325 height 9
paste input "[PERSON_NAME]"
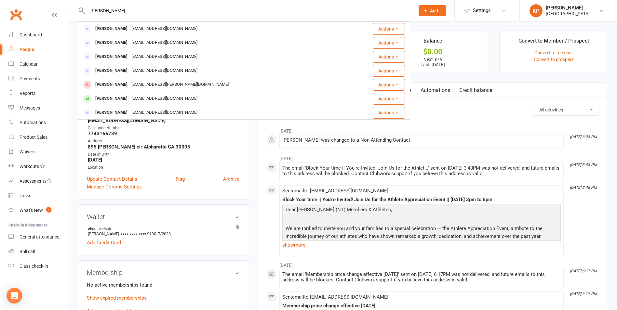
drag, startPoint x: 127, startPoint y: 14, endPoint x: 83, endPoint y: 13, distance: 44.2
click at [83, 13] on div "[PERSON_NAME] [PERSON_NAME] [EMAIL_ADDRESS][DOMAIN_NAME] Actions [PERSON_NAME] …" at bounding box center [244, 10] width 332 height 21
paste input "[PERSON_NAME] [PERSON_NAME]"
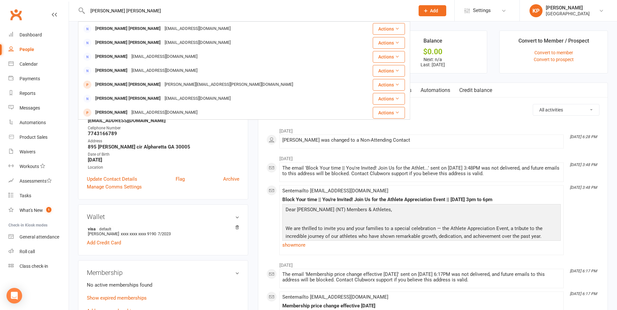
drag, startPoint x: 124, startPoint y: 13, endPoint x: 85, endPoint y: 16, distance: 38.8
click at [85, 16] on div "Sujesh Kaitheri [PERSON_NAME] [PERSON_NAME] [EMAIL_ADDRESS][DOMAIN_NAME] Action…" at bounding box center [244, 10] width 332 height 21
paste input "[PERSON_NAME]"
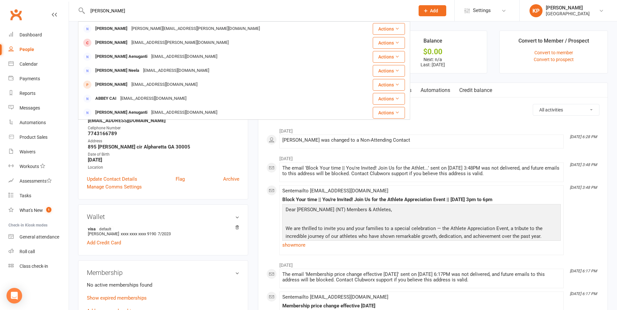
drag, startPoint x: 87, startPoint y: 7, endPoint x: 53, endPoint y: 7, distance: 33.8
click at [53, 2] on header "[PERSON_NAME] [PERSON_NAME] Jaiswal [EMAIL_ADDRESS][PERSON_NAME][DOMAIN_NAME] A…" at bounding box center [308, 2] width 617 height 0
paste input "31527847621"
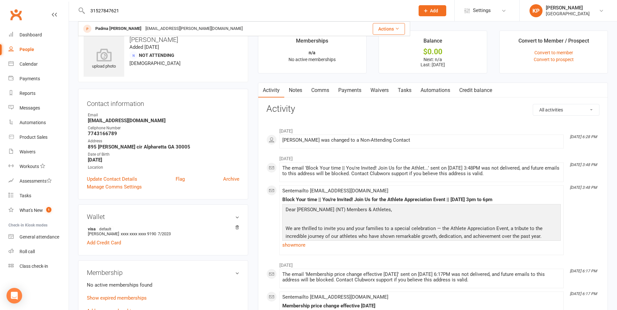
drag, startPoint x: 123, startPoint y: 8, endPoint x: 90, endPoint y: 12, distance: 33.4
click at [90, 12] on input "31527847621" at bounding box center [248, 10] width 325 height 9
paste input "[PERSON_NAME]"
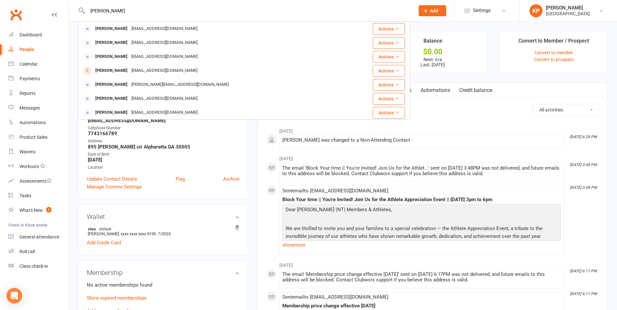
drag, startPoint x: 122, startPoint y: 12, endPoint x: 77, endPoint y: 12, distance: 45.2
click at [77, 12] on react-component "[PERSON_NAME] [PERSON_NAME] [EMAIL_ADDRESS][DOMAIN_NAME] Actions [PERSON_NAME] …" at bounding box center [205, 10] width 410 height 21
paste input "[PERSON_NAME]"
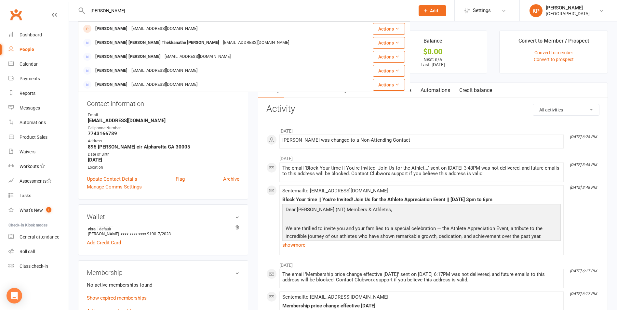
type input "[PERSON_NAME]"
drag, startPoint x: 122, startPoint y: 11, endPoint x: 85, endPoint y: 11, distance: 36.8
click at [85, 11] on div "[PERSON_NAME] [PERSON_NAME] [PERSON_NAME][EMAIL_ADDRESS][DOMAIN_NAME] Actions […" at bounding box center [244, 10] width 332 height 21
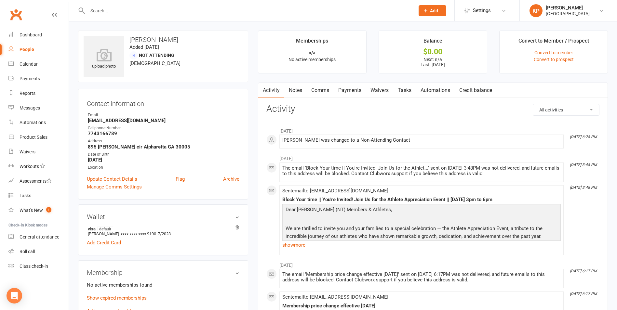
paste input "[PERSON_NAME]"
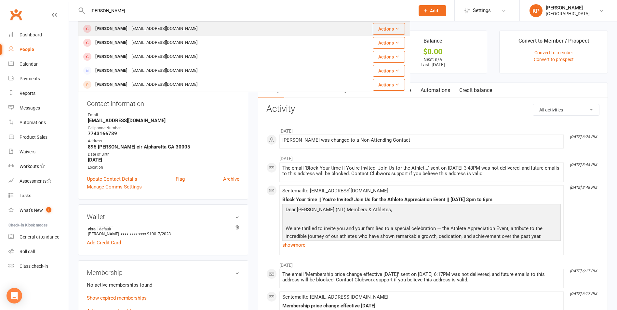
type input "[PERSON_NAME]"
click at [133, 33] on div "[EMAIL_ADDRESS][DOMAIN_NAME]" at bounding box center [164, 28] width 70 height 9
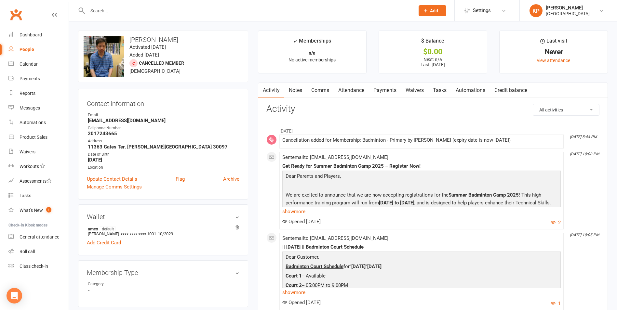
click at [117, 7] on input "text" at bounding box center [248, 10] width 325 height 9
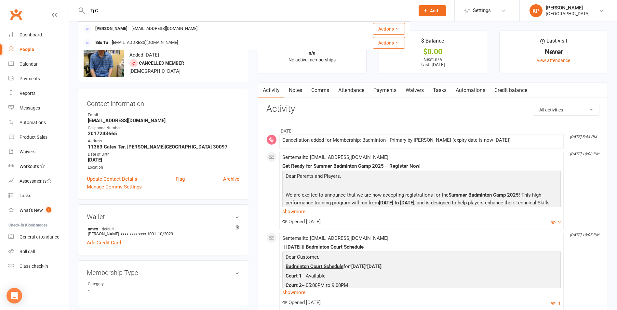
drag, startPoint x: 124, startPoint y: 7, endPoint x: 83, endPoint y: 16, distance: 41.2
click at [83, 16] on div "Tj G [PERSON_NAME] [EMAIL_ADDRESS][DOMAIN_NAME] Actions Silu Tu [EMAIL_ADDRESS]…" at bounding box center [244, 10] width 332 height 21
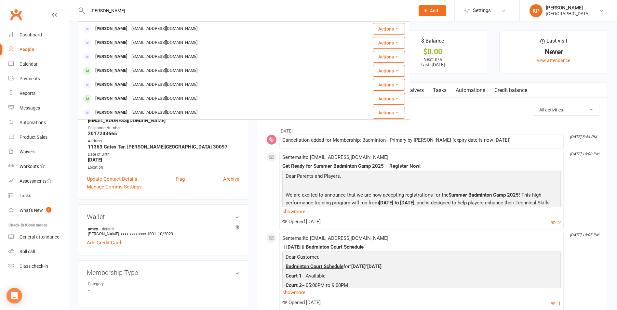
drag, startPoint x: 118, startPoint y: 9, endPoint x: 86, endPoint y: 11, distance: 31.9
click at [86, 11] on input "[PERSON_NAME]" at bounding box center [248, 10] width 325 height 9
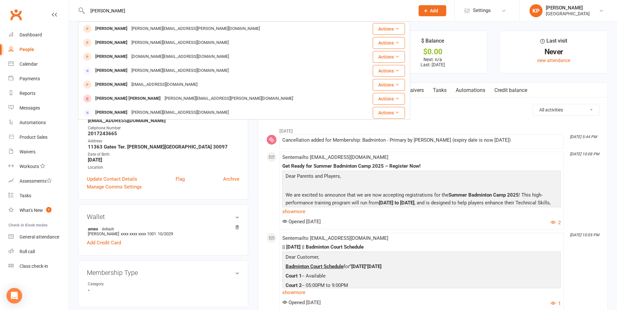
drag, startPoint x: 125, startPoint y: 11, endPoint x: 86, endPoint y: 13, distance: 39.7
click at [86, 13] on input "[PERSON_NAME]" at bounding box center [248, 10] width 325 height 9
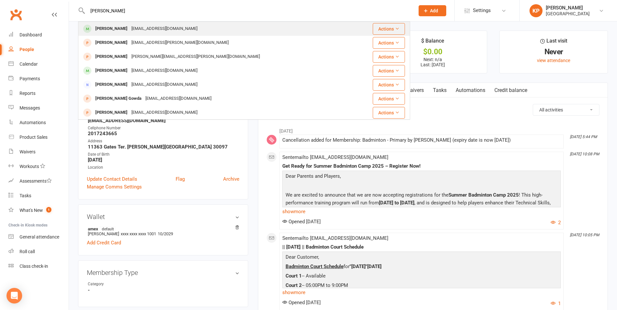
type input "[PERSON_NAME]"
click at [139, 28] on div "[EMAIL_ADDRESS][DOMAIN_NAME]" at bounding box center [164, 28] width 70 height 9
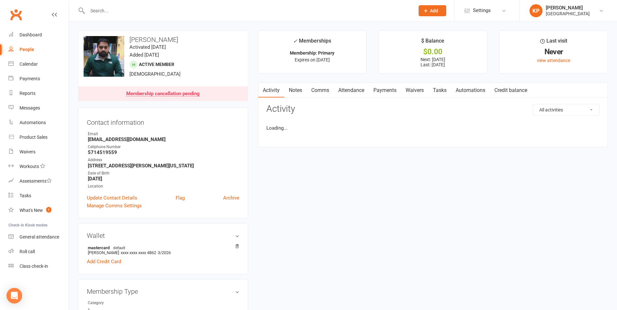
click at [387, 93] on link "Payments" at bounding box center [385, 90] width 32 height 15
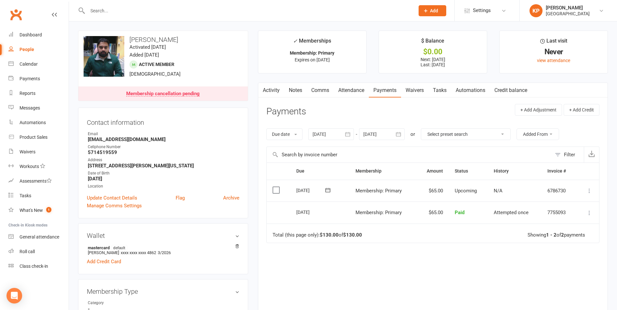
click at [397, 140] on button "button" at bounding box center [399, 134] width 12 height 12
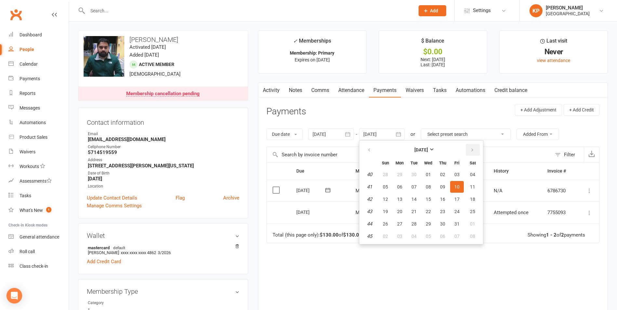
click at [474, 152] on icon "button" at bounding box center [472, 150] width 5 height 5
click at [475, 165] on small "Sat" at bounding box center [473, 163] width 6 height 5
click at [475, 171] on button "01" at bounding box center [473, 175] width 17 height 12
type input "[DATE]"
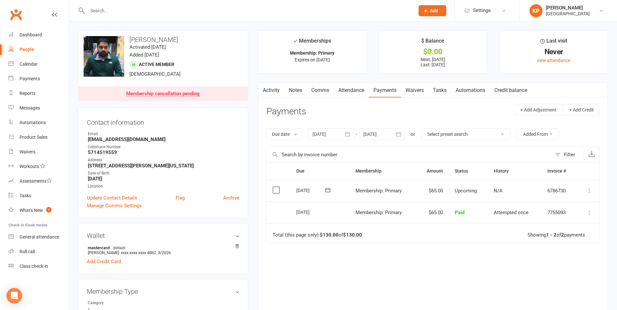
click at [134, 10] on input "text" at bounding box center [248, 10] width 325 height 9
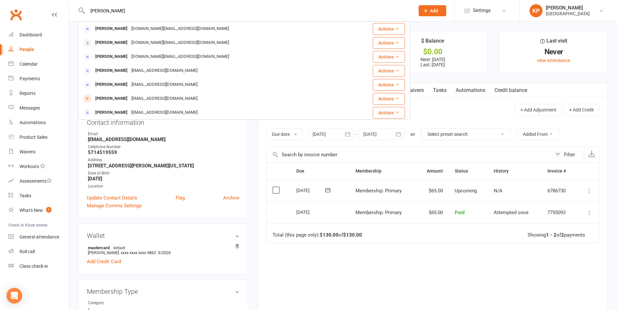
drag, startPoint x: 135, startPoint y: 12, endPoint x: 79, endPoint y: 17, distance: 56.8
click at [81, 15] on div "[PERSON_NAME] [PERSON_NAME] [DOMAIN_NAME][EMAIL_ADDRESS][DOMAIN_NAME] Actions […" at bounding box center [244, 10] width 332 height 21
drag, startPoint x: 107, startPoint y: 11, endPoint x: 72, endPoint y: 14, distance: 34.6
click at [72, 14] on react-component "[PERSON_NAME] [PERSON_NAME] [PERSON_NAME][EMAIL_ADDRESS][DOMAIN_NAME] Actions […" at bounding box center [205, 10] width 410 height 21
type input "[EMAIL_ADDRESS][DOMAIN_NAME]"
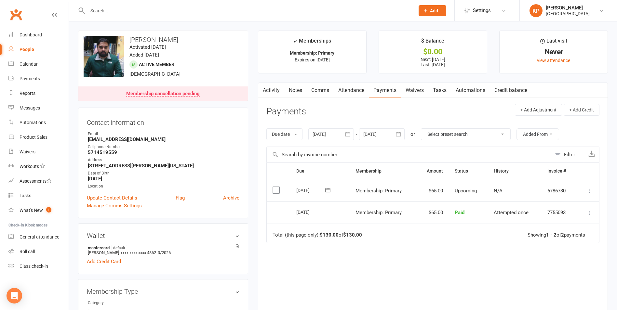
click at [112, 7] on input "text" at bounding box center [248, 10] width 325 height 9
paste input "[PERSON_NAME]"
type input "[PERSON_NAME]"
click at [109, 10] on input "text" at bounding box center [248, 10] width 325 height 9
paste input "shyam Gajula"
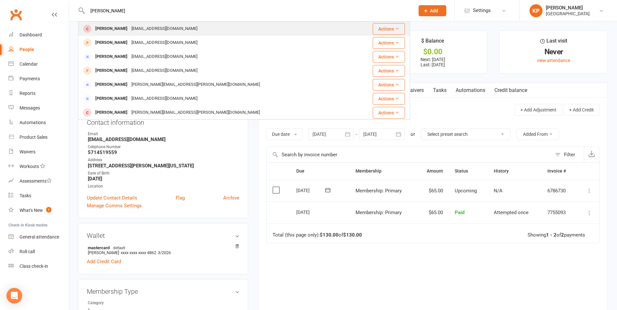
type input "shyam Gajula"
click at [135, 26] on div "snipersk68@gmail.com" at bounding box center [164, 28] width 70 height 9
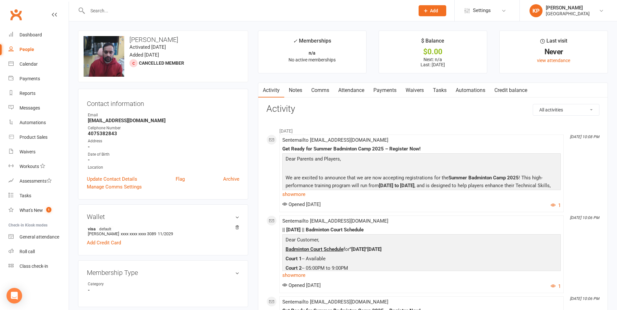
click at [382, 92] on link "Payments" at bounding box center [385, 90] width 32 height 15
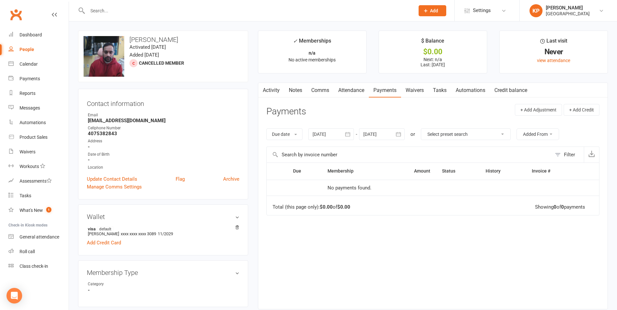
click at [126, 10] on input "text" at bounding box center [248, 10] width 325 height 9
paste input "Raja Ganapathy"
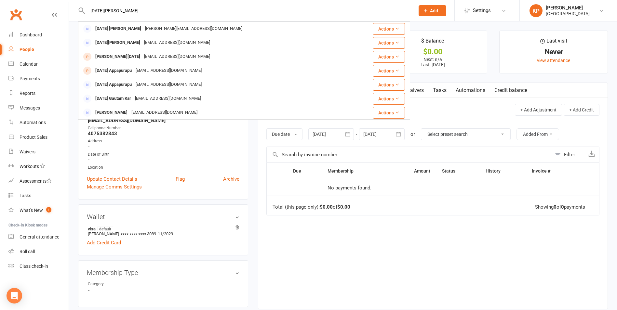
drag, startPoint x: 128, startPoint y: 12, endPoint x: 75, endPoint y: 15, distance: 53.1
click at [75, 15] on react-component "Raja Ganapathy Raja Pandian Jaganathan rajapandian.j@gmail.com Actions Raja Sap…" at bounding box center [205, 10] width 410 height 21
paste input "Chetan Gargele"
drag, startPoint x: 140, startPoint y: 9, endPoint x: 89, endPoint y: 20, distance: 51.9
click at [89, 20] on div "Chetan Gargele Chetan Arnoori arnoori@gmail.com Actions Chetan Arnoori arnoori@…" at bounding box center [244, 10] width 332 height 21
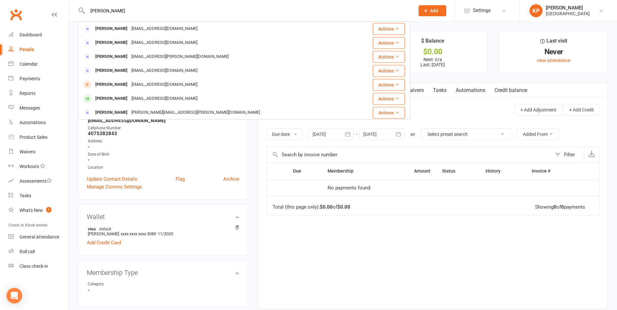
paste input "g73353@gmail.com"
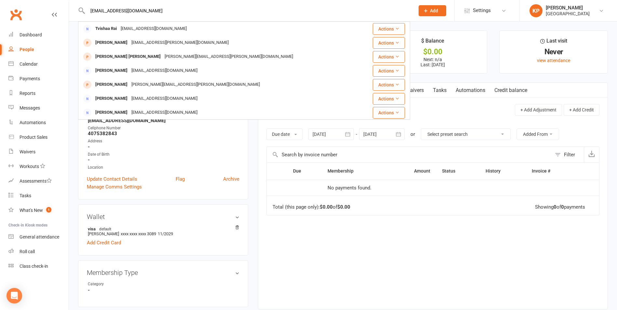
drag, startPoint x: 154, startPoint y: 8, endPoint x: 92, endPoint y: 16, distance: 62.3
click at [92, 16] on div "Cg73353@gmail.com Tvishaa Rai Cg73353@gmail.com Actions Jaya Arul jaya.arul@gma…" at bounding box center [244, 10] width 332 height 21
paste input "Kshitiz Gauta"
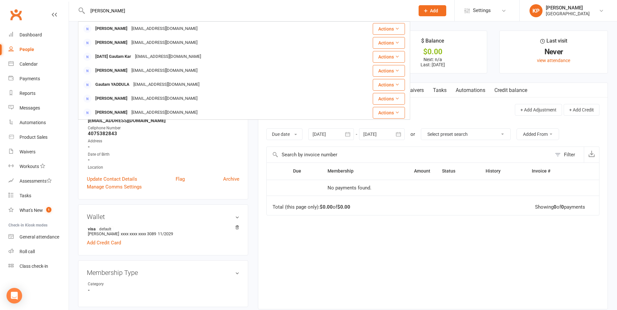
click at [137, 8] on input "Kshitiz Gautam" at bounding box center [248, 10] width 325 height 9
drag, startPoint x: 95, startPoint y: 16, endPoint x: 88, endPoint y: 16, distance: 6.8
click at [88, 16] on div "Kshitiz Gautam Gautam Kulkarni Kulgautam@gmail.com Actions Gautam Kulkarni Kulg…" at bounding box center [244, 10] width 332 height 21
paste input "Jonathan Gil"
drag, startPoint x: 131, startPoint y: 5, endPoint x: 85, endPoint y: 16, distance: 47.5
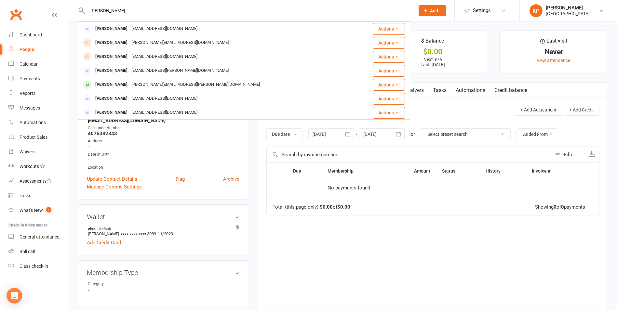
click at [85, 16] on div "Jonathan Gil Jonathan Zhang Zhangjonathan117@gmail.com Actions Jonathan Lawson …" at bounding box center [244, 10] width 332 height 21
drag, startPoint x: 85, startPoint y: 16, endPoint x: 115, endPoint y: 12, distance: 29.8
click at [115, 12] on div "Jonathan Gil Jonathan Zhang Zhangjonathan117@gmail.com Actions Jonathan Lawson …" at bounding box center [244, 10] width 332 height 21
drag, startPoint x: 111, startPoint y: 11, endPoint x: 85, endPoint y: 12, distance: 25.7
click at [85, 12] on div "Jonathan Gil Jonathan Zhang Zhangjonathan117@gmail.com Actions Jonathan Lawson …" at bounding box center [244, 10] width 332 height 21
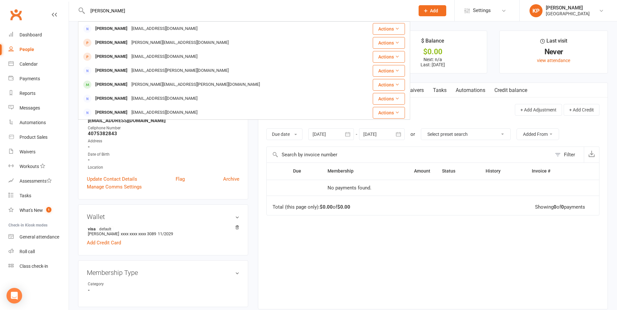
paste input "[PERSON_NAME]"
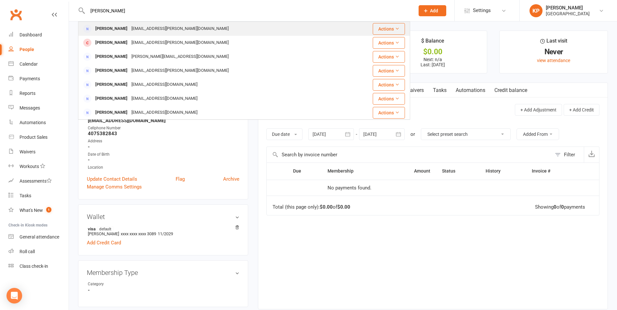
type input "[PERSON_NAME]"
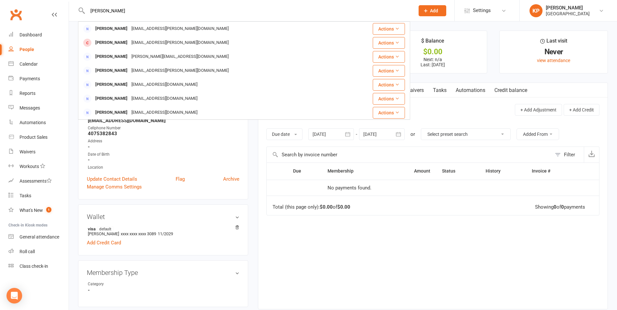
click at [113, 29] on div "[PERSON_NAME]" at bounding box center [111, 28] width 36 height 9
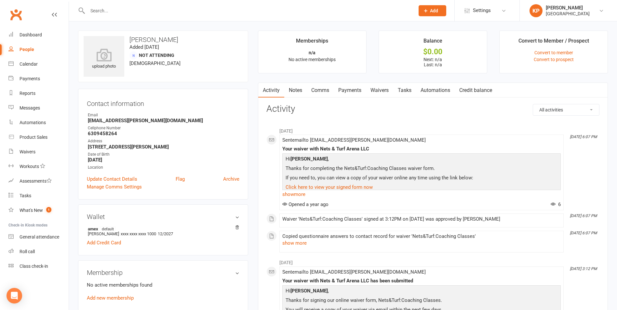
click at [126, 15] on input "text" at bounding box center [248, 10] width 325 height 9
paste input "Violet Gomez"
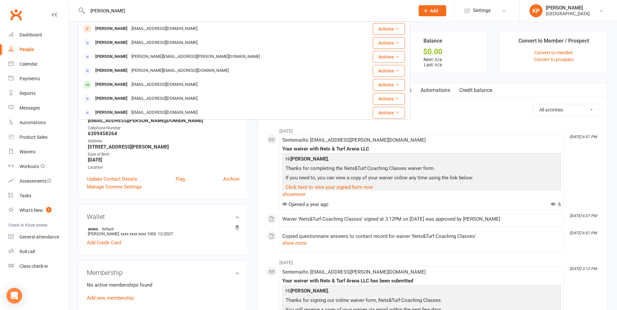
drag, startPoint x: 131, startPoint y: 13, endPoint x: 88, endPoint y: 13, distance: 43.6
click at [88, 13] on input "Violet Gomez" at bounding box center [248, 10] width 325 height 9
paste input "Tiara"
drag, startPoint x: 129, startPoint y: 6, endPoint x: 89, endPoint y: 7, distance: 40.4
click at [89, 7] on input "Tiara Gomez" at bounding box center [248, 10] width 325 height 9
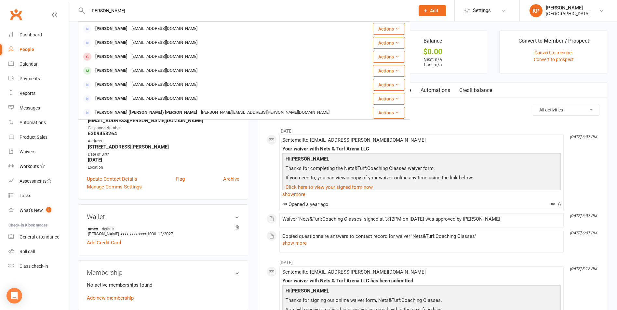
paste input "Suman gona"
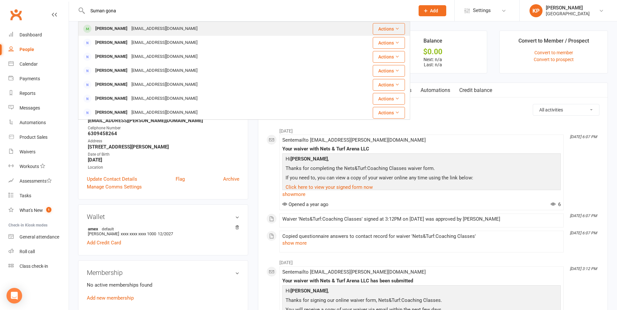
type input "Suman gona"
click at [166, 26] on div "gona.suman@gmail.com" at bounding box center [164, 28] width 70 height 9
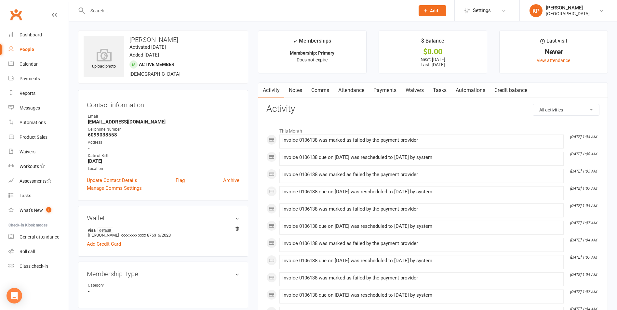
click at [394, 95] on link "Payments" at bounding box center [385, 90] width 32 height 15
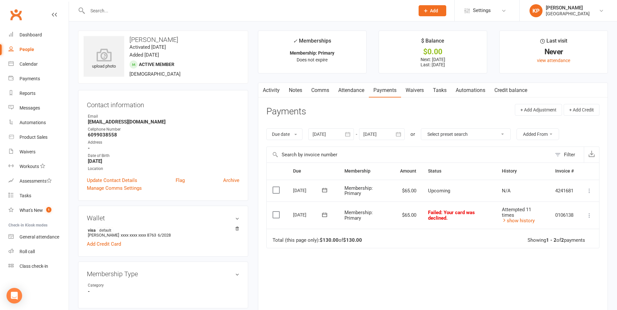
click at [346, 132] on icon "button" at bounding box center [348, 134] width 7 height 7
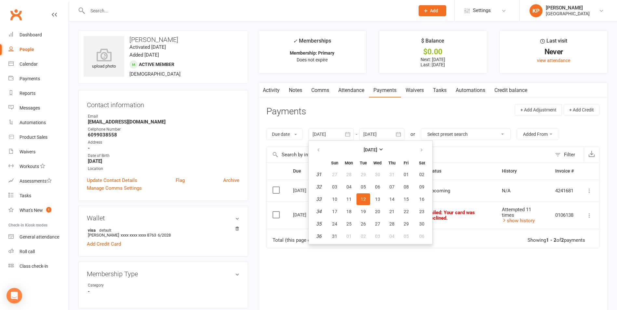
click at [315, 143] on th at bounding box center [319, 150] width 17 height 14
click at [319, 151] on icon "button" at bounding box center [318, 150] width 5 height 5
click at [349, 209] on button "23" at bounding box center [349, 212] width 14 height 12
type input "23 Jun 2025"
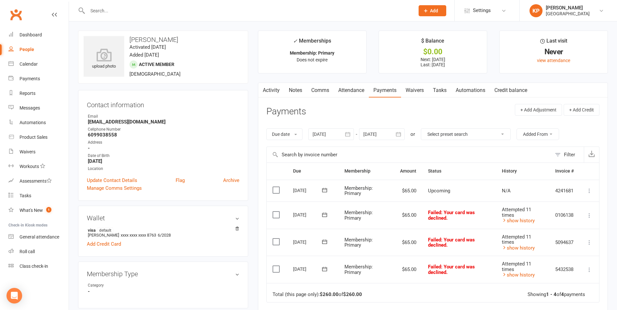
click at [127, 12] on input "text" at bounding box center [248, 10] width 325 height 9
paste input "[PERSON_NAME]"
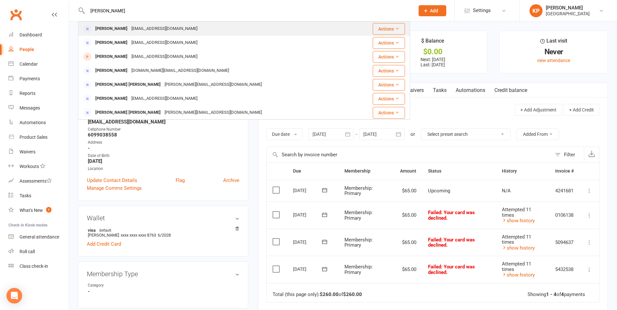
type input "[PERSON_NAME]"
click at [126, 29] on div "[PERSON_NAME]" at bounding box center [111, 28] width 36 height 9
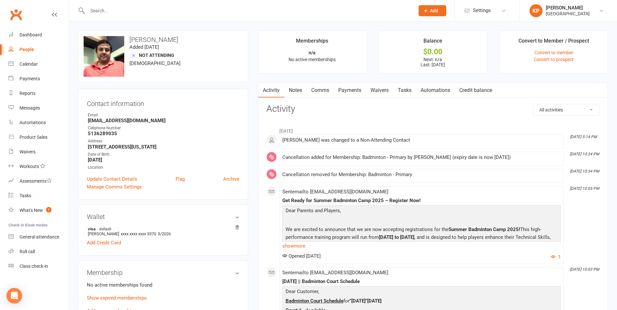
click at [135, 16] on div at bounding box center [244, 10] width 332 height 21
click at [134, 14] on input "text" at bounding box center [248, 10] width 325 height 9
paste input "Swopna George"
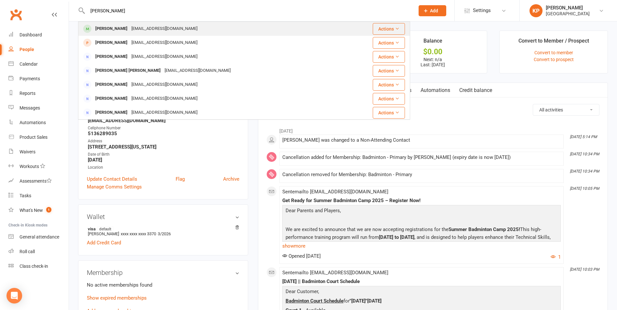
type input "Swopna George"
click at [141, 29] on div "swopnageorge@gmail.com" at bounding box center [164, 28] width 70 height 9
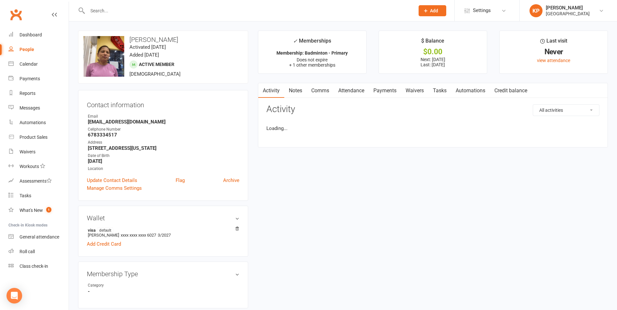
click at [360, 93] on link "Attendance" at bounding box center [351, 90] width 35 height 15
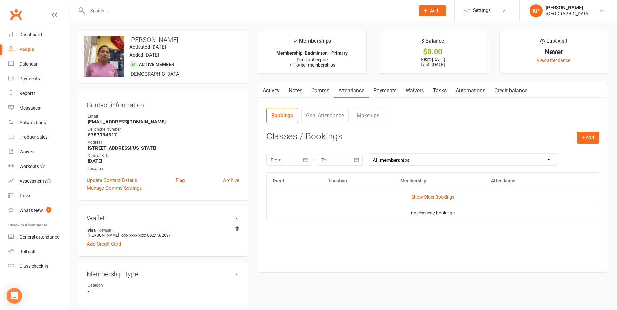
click at [390, 92] on link "Payments" at bounding box center [385, 90] width 32 height 15
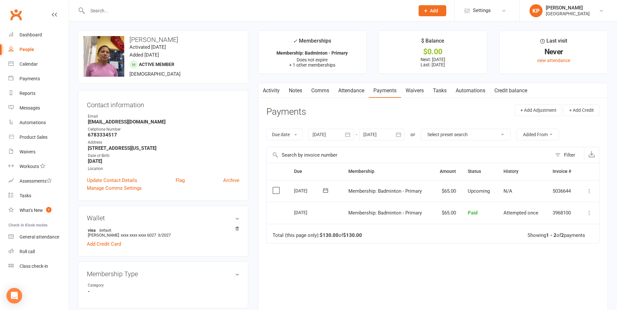
click at [110, 4] on div at bounding box center [244, 10] width 332 height 21
click at [105, 10] on input "text" at bounding box center [248, 10] width 325 height 9
paste input "Sreeji Gopal"
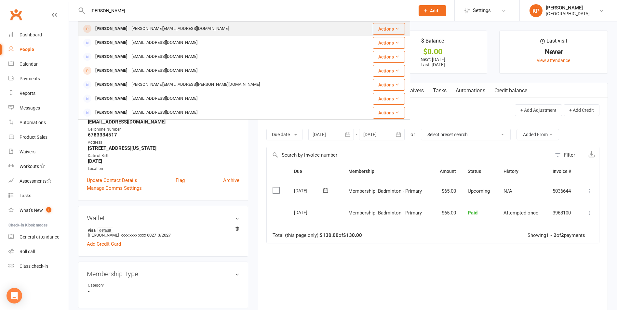
type input "Sreeji Gopal"
click at [119, 28] on div "Sreeji Gopal" at bounding box center [111, 28] width 36 height 9
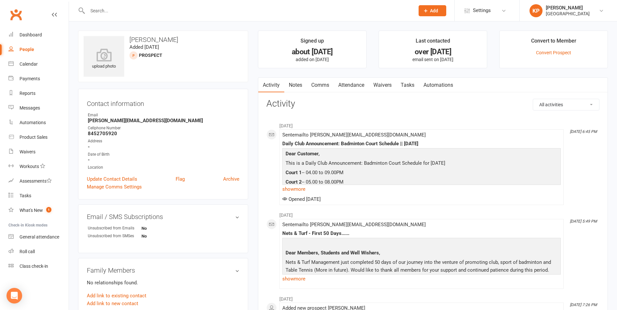
click at [180, 14] on input "text" at bounding box center [248, 10] width 325 height 9
click at [114, 11] on input "text" at bounding box center [248, 10] width 325 height 9
paste input "[PERSON_NAME]"
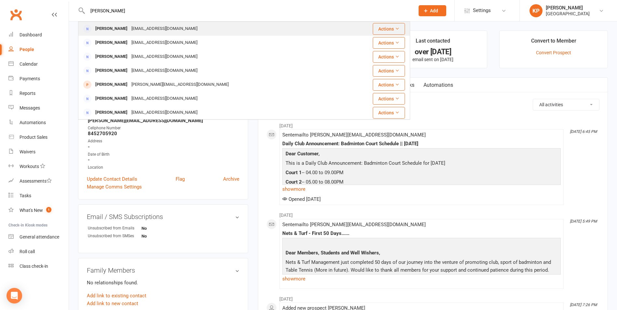
type input "[PERSON_NAME]"
click at [181, 29] on div "[EMAIL_ADDRESS][DOMAIN_NAME]" at bounding box center [164, 28] width 70 height 9
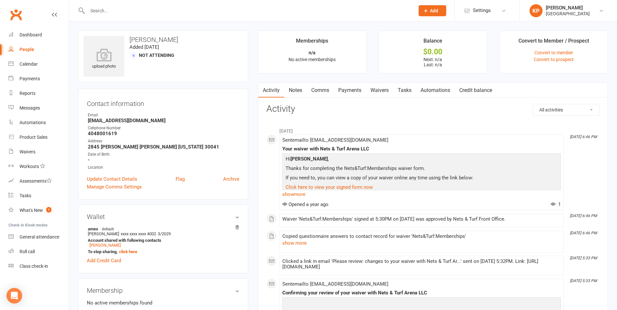
click at [355, 94] on link "Payments" at bounding box center [350, 90] width 32 height 15
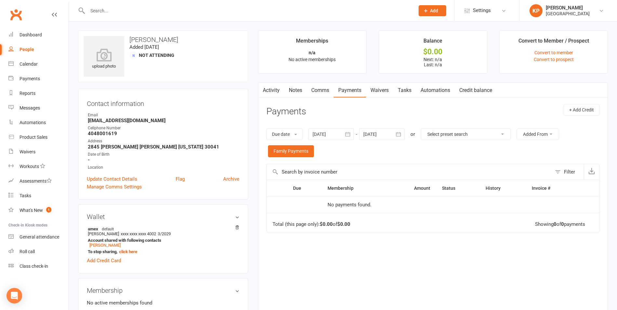
click at [120, 11] on input "text" at bounding box center [248, 10] width 325 height 9
paste input "Balaji Gopalakrishnan"
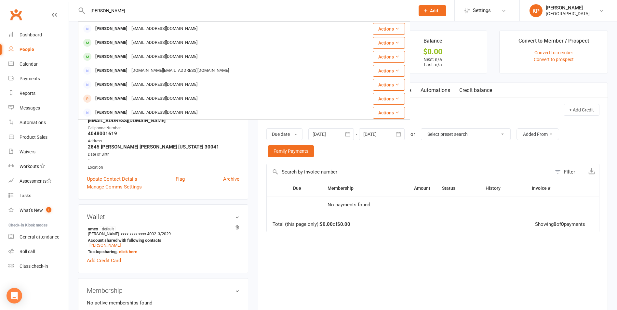
drag, startPoint x: 139, startPoint y: 11, endPoint x: 88, endPoint y: 13, distance: 51.1
click at [88, 13] on input "Balaji Gopalakrishnan" at bounding box center [248, 10] width 325 height 9
paste input "Saritha Gotte"
type input "Saritha Gotte"
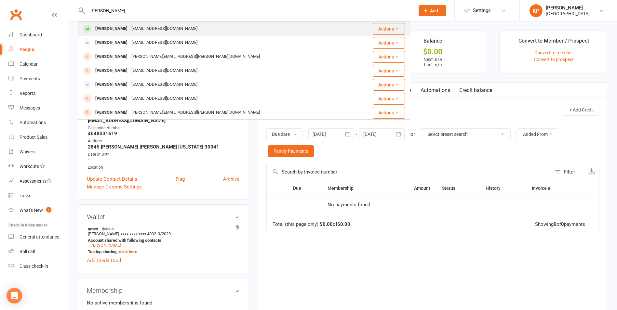
click at [116, 24] on div "Saritha Gotte" at bounding box center [111, 28] width 36 height 9
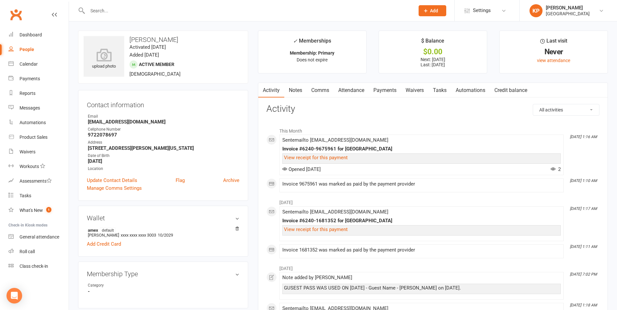
click at [385, 86] on link "Payments" at bounding box center [385, 90] width 32 height 15
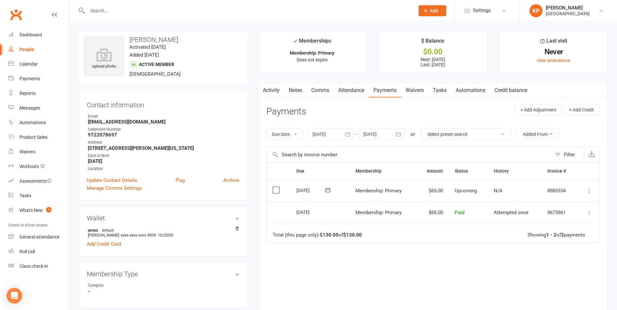
click at [126, 8] on input "text" at bounding box center [248, 10] width 325 height 9
paste input "40456763361"
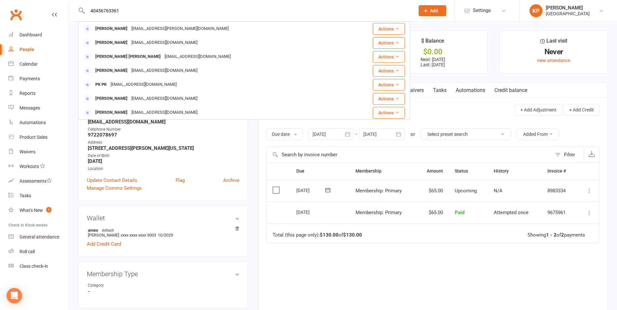
drag, startPoint x: 97, startPoint y: 13, endPoint x: 76, endPoint y: 15, distance: 21.6
click at [76, 15] on react-component "40456763361 Ravi Gottipati Ravi.Gottipati@gmail.com Actions Raphael Thomas tani…" at bounding box center [205, 10] width 410 height 21
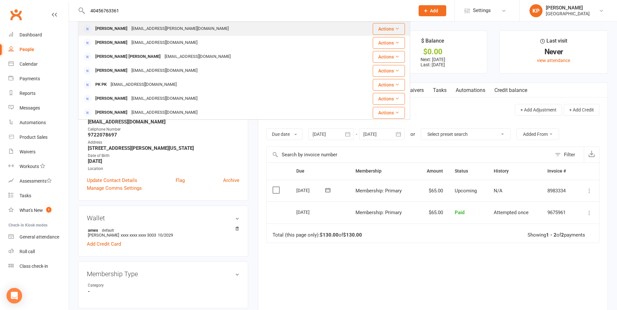
type input "40456763361"
click at [101, 32] on div "[PERSON_NAME]" at bounding box center [111, 28] width 36 height 9
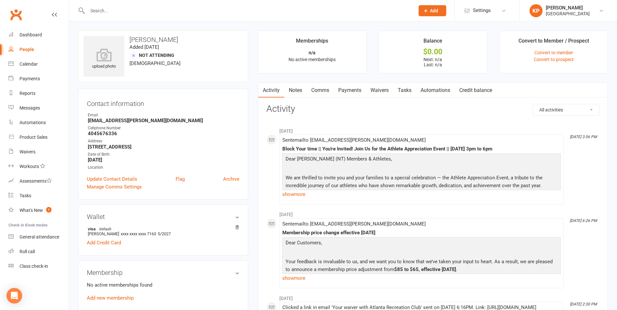
click at [336, 90] on link "Payments" at bounding box center [350, 90] width 32 height 15
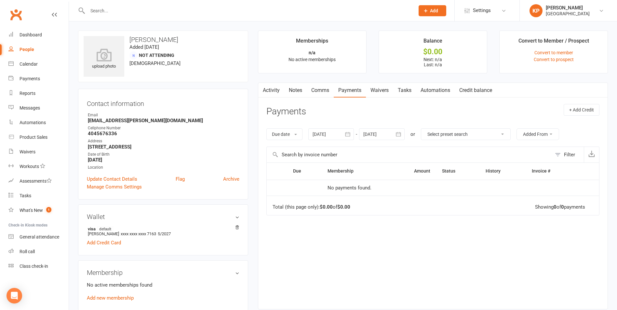
click at [111, 13] on input "text" at bounding box center [248, 10] width 325 height 9
paste input "Jiawei Gu"
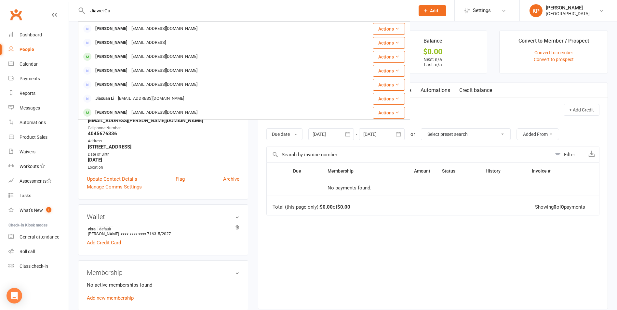
drag, startPoint x: 129, startPoint y: 10, endPoint x: 87, endPoint y: 15, distance: 42.2
click at [87, 15] on input "Jiawei Gu" at bounding box center [248, 10] width 325 height 9
paste input "oul Guan"
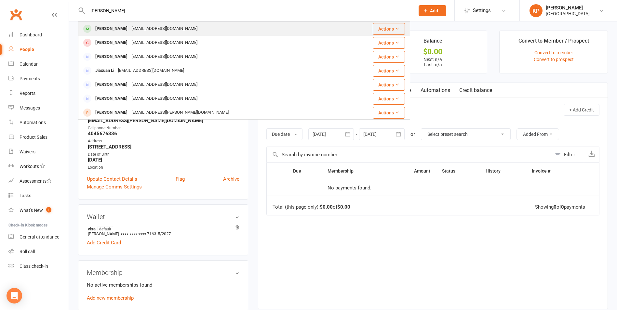
type input "Joul Guan"
click at [140, 28] on div "guanguanzhou6060@gmail.com" at bounding box center [164, 28] width 70 height 9
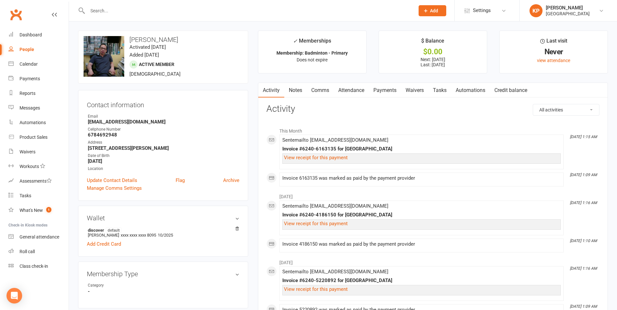
click at [378, 94] on link "Payments" at bounding box center [385, 90] width 32 height 15
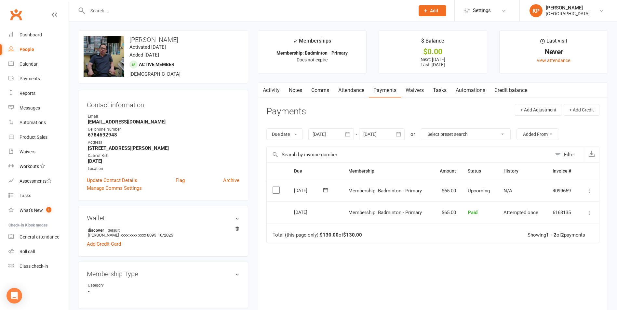
click at [128, 7] on input "text" at bounding box center [248, 10] width 325 height 9
paste input "Ram Gundelli"
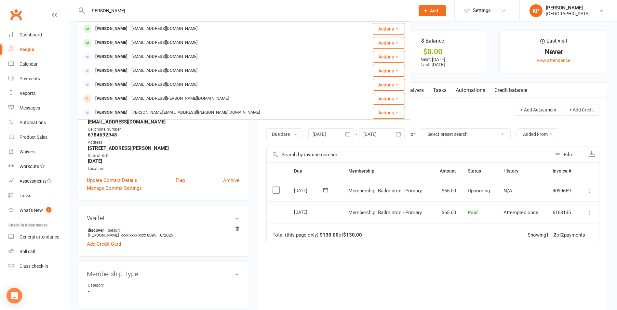
drag, startPoint x: 128, startPoint y: 11, endPoint x: 82, endPoint y: 19, distance: 46.2
click at [82, 19] on div "Ram Gundelli Ravi Kompalli ravi.kompalli@gmail.com Actions Rashi Gundewar minal…" at bounding box center [244, 10] width 332 height 21
paste input "Alok Gupta"
type input "Alok Gupta"
drag, startPoint x: 110, startPoint y: 12, endPoint x: 87, endPoint y: 13, distance: 23.1
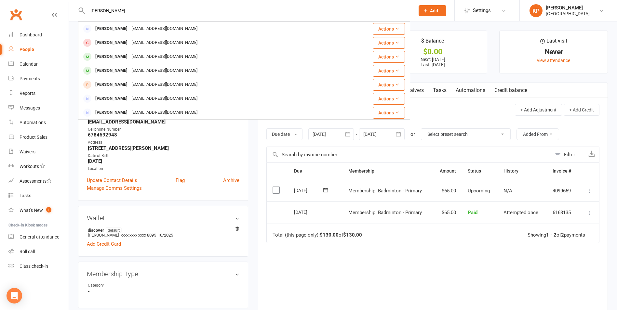
click at [87, 13] on input "Alok Gupta" at bounding box center [248, 10] width 325 height 9
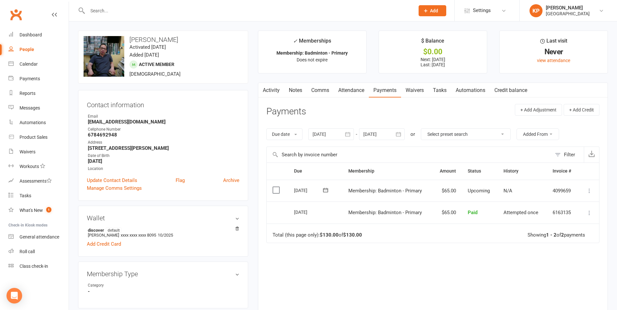
paste input "Anuj Gupta"
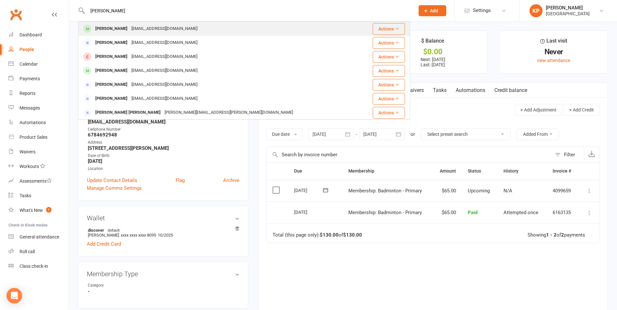
type input "Anuj Gupta"
click at [142, 27] on div "Yoursonlyanuj@gmail.com" at bounding box center [164, 28] width 70 height 9
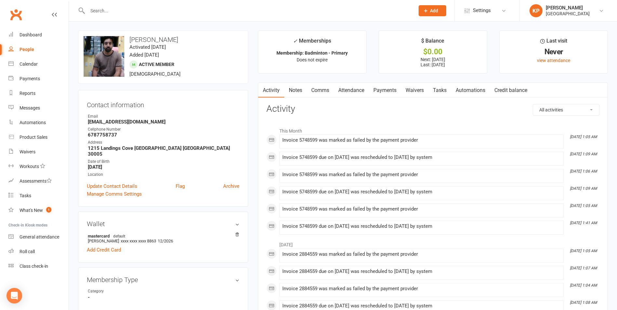
click at [381, 90] on link "Payments" at bounding box center [385, 90] width 32 height 15
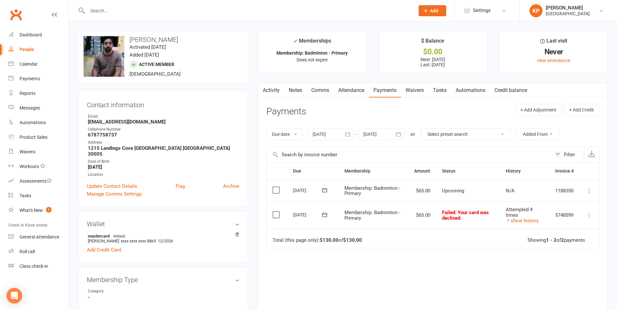
click at [121, 10] on input "text" at bounding box center [248, 10] width 325 height 9
paste input "Awadhesh Gupta"
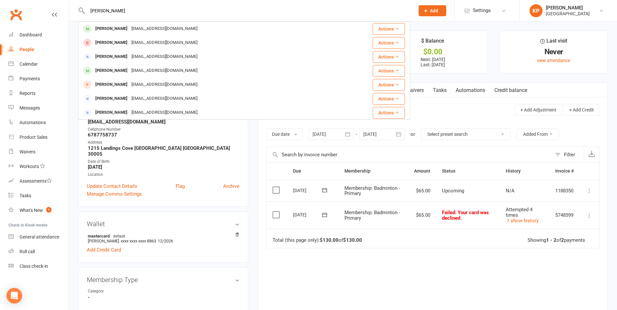
type input "Awadhesh Gupta"
click at [133, 21] on div "Awadhesh Gupta onlyawadheshgupta@gmail.com Actions Advit Gupta raj_gupta211@yah…" at bounding box center [244, 70] width 332 height 98
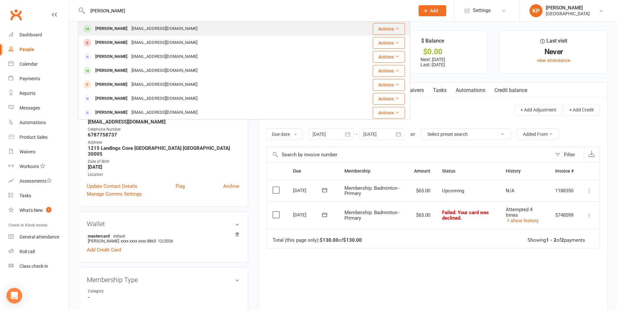
click at [133, 29] on div "onlyawadheshgupta@gmail.com" at bounding box center [164, 28] width 70 height 9
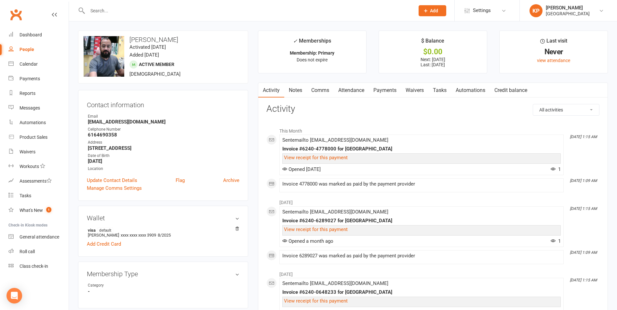
click at [382, 91] on link "Payments" at bounding box center [385, 90] width 32 height 15
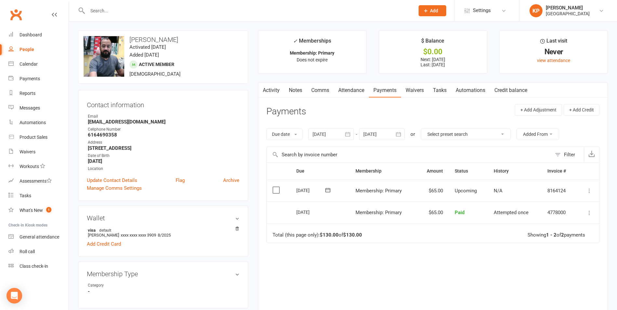
click at [157, 12] on input "text" at bounding box center [248, 10] width 325 height 9
paste input "Anil Gurrala"
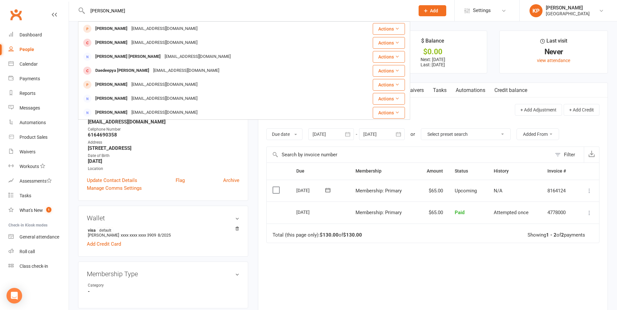
drag, startPoint x: 117, startPoint y: 11, endPoint x: 86, endPoint y: 12, distance: 30.9
click at [86, 12] on input "Anil Gurrala" at bounding box center [248, 10] width 325 height 9
paste input "[PERSON_NAME]"
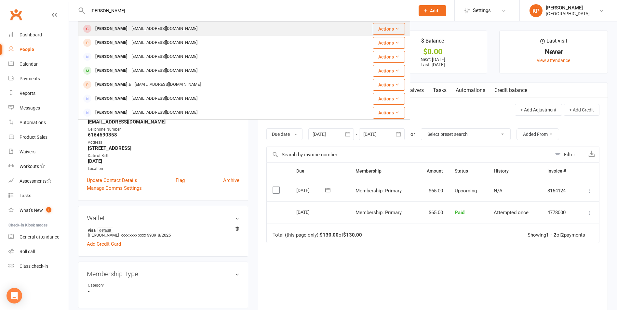
type input "[PERSON_NAME]"
click at [141, 32] on div "[EMAIL_ADDRESS][DOMAIN_NAME]" at bounding box center [164, 28] width 70 height 9
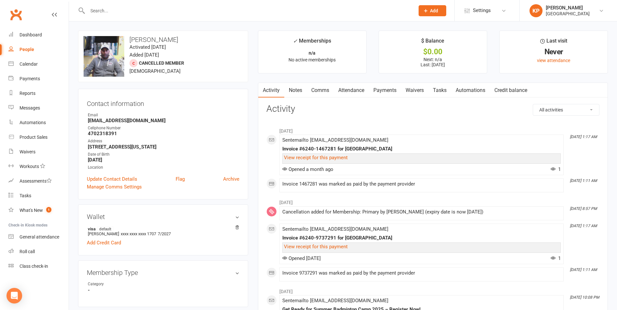
click at [391, 91] on link "Payments" at bounding box center [385, 90] width 32 height 15
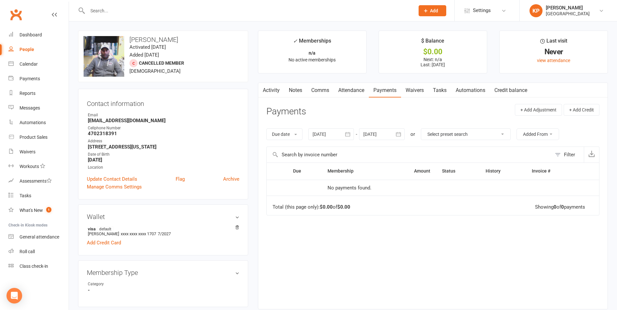
click at [399, 133] on icon "button" at bounding box center [398, 134] width 7 height 7
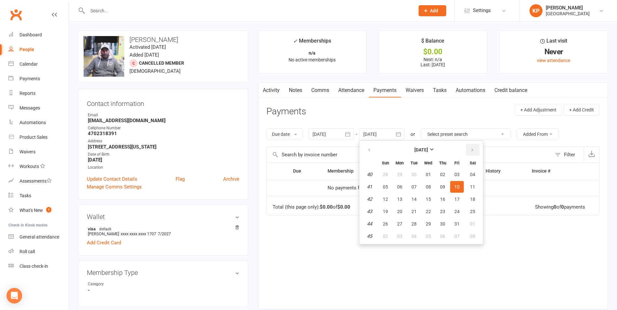
click at [470, 150] on button "button" at bounding box center [473, 150] width 14 height 12
click at [468, 181] on button "01" at bounding box center [473, 175] width 17 height 12
type input "[DATE]"
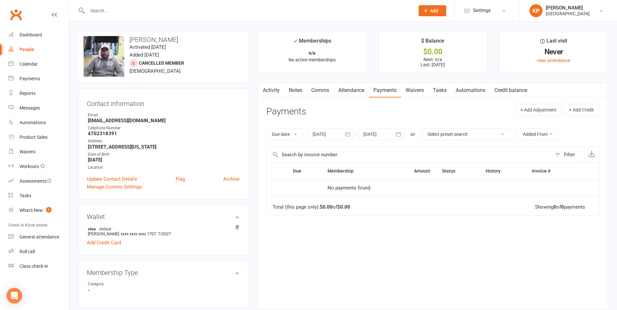
click at [129, 9] on input "text" at bounding box center [248, 10] width 325 height 9
paste input "Jagadeesh Guru"
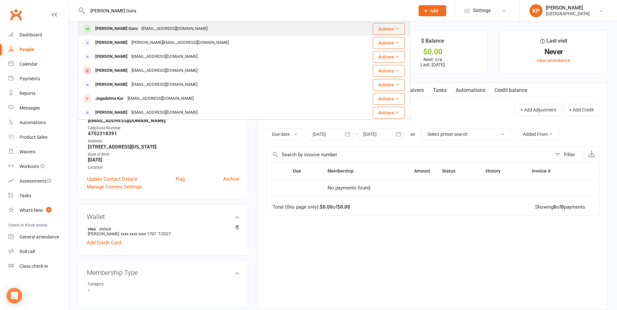
type input "Jagadeesh Guru"
click at [168, 23] on div "Jagadeesh Guru jagadeeshbabuguru@gmail.com" at bounding box center [212, 28] width 266 height 13
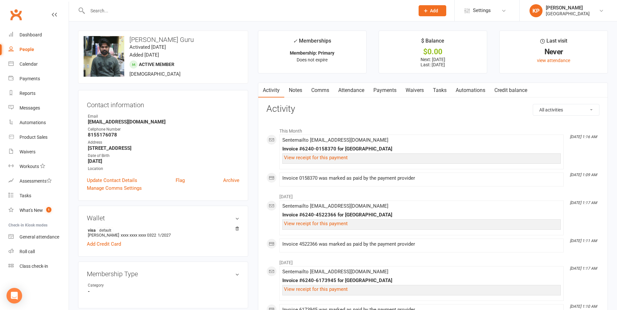
click at [387, 88] on link "Payments" at bounding box center [385, 90] width 32 height 15
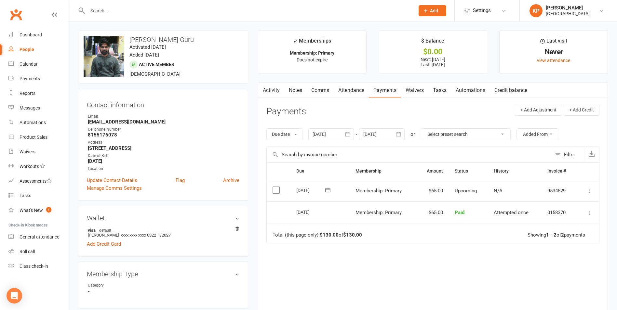
click at [110, 14] on input "text" at bounding box center [248, 10] width 325 height 9
paste input "Steven Hao"
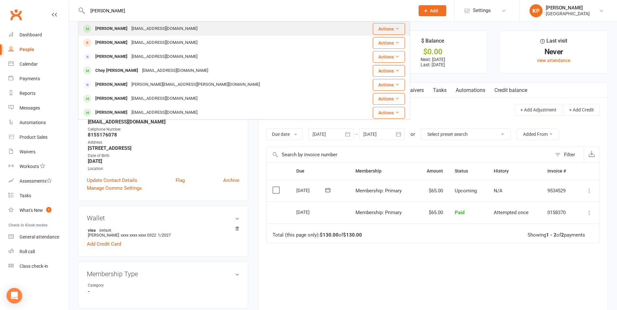
type input "Steven Hao"
click at [138, 30] on div "Stevenhao2@bellsouth.net" at bounding box center [164, 28] width 70 height 9
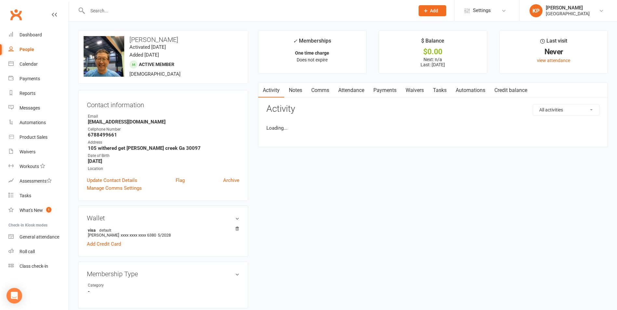
click at [388, 93] on link "Payments" at bounding box center [385, 90] width 32 height 15
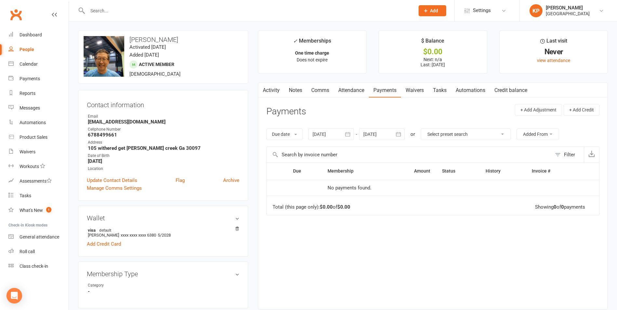
click at [119, 8] on input "text" at bounding box center [248, 10] width 325 height 9
paste input "Kiet Tuan Ho"
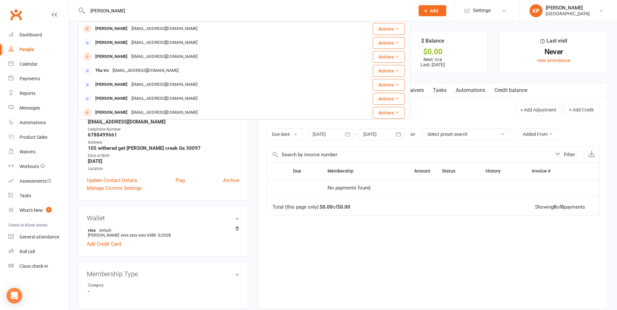
drag, startPoint x: 125, startPoint y: 12, endPoint x: 82, endPoint y: 14, distance: 43.0
click at [82, 14] on div "Kiet Tuan Ho Kiet Tran kiettran8795@gmail.com Actions Kiet Tran kiettran8795@gm…" at bounding box center [244, 10] width 332 height 21
paste input "Milind Honra"
drag, startPoint x: 131, startPoint y: 10, endPoint x: 75, endPoint y: 16, distance: 56.9
click at [75, 16] on react-component "Milind Honrao Milind Honrao milind.honrao@gmail.com Actions Alyssa Holland ams1…" at bounding box center [205, 10] width 410 height 21
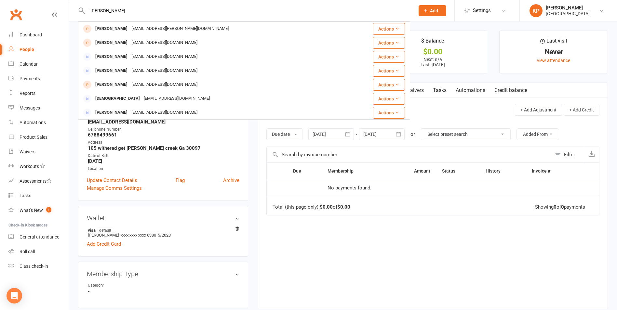
paste input "Houchen Houchen Liu"
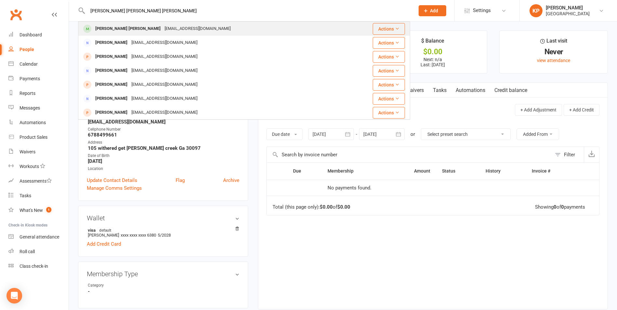
type input "Houchen Houchen Liu"
click at [113, 28] on div "Houchen Liu" at bounding box center [127, 28] width 69 height 9
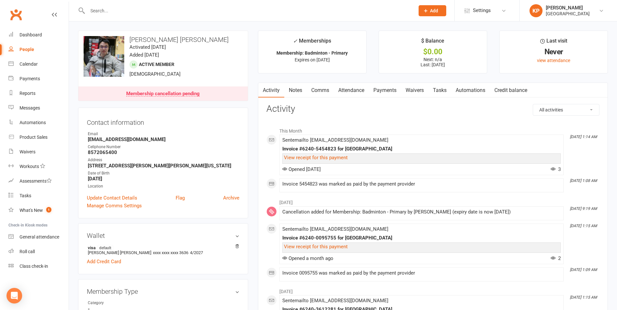
click at [383, 92] on link "Payments" at bounding box center [385, 90] width 32 height 15
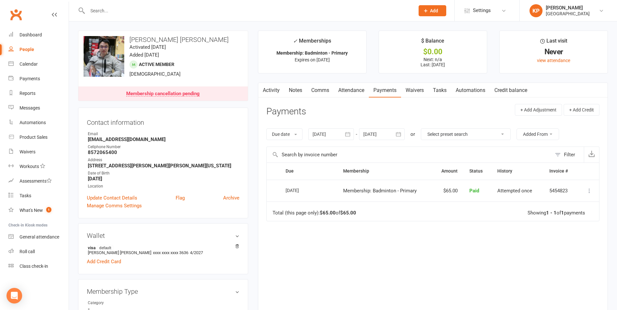
click at [397, 134] on icon "button" at bounding box center [398, 134] width 7 height 7
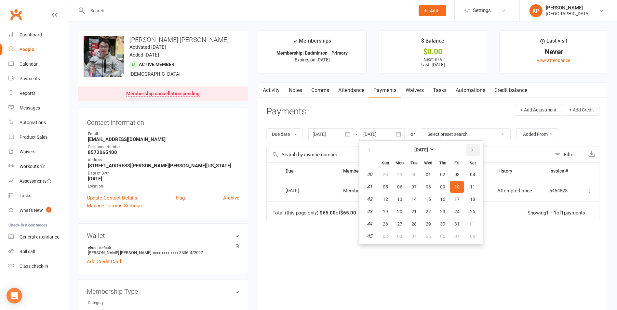
click at [476, 150] on button "button" at bounding box center [473, 150] width 14 height 12
click at [475, 177] on span "01" at bounding box center [472, 174] width 5 height 5
type input "[DATE]"
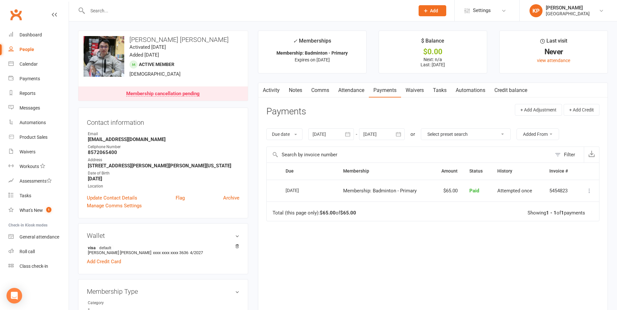
click at [106, 9] on input "text" at bounding box center [248, 10] width 325 height 9
paste input "Chang Ye Huang"
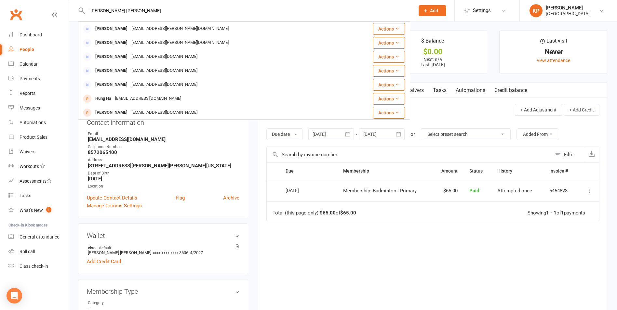
drag, startPoint x: 130, startPoint y: 13, endPoint x: 78, endPoint y: 16, distance: 52.2
click at [78, 16] on div "Chang Ye Huang Chiwan Chang chiwan.chang@yahoo.com Actions Soon Chang chiwan.ch…" at bounding box center [244, 10] width 332 height 21
paste input "ye0708@gmail.com"
drag, startPoint x: 123, startPoint y: 14, endPoint x: 91, endPoint y: 14, distance: 32.2
click at [91, 14] on input "Changye0708@gmail.com" at bounding box center [248, 10] width 325 height 9
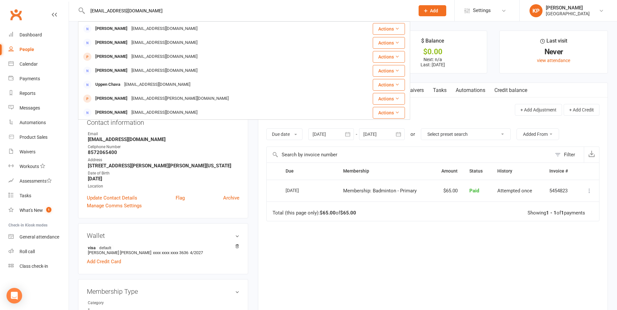
paste input "Hanchen Huang"
drag, startPoint x: 127, startPoint y: 10, endPoint x: 82, endPoint y: 12, distance: 45.0
click at [83, 12] on div "Hanchen Huang Junzhe Huang hjz0203x@gmail.com Actions Hung Ha hathanhhung@yahoo…" at bounding box center [244, 10] width 332 height 21
paste input "Jun huynh"
drag, startPoint x: 117, startPoint y: 9, endPoint x: 87, endPoint y: 16, distance: 31.1
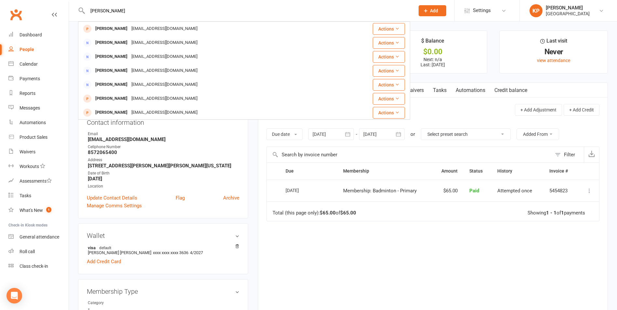
click at [87, 16] on div "Jun huynh Junzhe Huang hjz0203x@gmail.com Actions Quynh Vu HUNGVQ081978@GMAIL.C…" at bounding box center [244, 10] width 332 height 21
paste input "Hung H"
drag, startPoint x: 127, startPoint y: 12, endPoint x: 83, endPoint y: 12, distance: 44.6
click at [83, 12] on div "Hung Huynh Quynh Vu HUNGVQ081978@GMAIL.COM Actions Hung Ha hathanhhung@yahoo.co…" at bounding box center [244, 10] width 332 height 21
paste input "Jay Inaganti"
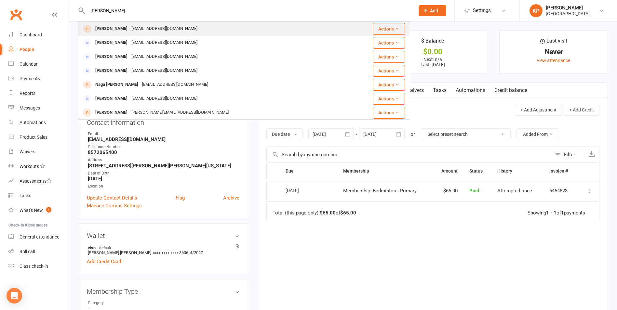
type input "Jay Inaganti"
click at [133, 31] on div "jayadevrao@gmail.com" at bounding box center [164, 28] width 70 height 9
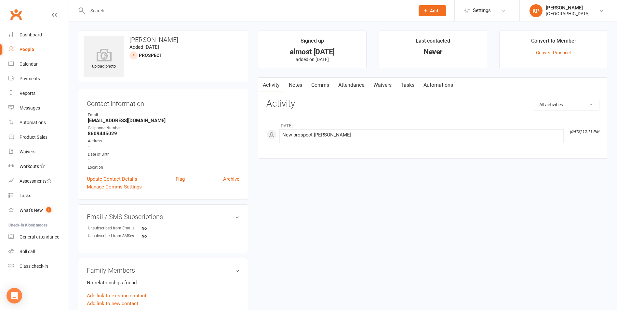
click at [123, 10] on input "text" at bounding box center [248, 10] width 325 height 9
paste input "Hung Huynh"
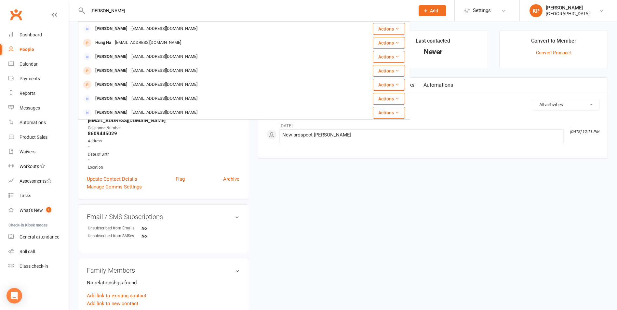
drag, startPoint x: 116, startPoint y: 11, endPoint x: 90, endPoint y: 11, distance: 26.7
click at [90, 11] on input "Hung Huynh" at bounding box center [248, 10] width 325 height 9
paste input "Sai Sudheer Inavolu"
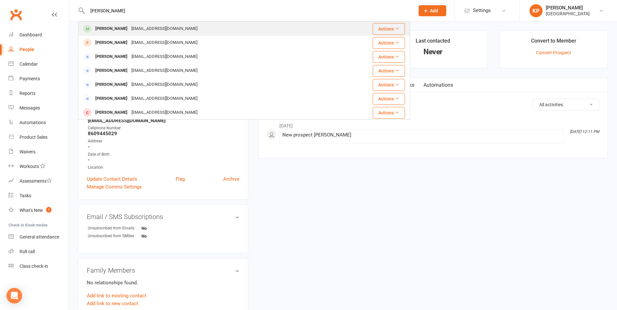
type input "Sai Sudheer Inavolu"
click at [148, 28] on div "sudheerinavolu@gmail.com" at bounding box center [164, 28] width 70 height 9
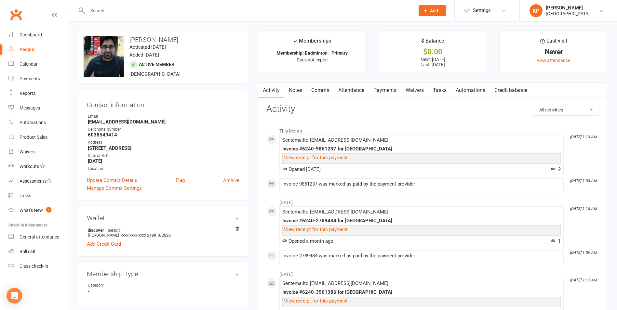
click at [380, 90] on link "Payments" at bounding box center [385, 90] width 32 height 15
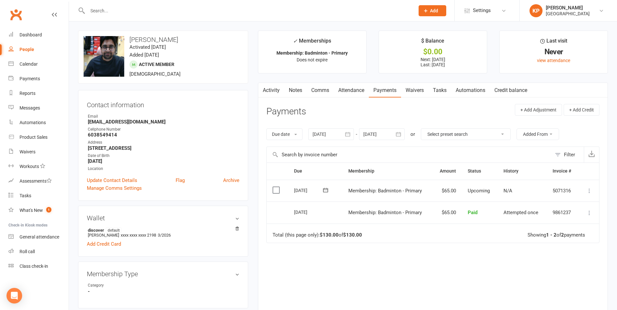
click at [120, 7] on input "text" at bounding box center [248, 10] width 325 height 9
paste input "Matthew Irudhayaraj"
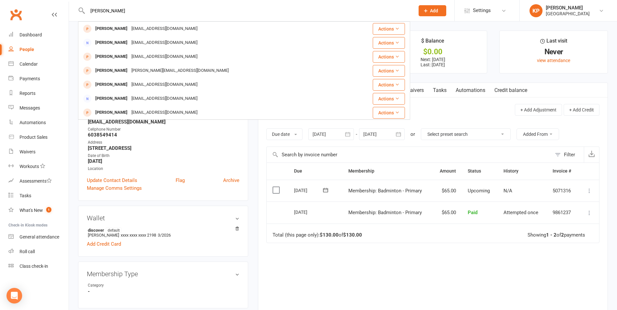
drag, startPoint x: 143, startPoint y: 11, endPoint x: 87, endPoint y: 13, distance: 56.0
click at [87, 13] on input "Matthew Irudhayaraj" at bounding box center [248, 10] width 325 height 9
paste input "Venugopal Irukulapati"
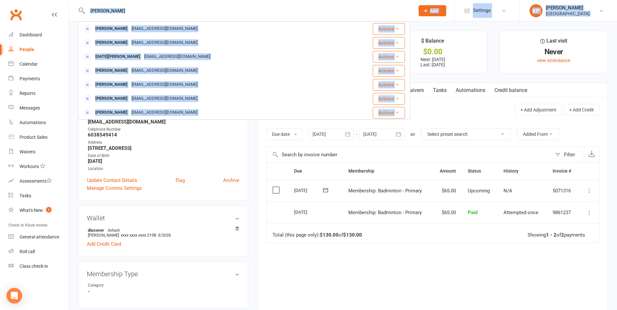
drag, startPoint x: 141, startPoint y: 4, endPoint x: 64, endPoint y: 10, distance: 77.3
click at [64, 2] on header "Venugopal Irukulapati Venugopal Irukulapati Irukulapati@hotmail.com Actions Ven…" at bounding box center [308, 2] width 617 height 0
drag, startPoint x: 64, startPoint y: 10, endPoint x: 141, endPoint y: 10, distance: 76.4
click at [141, 10] on input "Venugopal Irukulapati" at bounding box center [248, 10] width 325 height 9
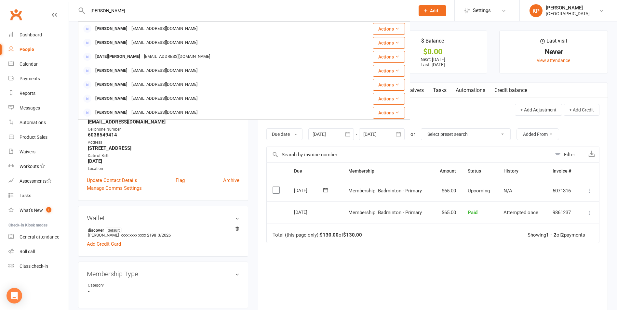
drag, startPoint x: 141, startPoint y: 10, endPoint x: 85, endPoint y: 9, distance: 55.3
click at [85, 9] on div "Venugopal Irukulapati Venugopal Irukulapati Irukulapati@hotmail.com Actions Ven…" at bounding box center [244, 10] width 332 height 21
paste input "Sai Manasa Ivatur"
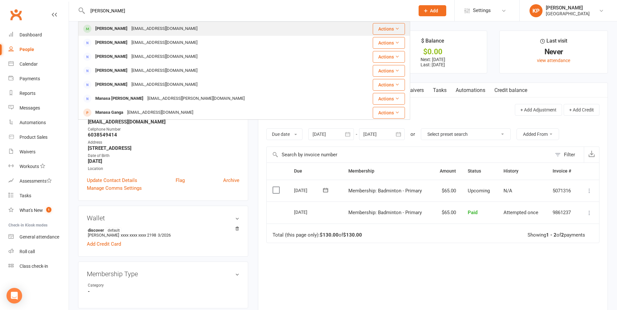
type input "[PERSON_NAME]"
click at [121, 29] on div "[PERSON_NAME]" at bounding box center [111, 28] width 36 height 9
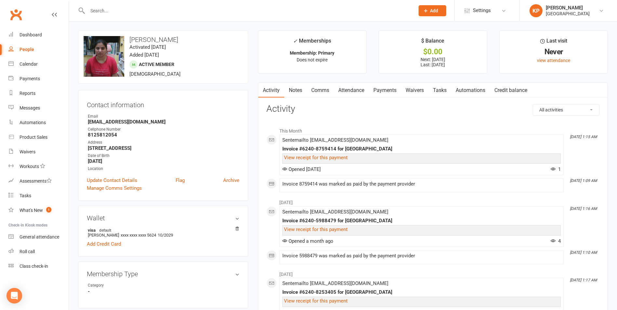
click at [387, 94] on link "Payments" at bounding box center [385, 90] width 32 height 15
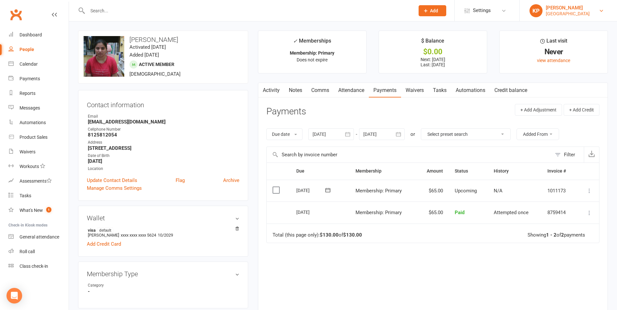
click at [560, 14] on div "[GEOGRAPHIC_DATA]" at bounding box center [568, 14] width 44 height 6
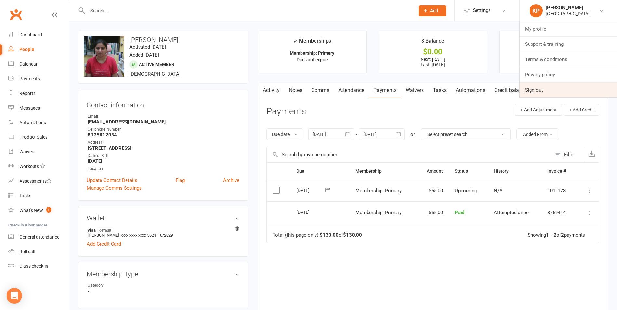
click at [543, 88] on link "Sign out" at bounding box center [568, 90] width 97 height 15
